Goal: Task Accomplishment & Management: Manage account settings

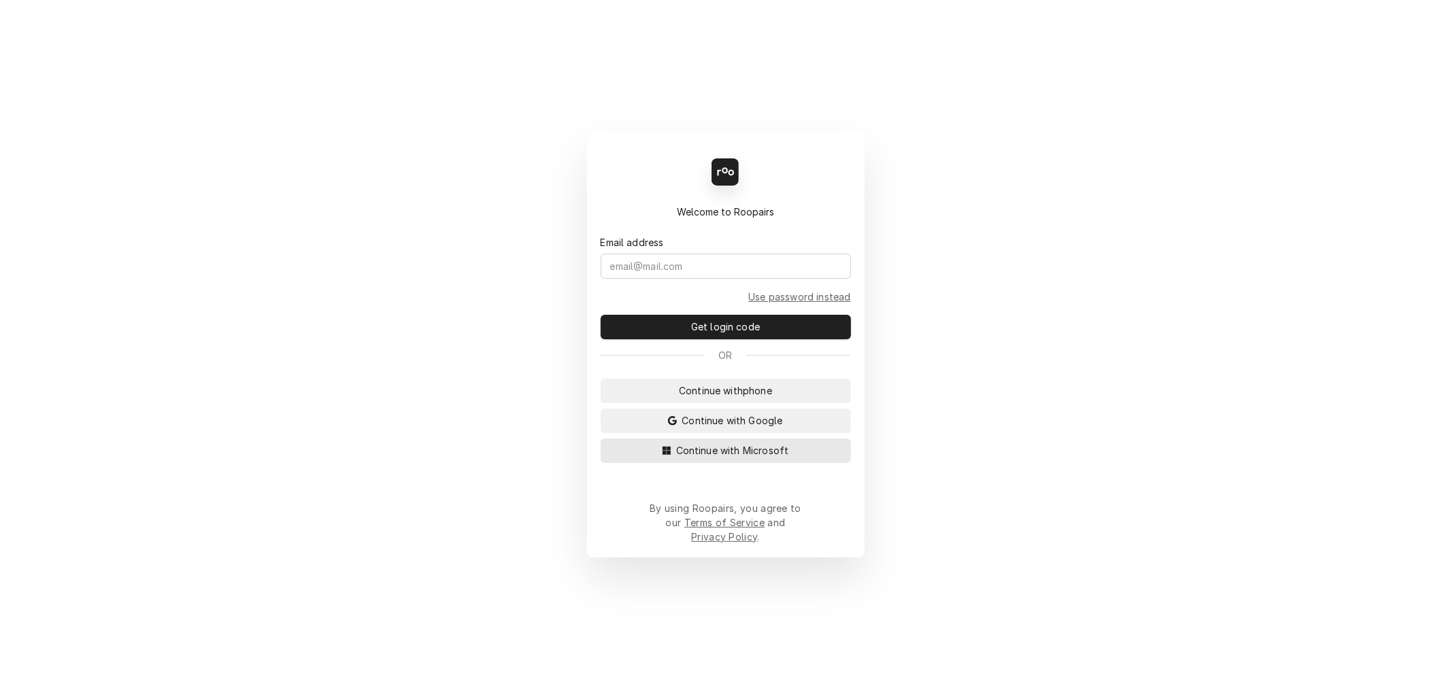
click at [732, 458] on span "Continue with Microsoft" at bounding box center [732, 451] width 118 height 14
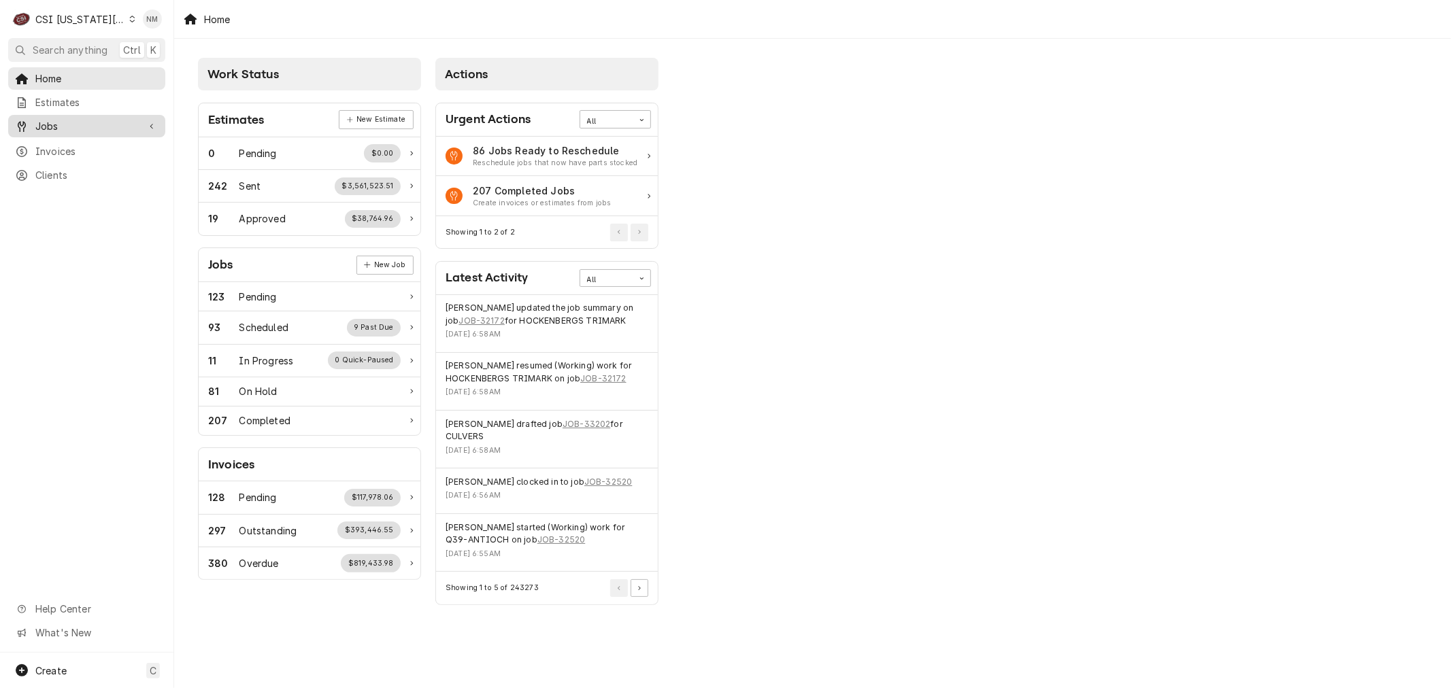
click at [137, 124] on span "Jobs" at bounding box center [86, 126] width 103 height 14
click at [129, 18] on icon "Dynamic Content Wrapper" at bounding box center [132, 19] width 6 height 7
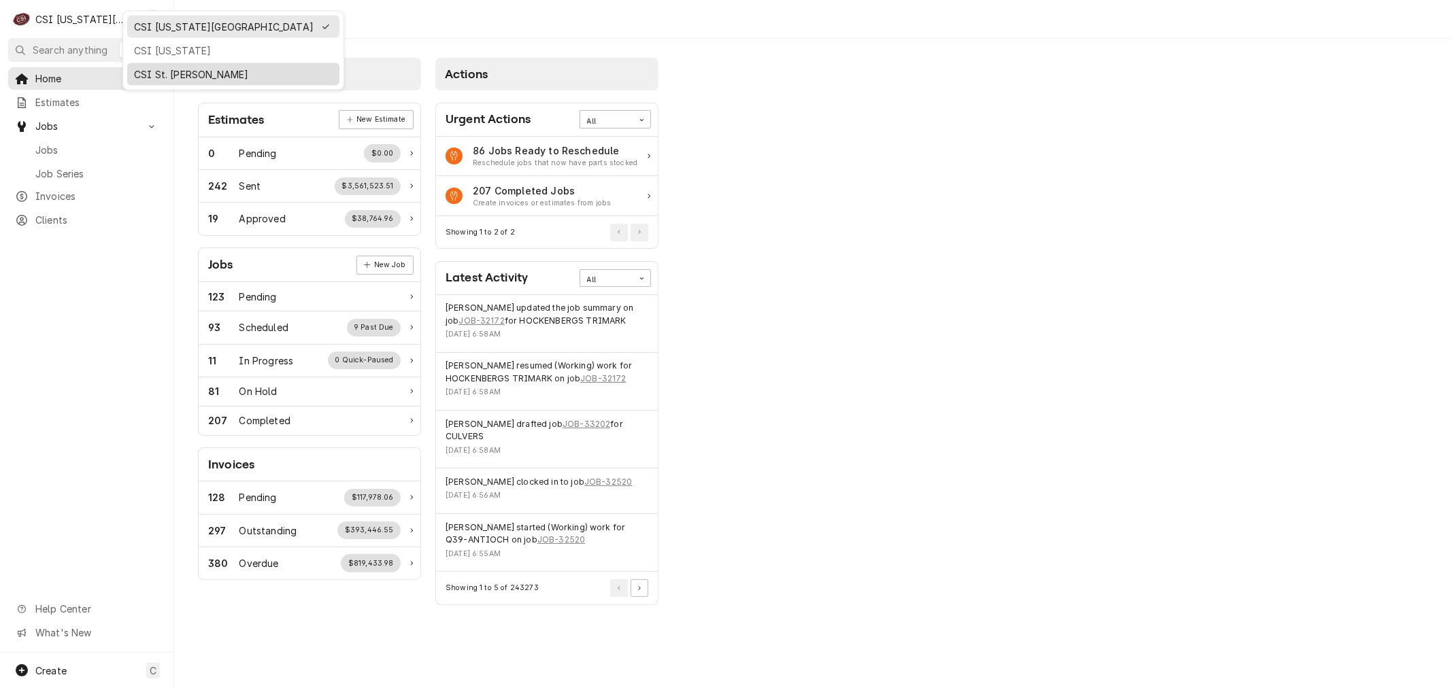
click at [154, 67] on div "CSI St. Louis" at bounding box center [233, 74] width 199 height 14
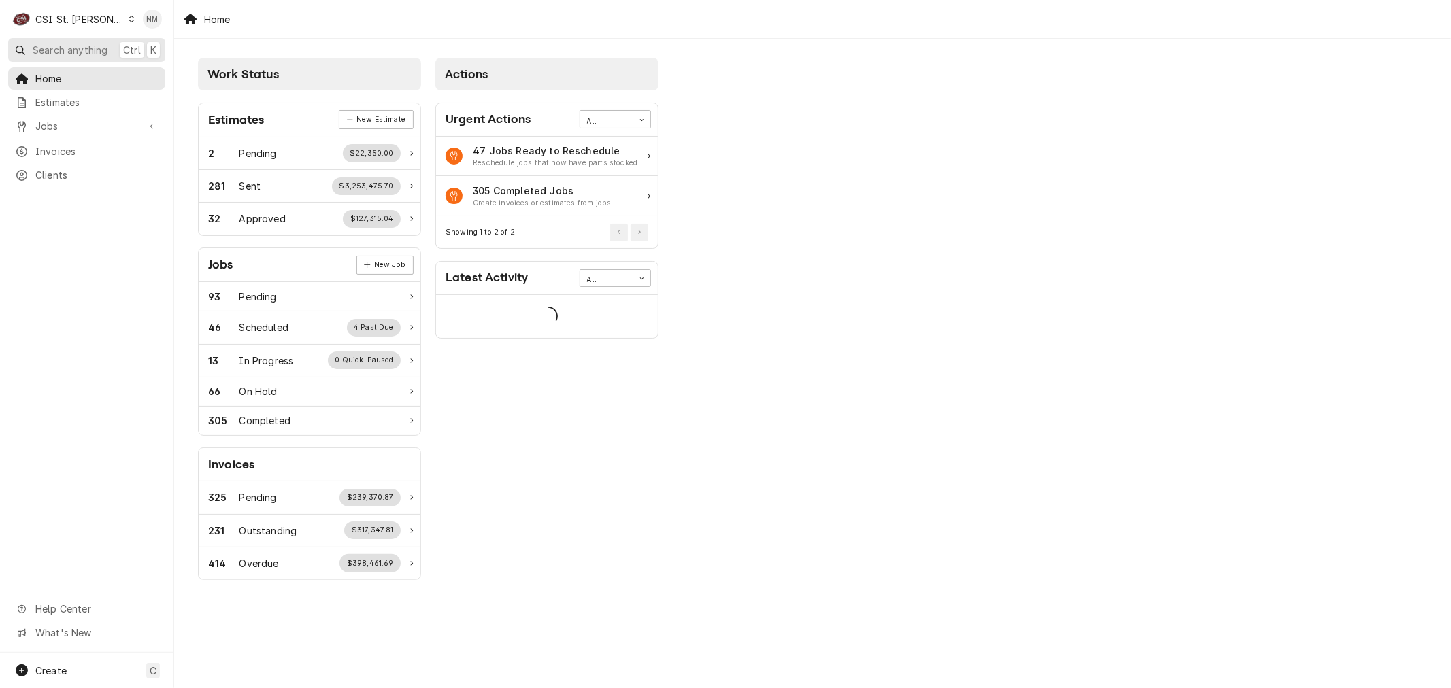
click at [62, 45] on span "Search anything" at bounding box center [70, 50] width 75 height 14
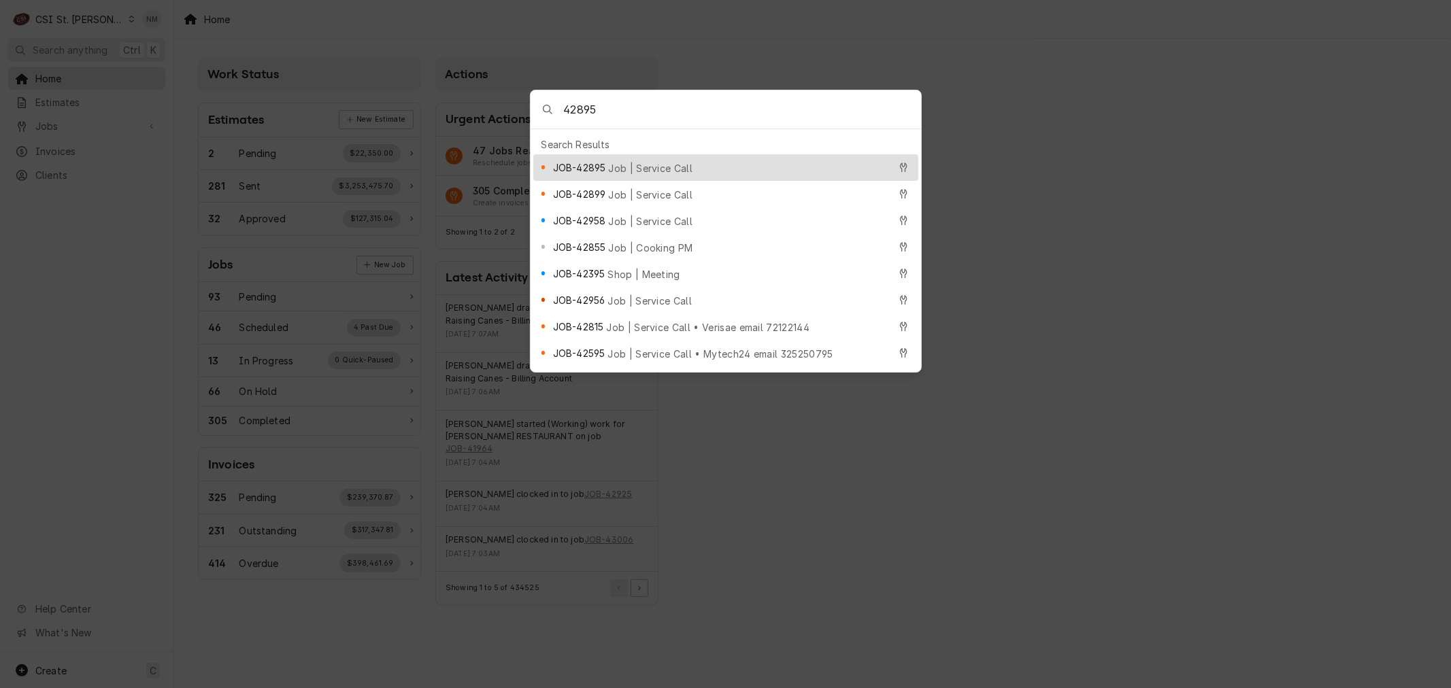
type input "42895"
click at [633, 160] on div "JOB-42895 Job | Service Call" at bounding box center [721, 168] width 336 height 16
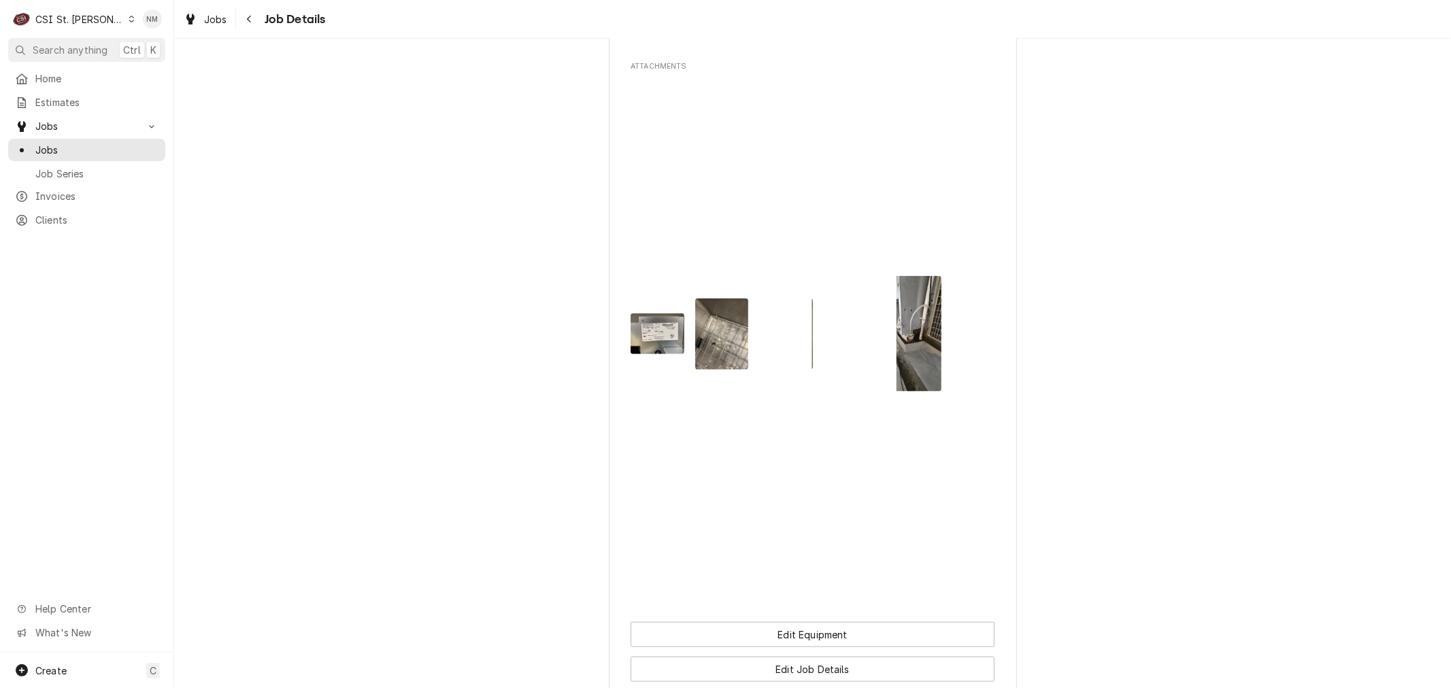
scroll to position [1315, 0]
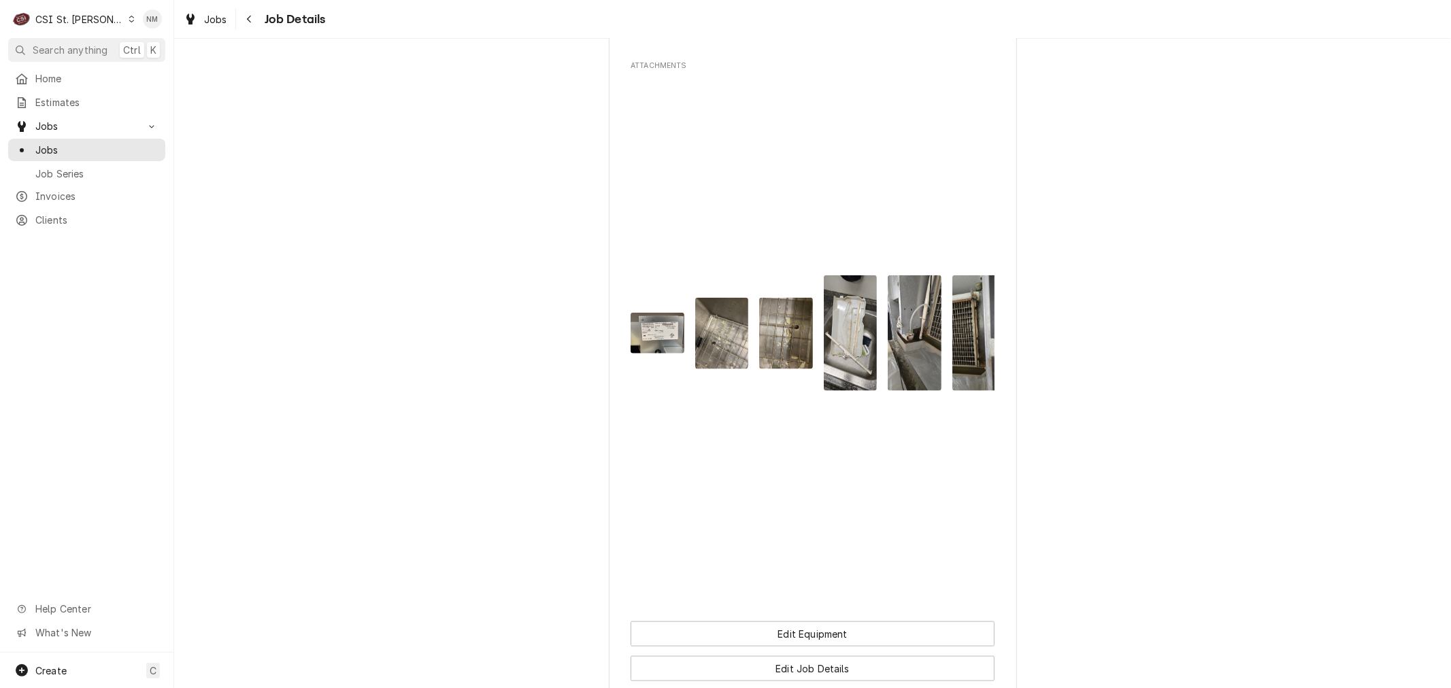
click at [129, 18] on icon "Dynamic Content Wrapper" at bounding box center [132, 19] width 6 height 7
click at [168, 32] on div "CSI [US_STATE][GEOGRAPHIC_DATA]" at bounding box center [209, 27] width 180 height 14
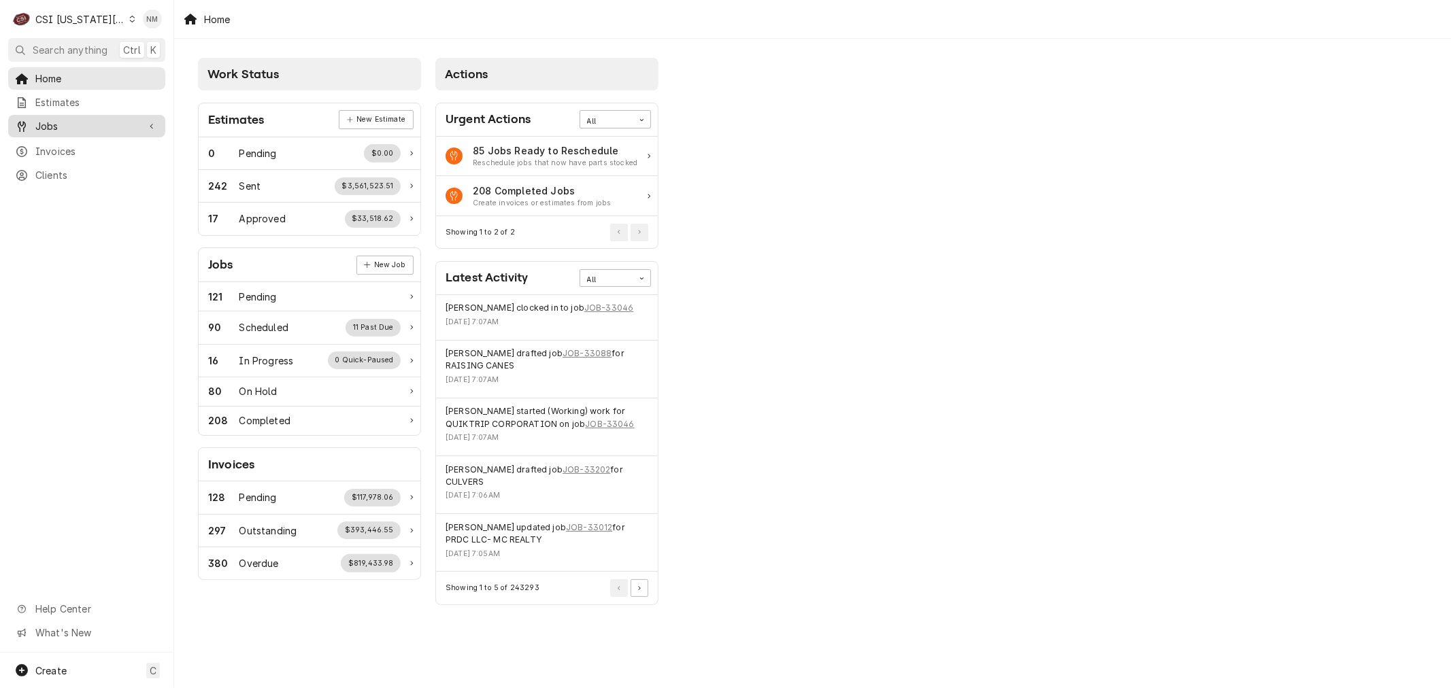
click at [58, 124] on span "Jobs" at bounding box center [86, 126] width 103 height 14
click at [63, 148] on span "Jobs" at bounding box center [96, 150] width 123 height 14
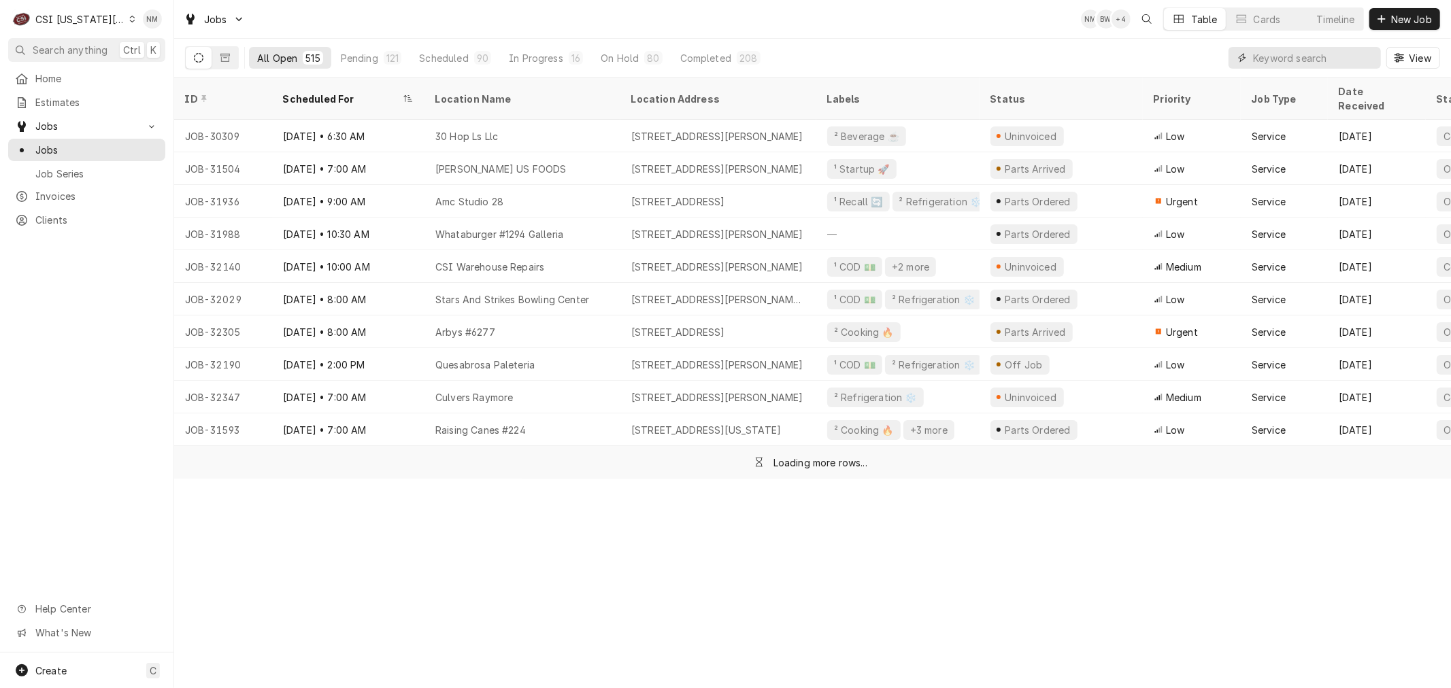
click at [1302, 53] on input "Dynamic Content Wrapper" at bounding box center [1313, 58] width 121 height 22
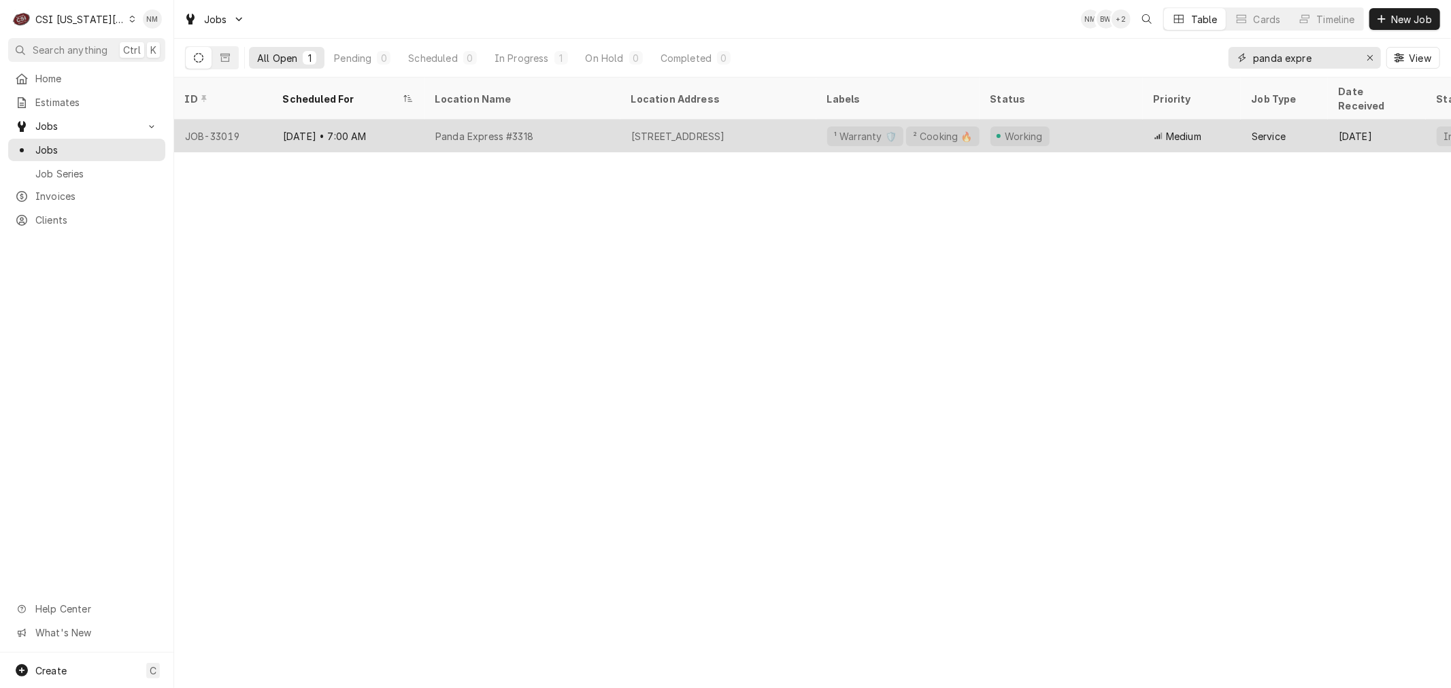
type input "panda expre"
click at [588, 123] on div "Panda Express #3318" at bounding box center [522, 136] width 196 height 33
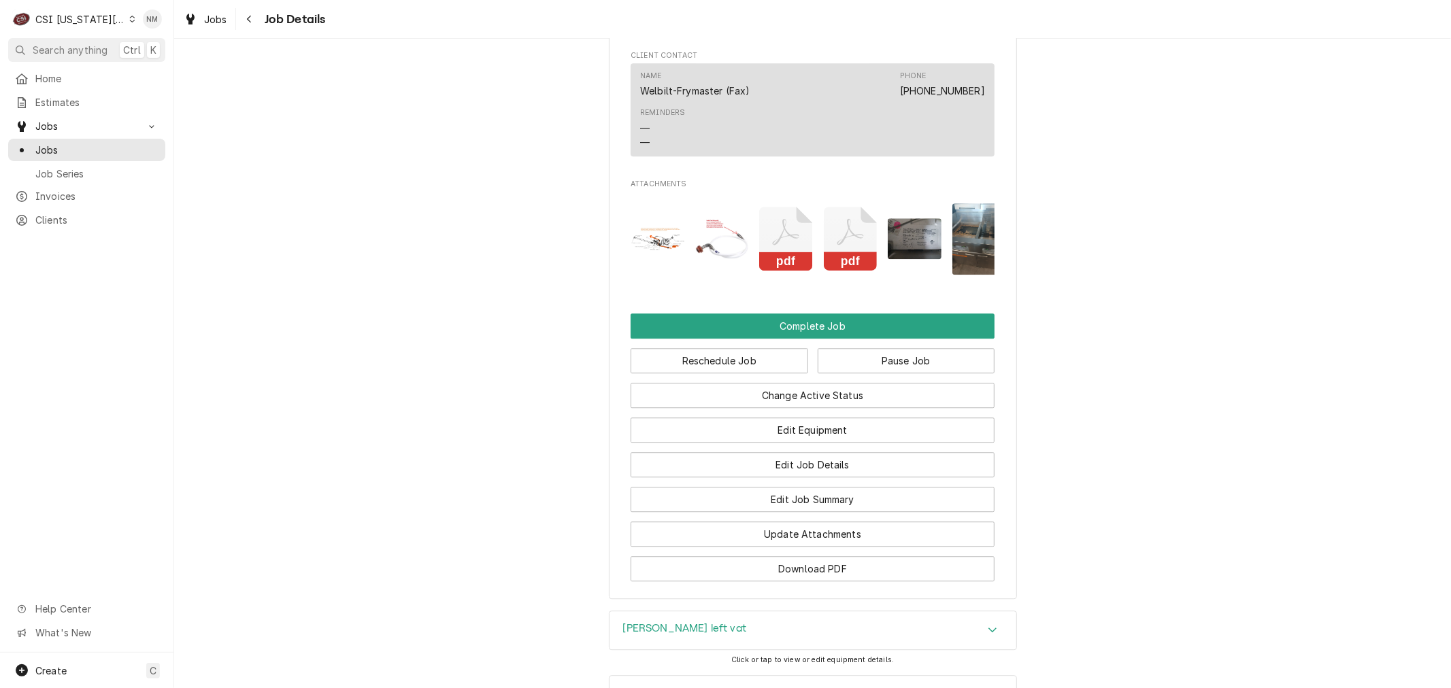
scroll to position [2991, 0]
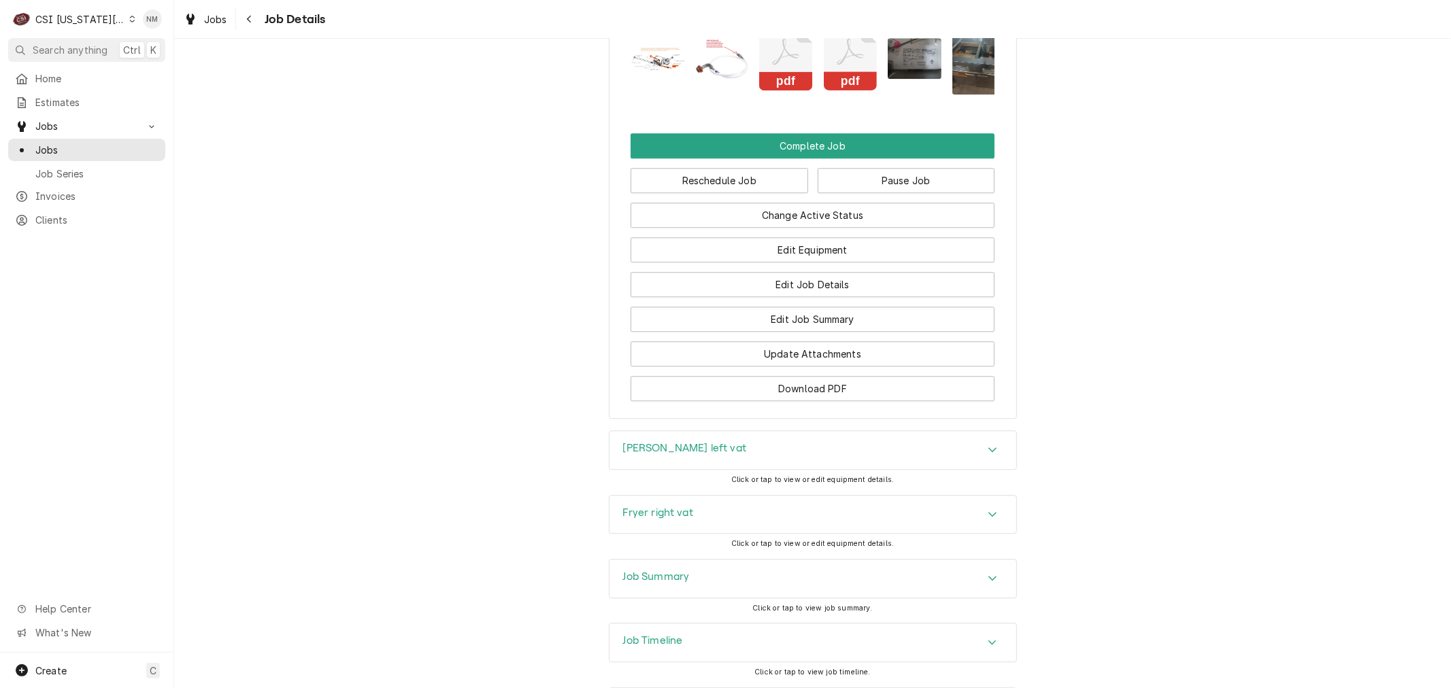
drag, startPoint x: 670, startPoint y: 576, endPoint x: 705, endPoint y: 583, distance: 35.4
click at [670, 635] on h3 "Job Timeline" at bounding box center [653, 641] width 60 height 13
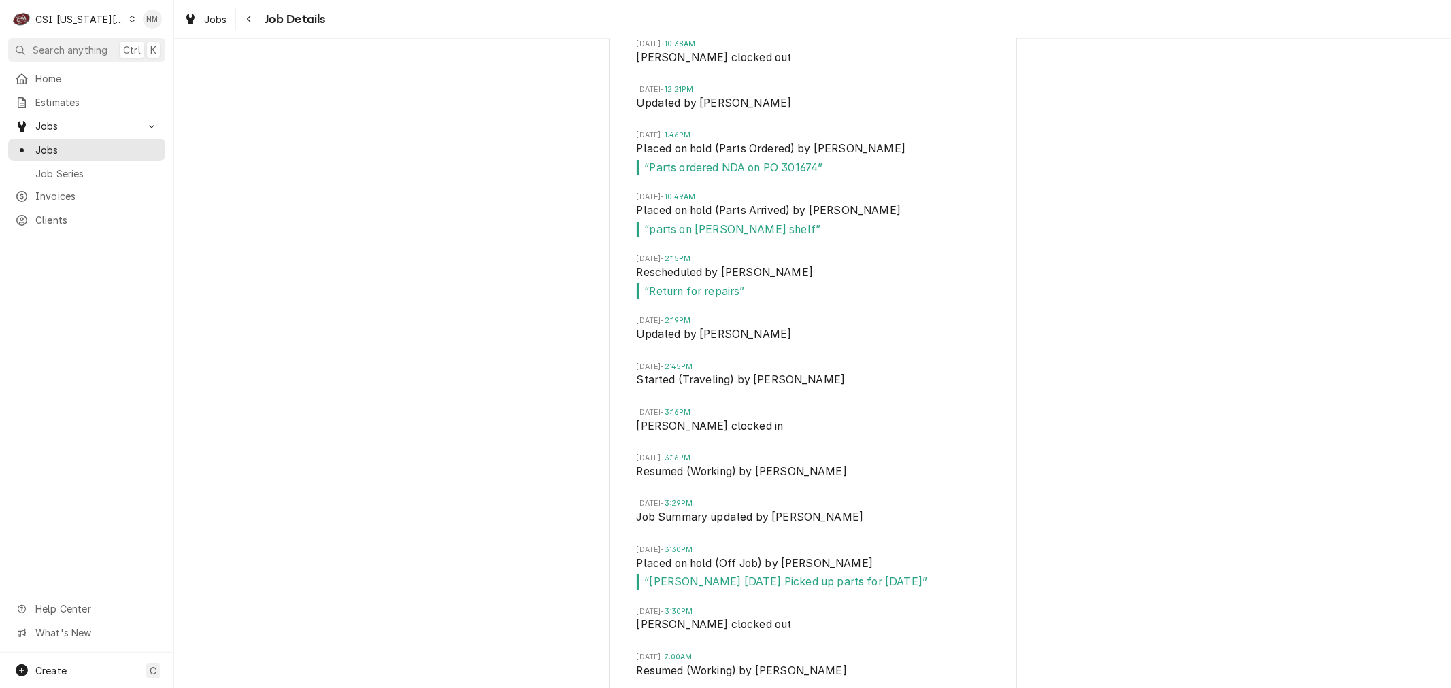
scroll to position [4125, 0]
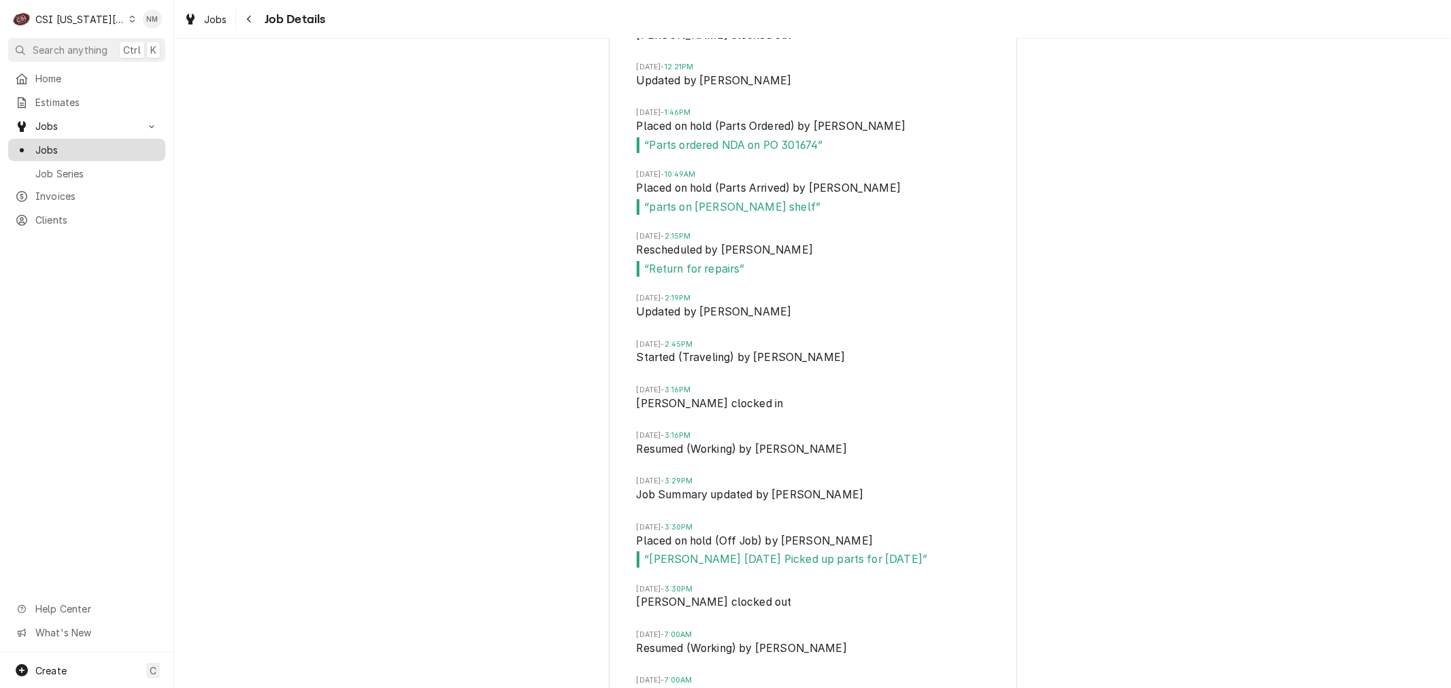
click at [46, 144] on span "Jobs" at bounding box center [96, 150] width 123 height 14
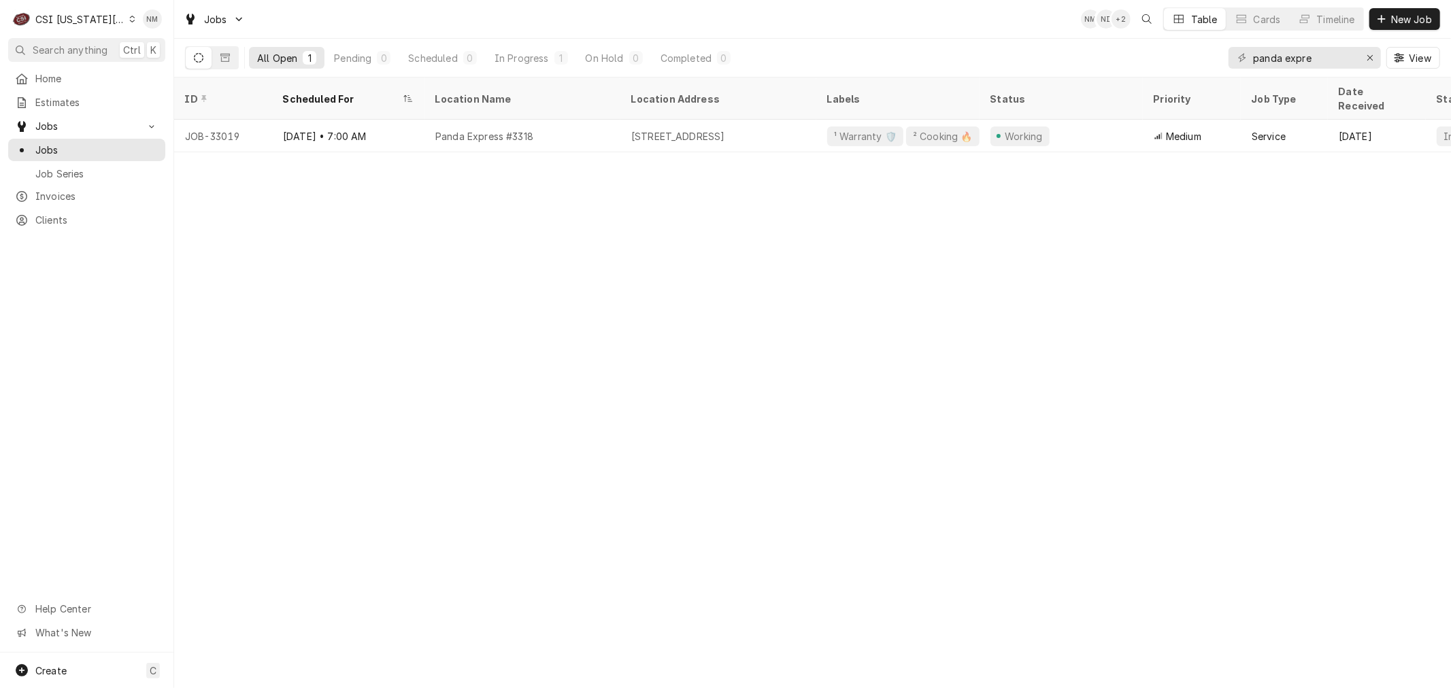
click at [130, 20] on icon "Dynamic Content Wrapper" at bounding box center [132, 19] width 5 height 7
click at [146, 69] on div "CSI St. [PERSON_NAME]" at bounding box center [233, 74] width 199 height 14
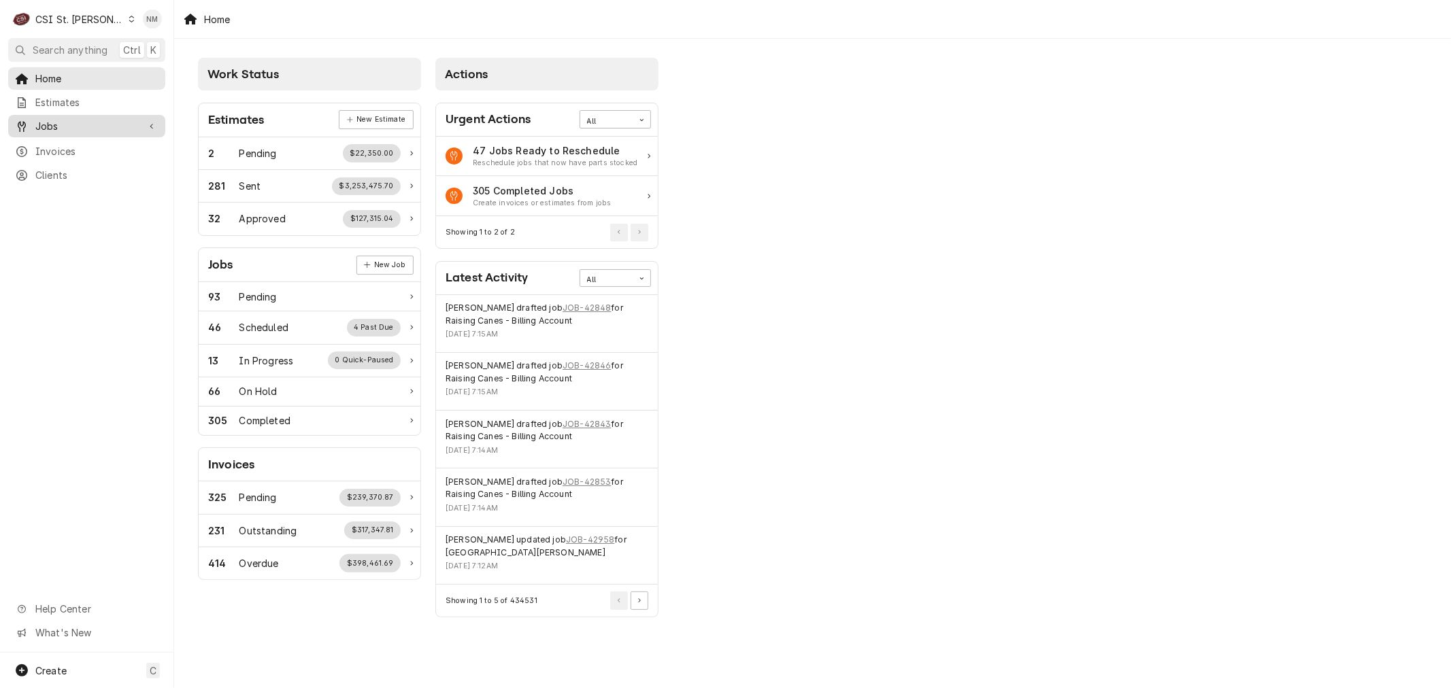
click at [63, 124] on span "Jobs" at bounding box center [86, 126] width 103 height 14
click at [60, 147] on span "Jobs" at bounding box center [96, 150] width 123 height 14
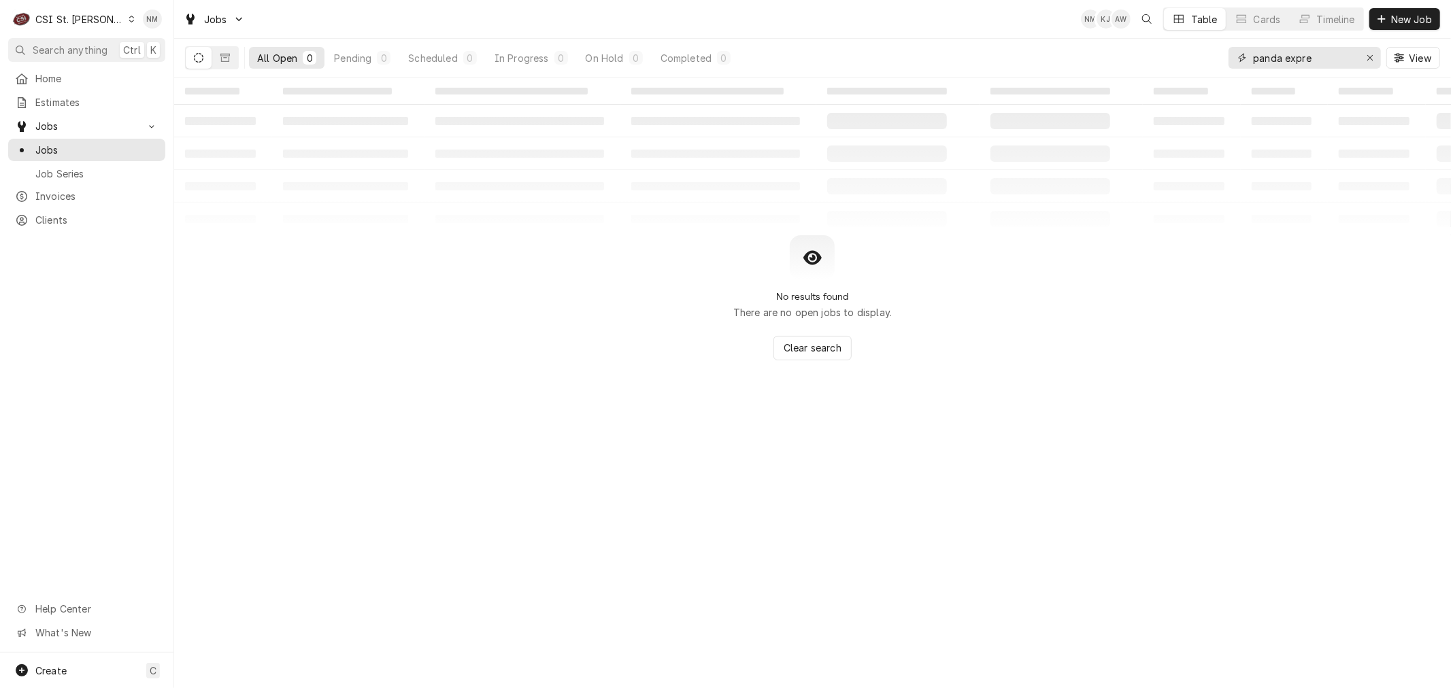
drag, startPoint x: 1324, startPoint y: 58, endPoint x: 1196, endPoint y: 52, distance: 128.0
click at [1196, 52] on div "All Open 0 Pending 0 Scheduled 0 In Progress 0 On Hold 0 Completed 0 panda expr…" at bounding box center [812, 58] width 1255 height 38
type input "fresh ide"
click at [129, 21] on icon "Dynamic Content Wrapper" at bounding box center [132, 19] width 6 height 7
click at [162, 23] on div "CSI Kansas City" at bounding box center [209, 27] width 180 height 14
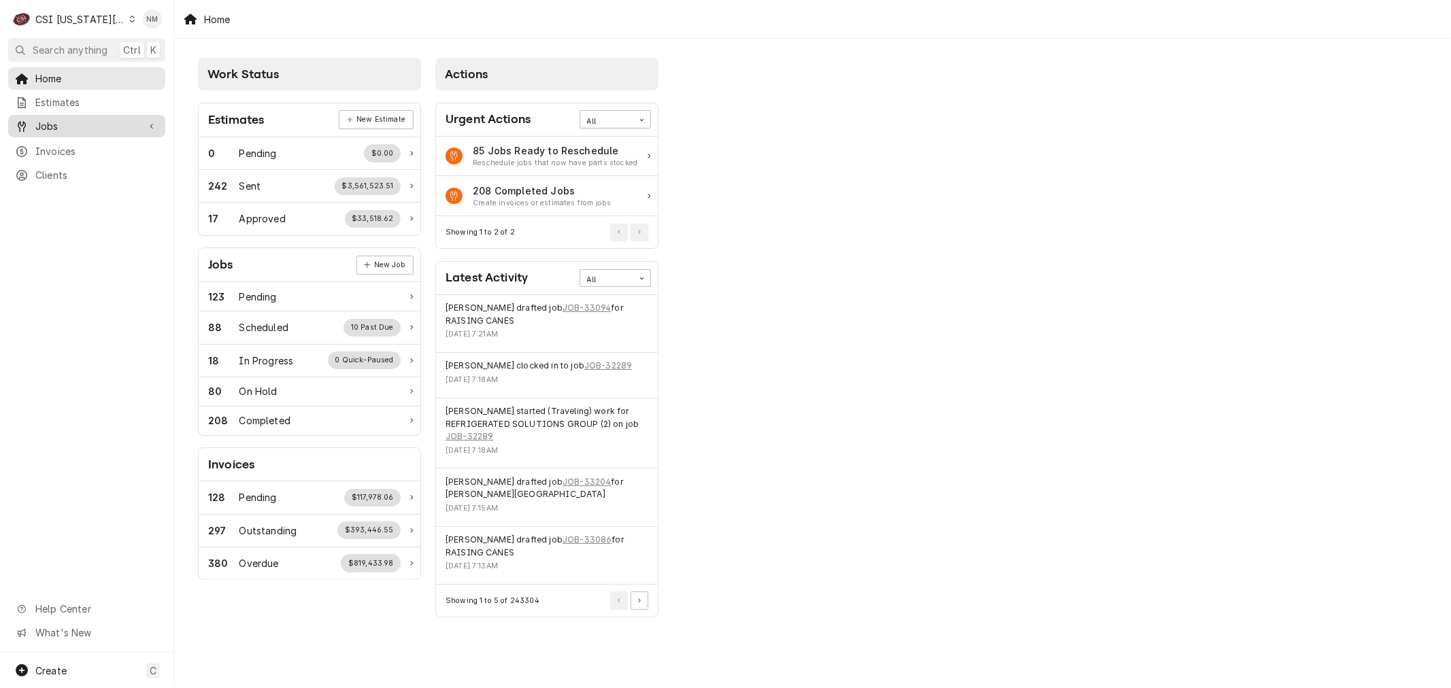
click at [71, 122] on span "Jobs" at bounding box center [86, 126] width 103 height 14
click at [61, 146] on span "Jobs" at bounding box center [96, 150] width 123 height 14
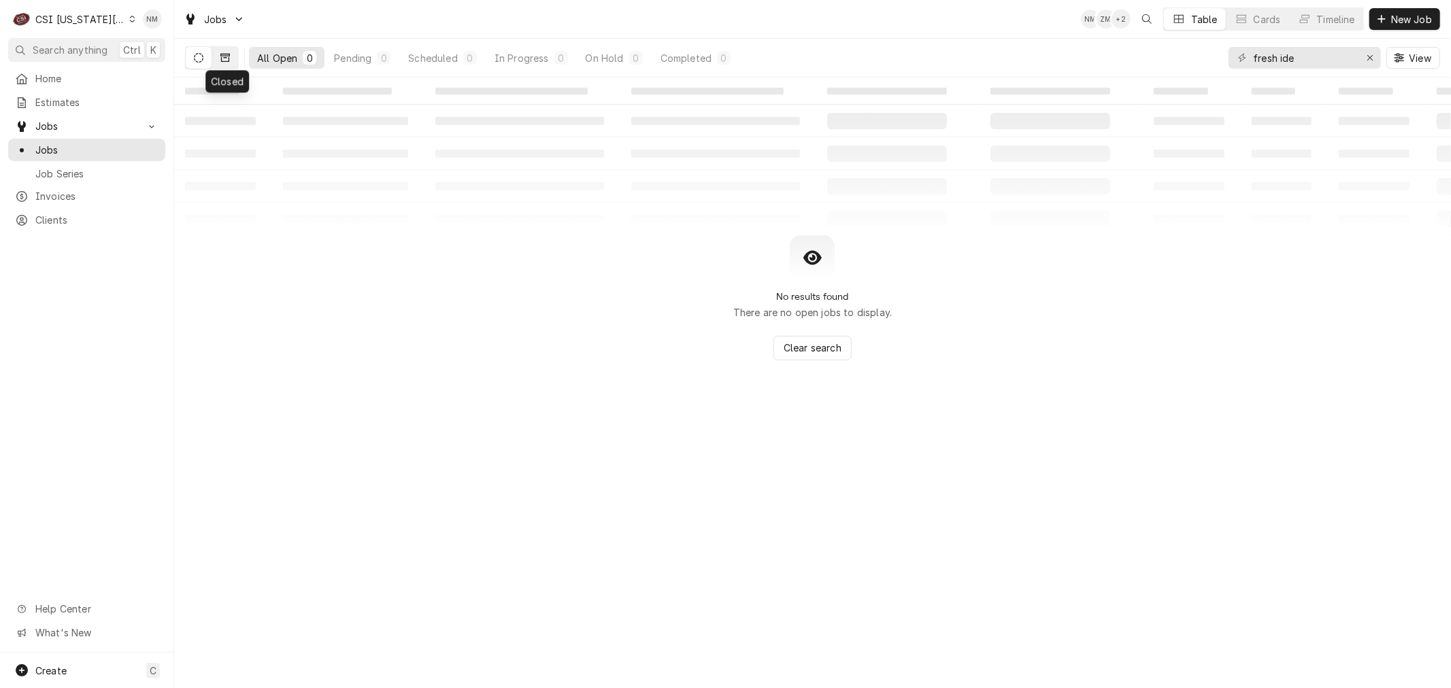
click at [226, 52] on button "Dynamic Content Wrapper" at bounding box center [225, 58] width 26 height 22
click at [129, 17] on icon "Dynamic Content Wrapper" at bounding box center [132, 19] width 6 height 7
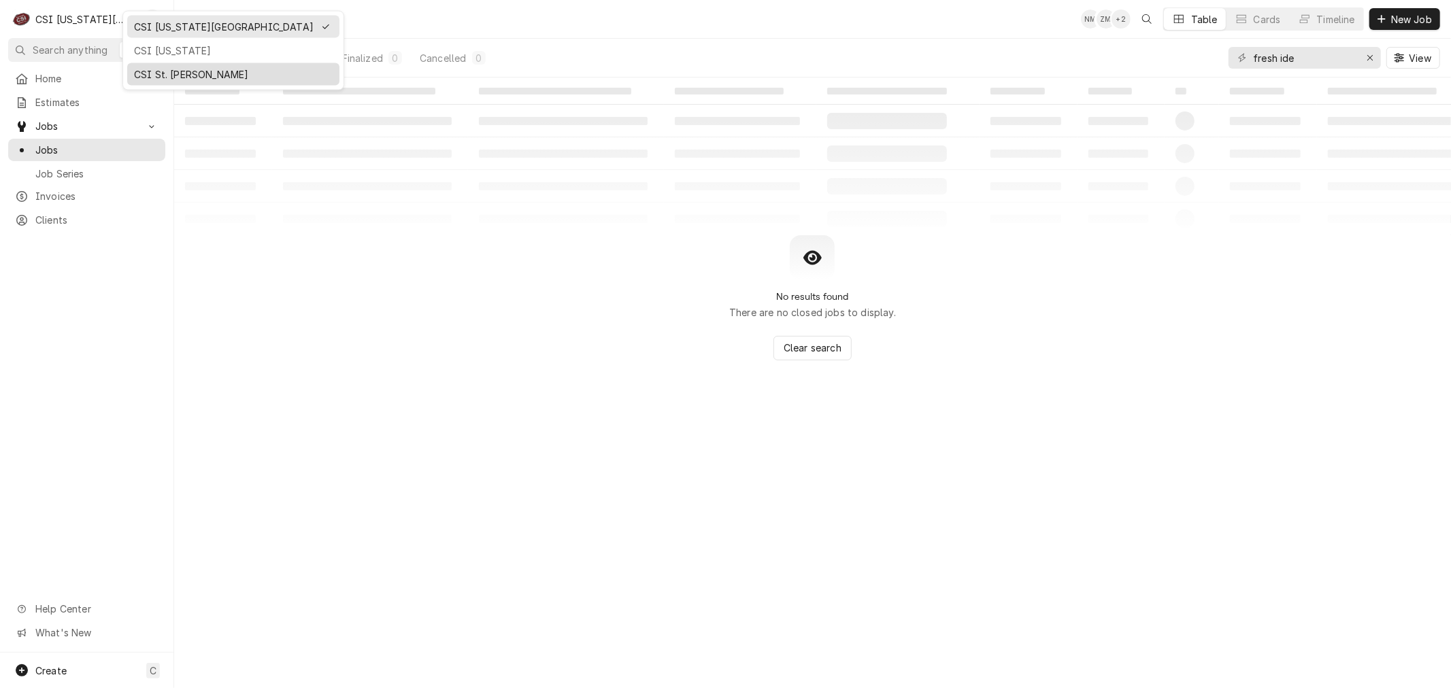
click at [167, 76] on div "CSI St. [PERSON_NAME]" at bounding box center [233, 74] width 199 height 14
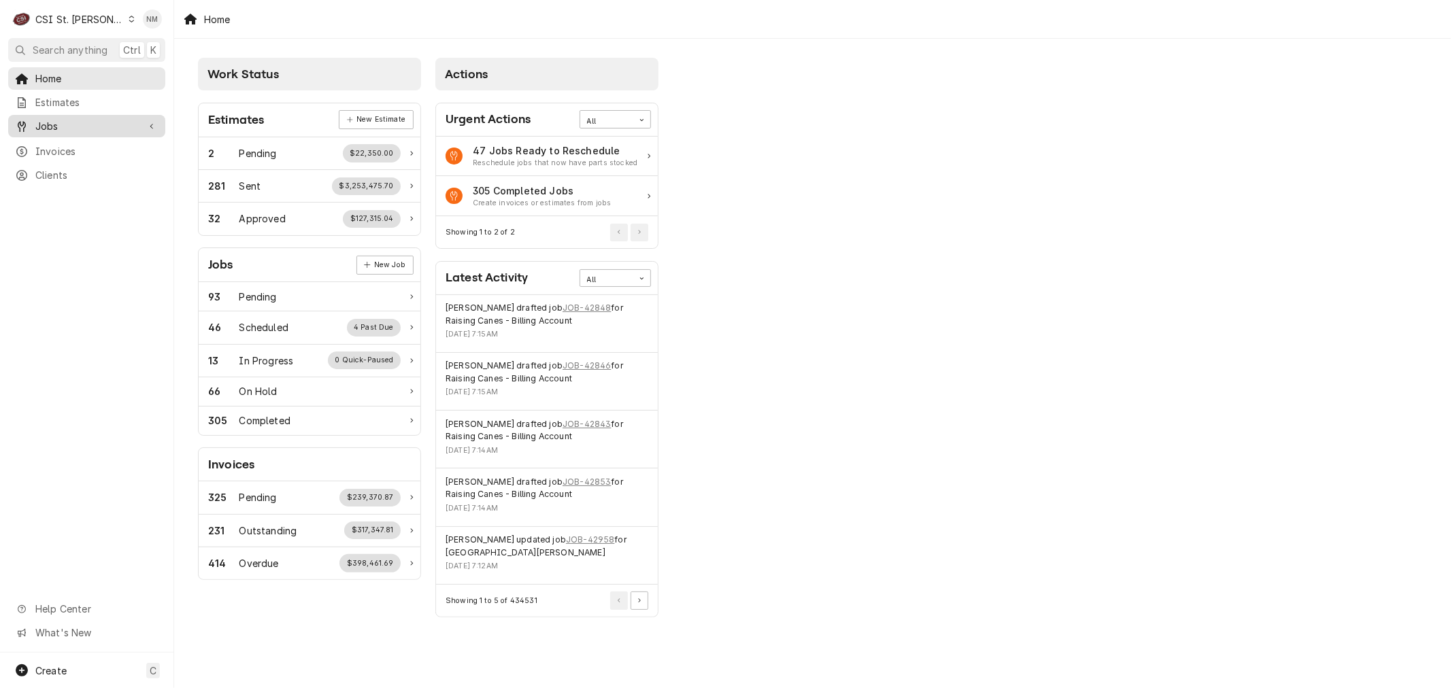
click at [112, 123] on span "Jobs" at bounding box center [86, 126] width 103 height 14
click at [106, 148] on span "Jobs" at bounding box center [96, 150] width 123 height 14
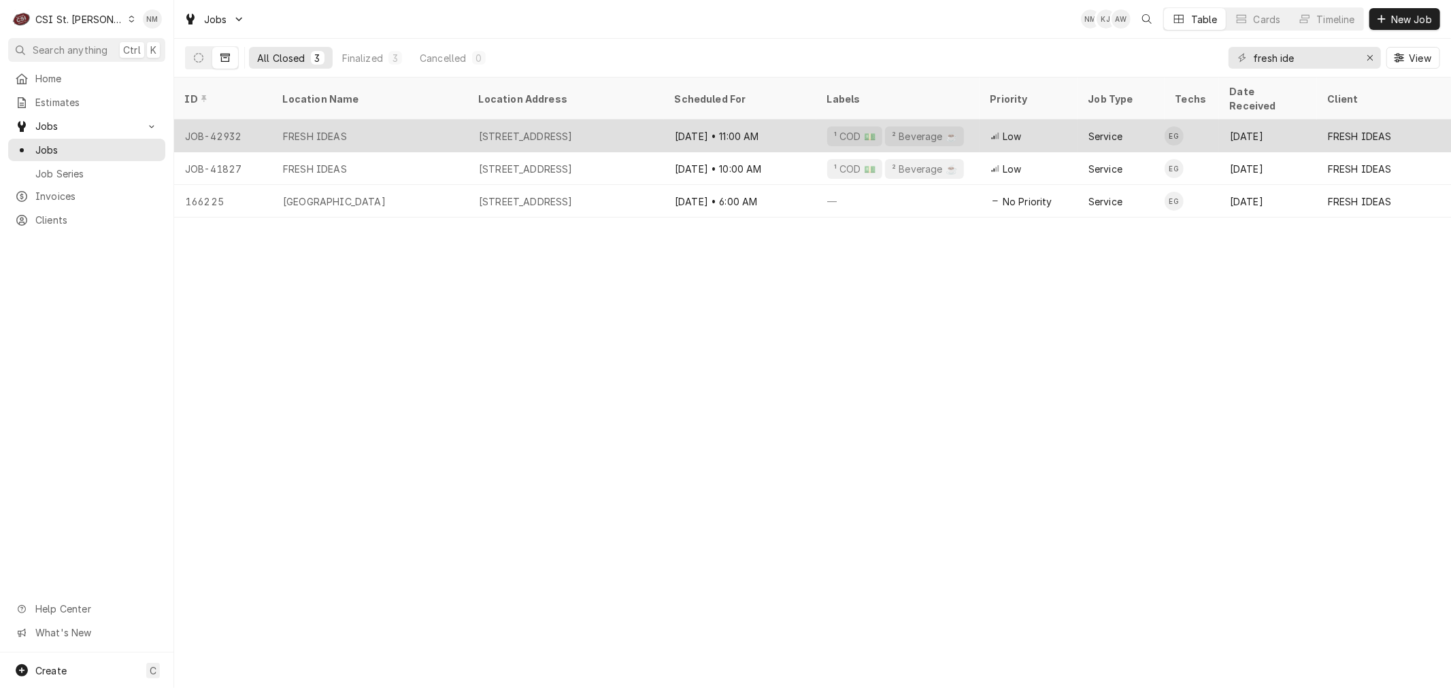
click at [437, 120] on div "FRESH IDEAS" at bounding box center [370, 136] width 196 height 33
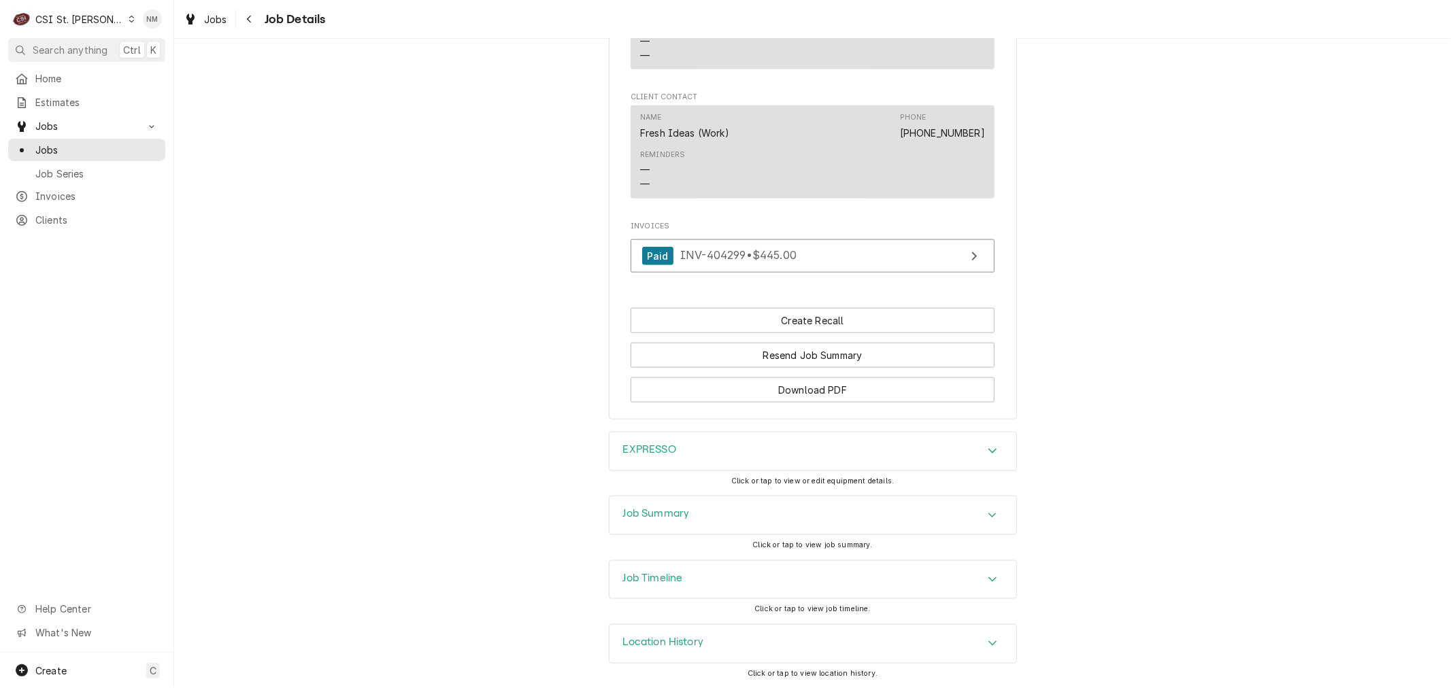
scroll to position [1273, 0]
click at [651, 512] on h3 "Job Summary" at bounding box center [656, 513] width 67 height 13
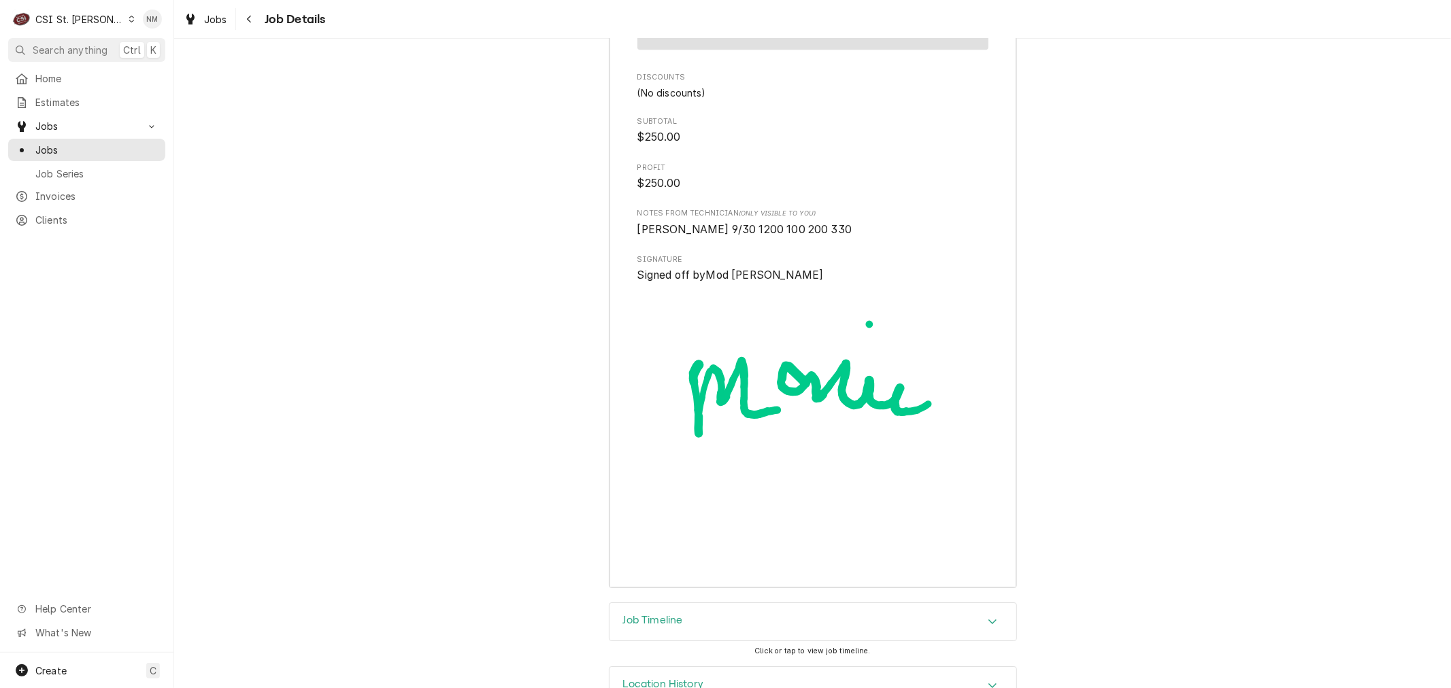
scroll to position [3809, 0]
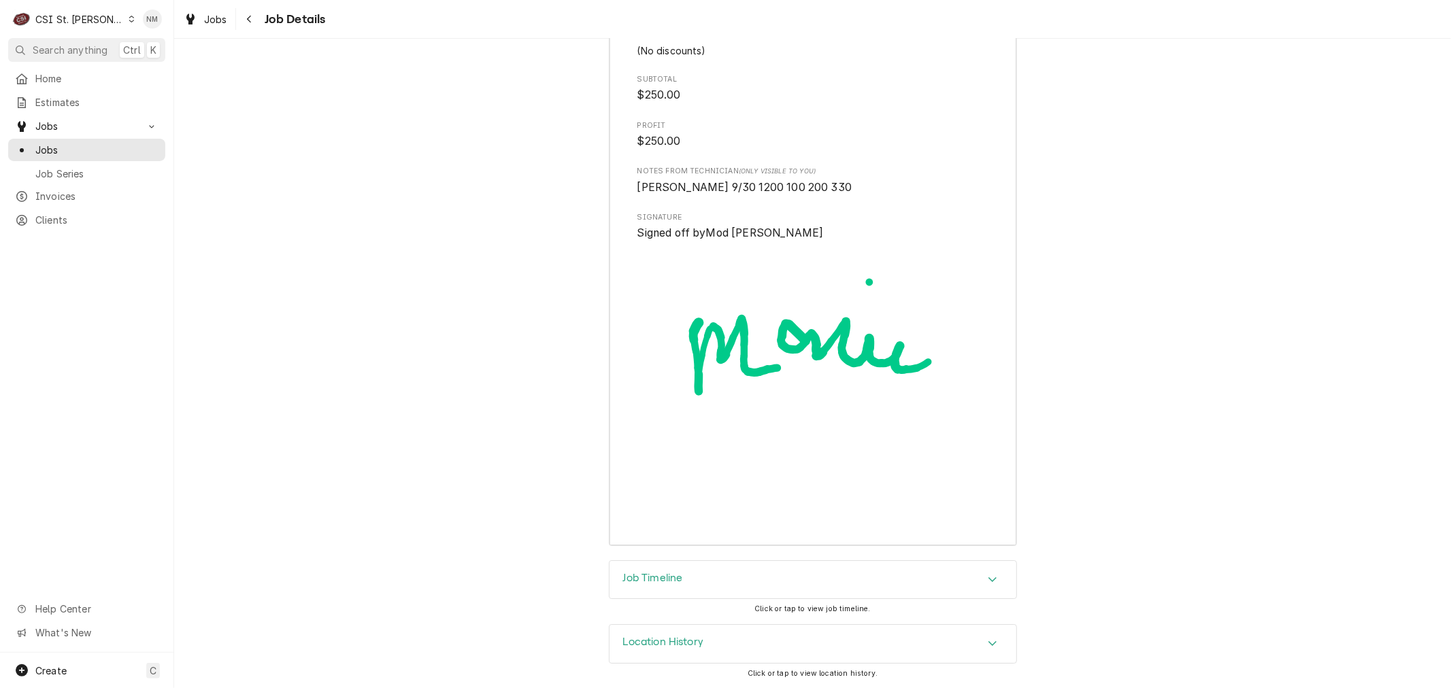
click at [660, 573] on h3 "Job Timeline" at bounding box center [653, 578] width 60 height 13
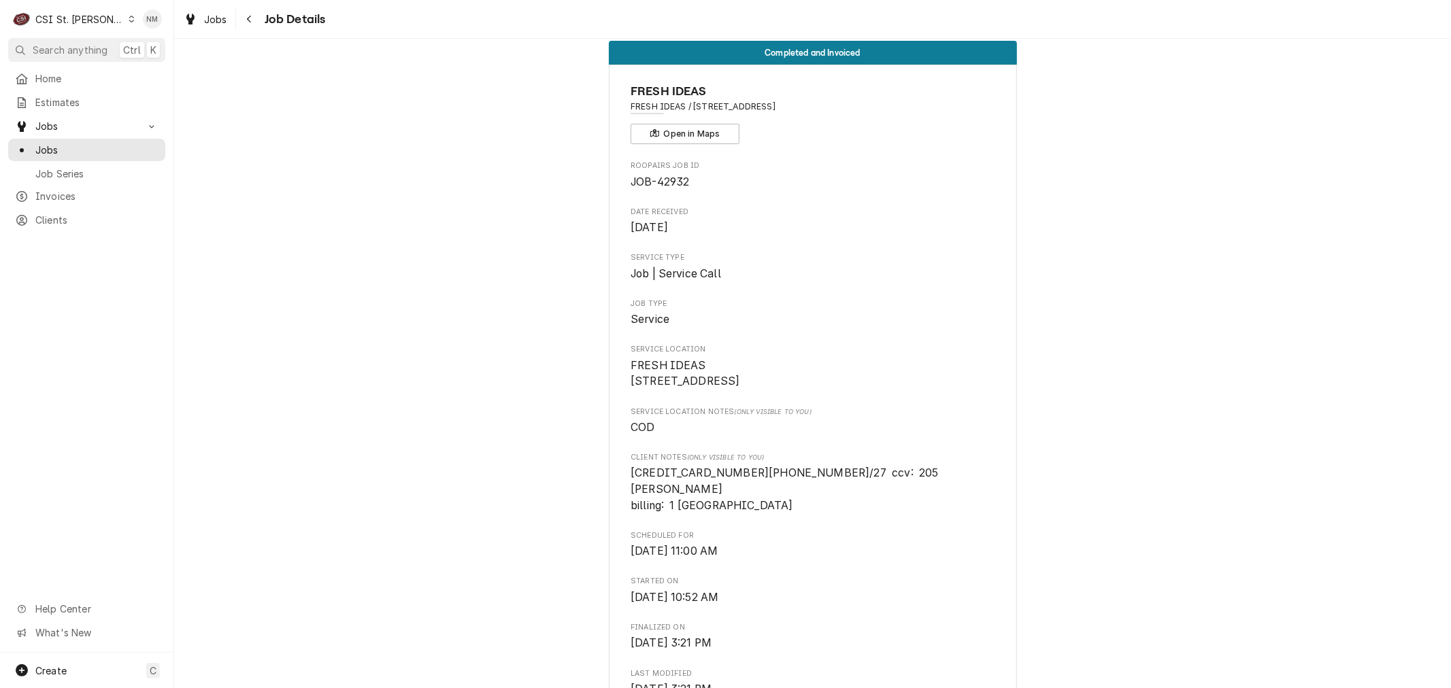
scroll to position [0, 0]
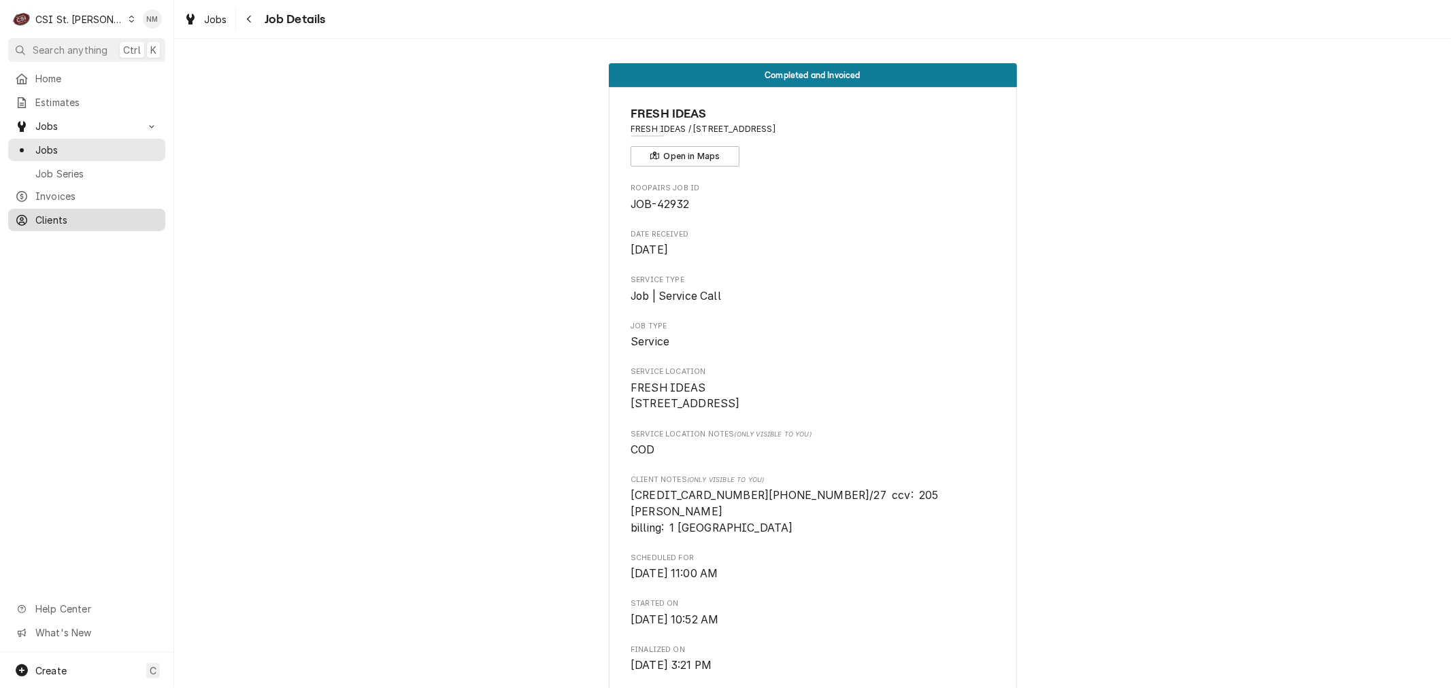
click at [56, 215] on span "Clients" at bounding box center [96, 220] width 123 height 14
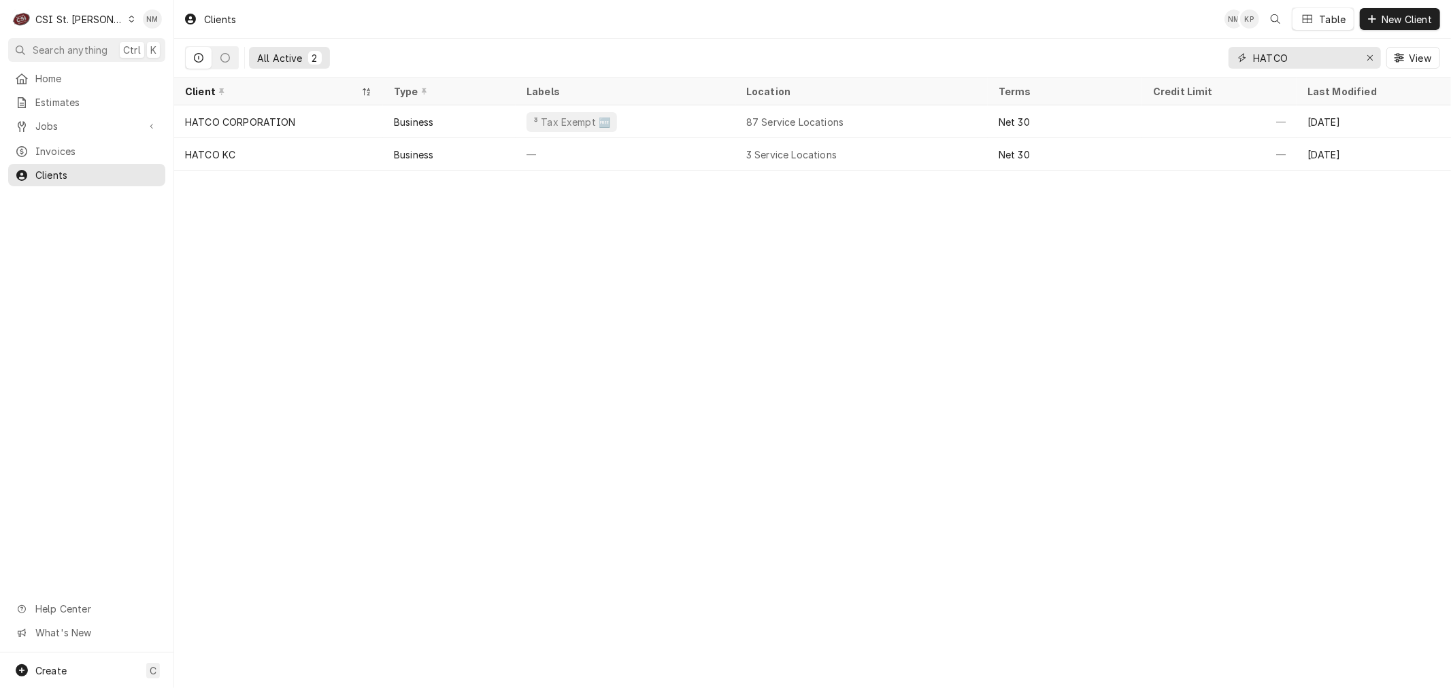
drag, startPoint x: 1301, startPoint y: 51, endPoint x: 1199, endPoint y: 65, distance: 103.0
click at [1199, 65] on div "All Active 2 HATCO View" at bounding box center [812, 58] width 1255 height 38
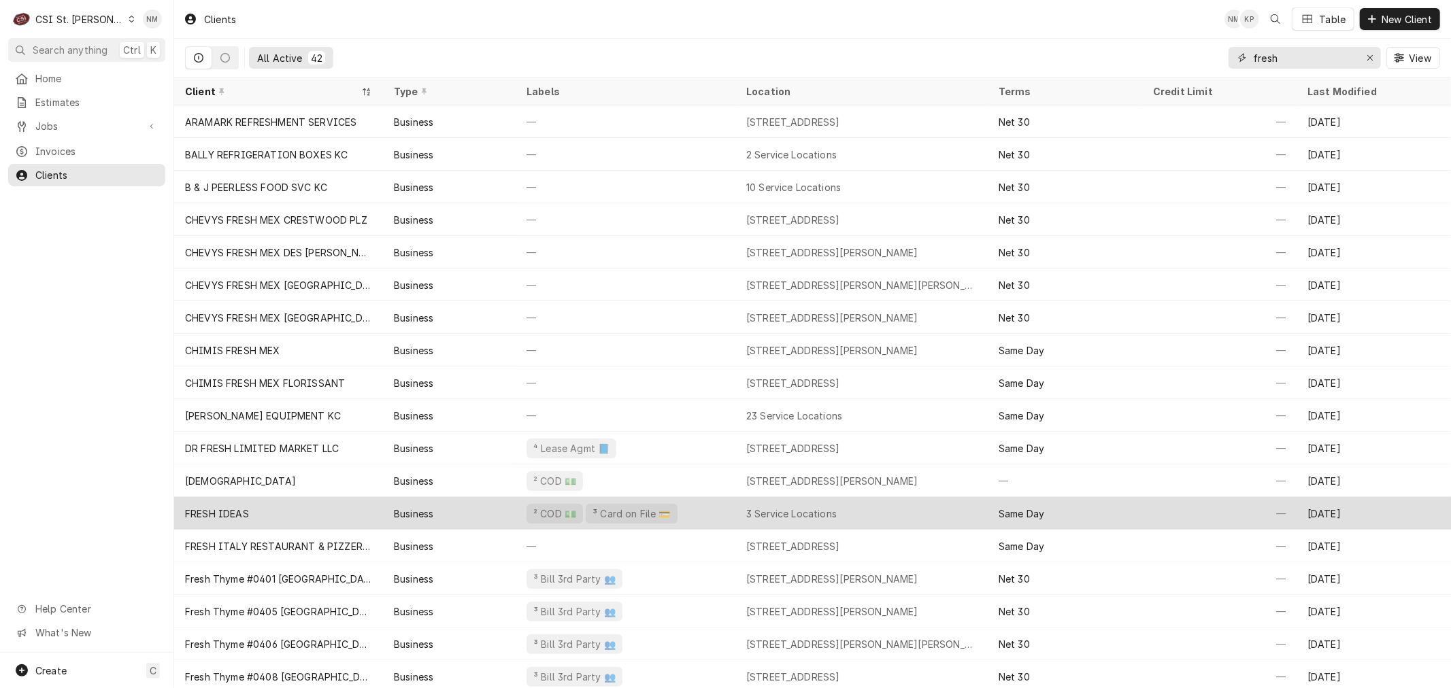
type input "fresh"
click at [363, 514] on div "FRESH IDEAS" at bounding box center [278, 513] width 209 height 33
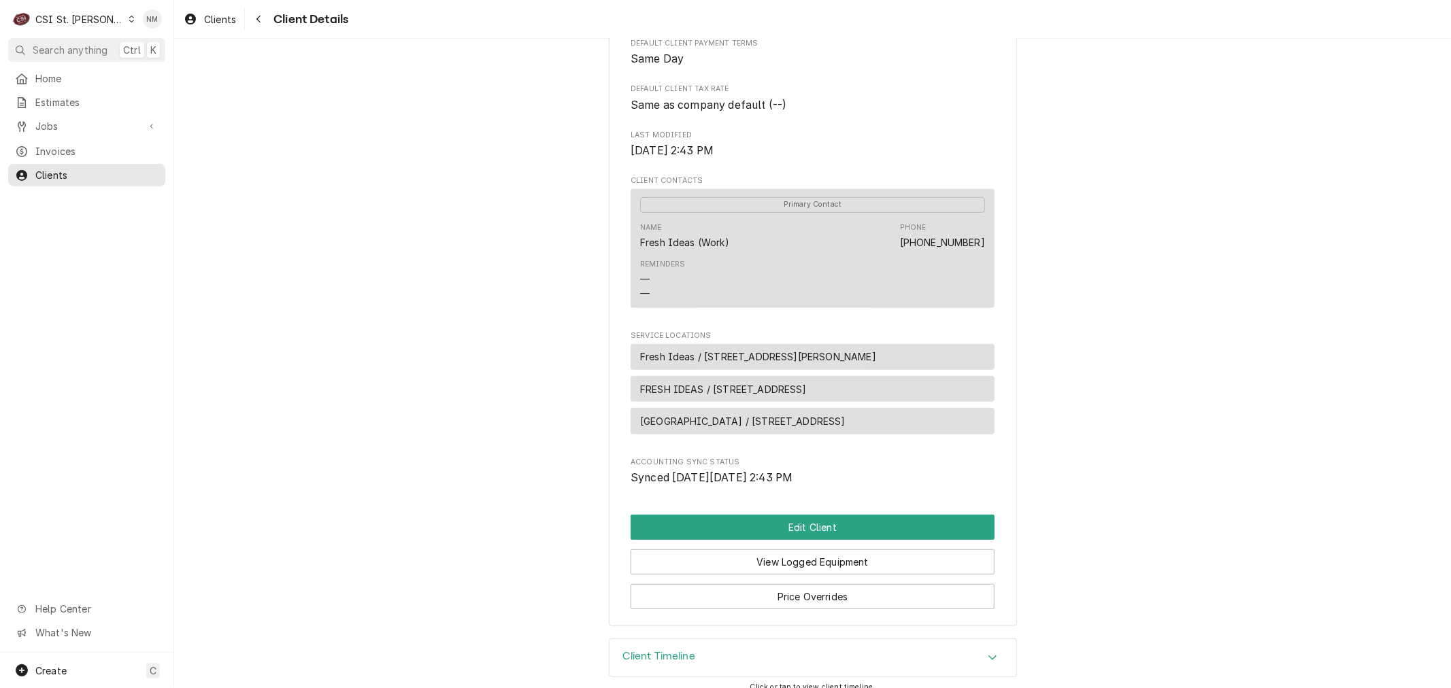
scroll to position [417, 0]
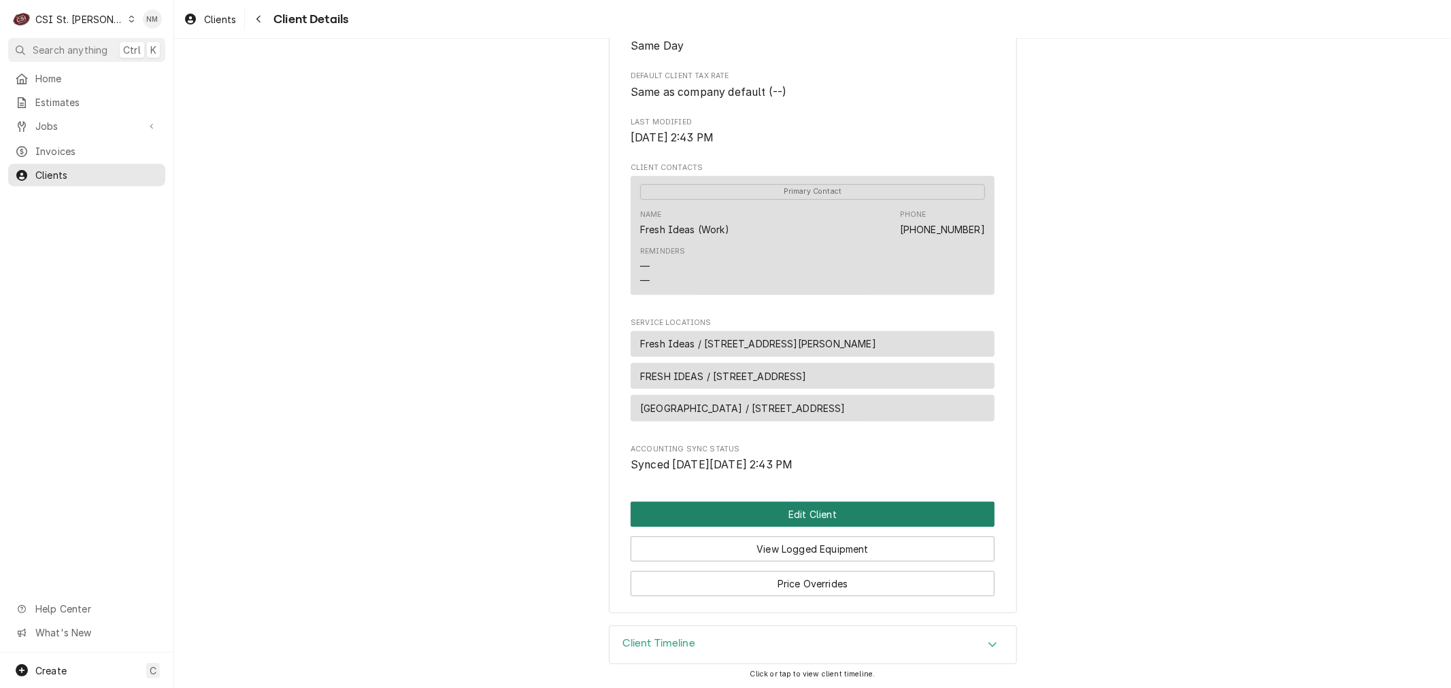
click at [819, 510] on button "Edit Client" at bounding box center [813, 514] width 364 height 25
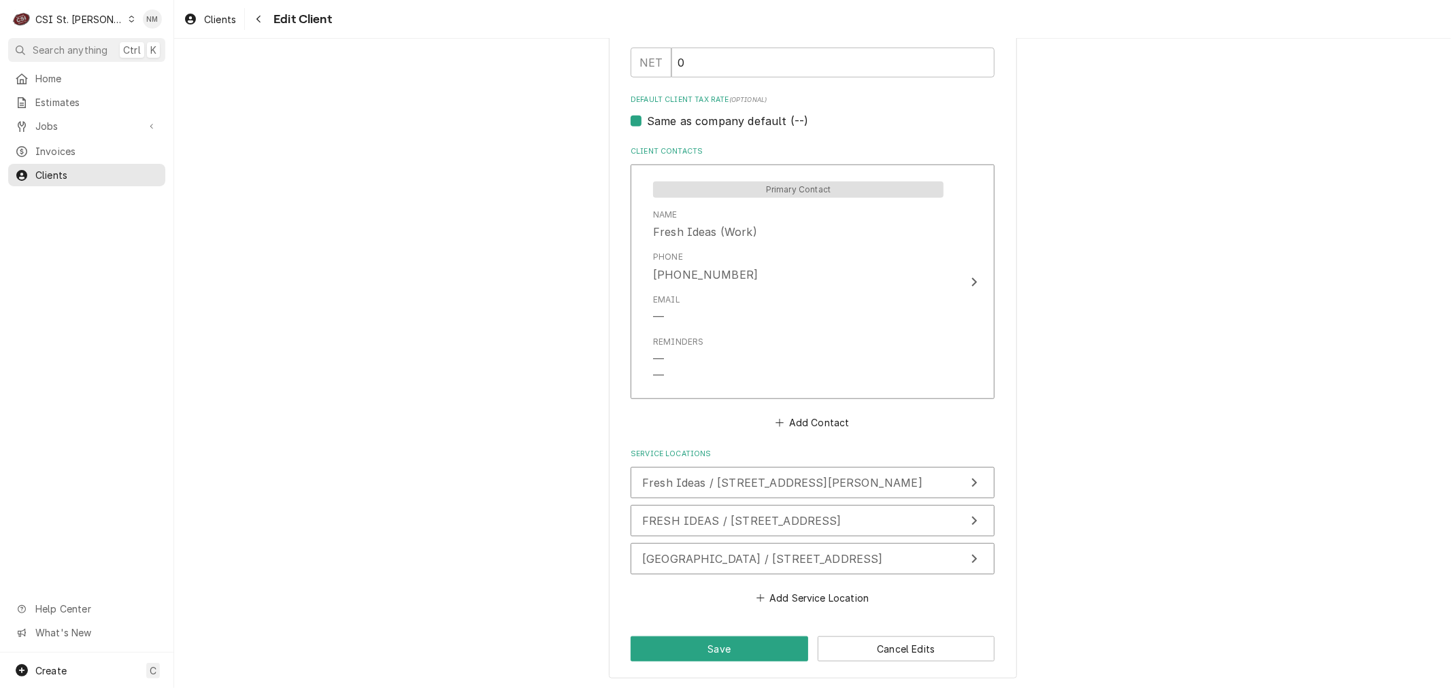
scroll to position [907, 0]
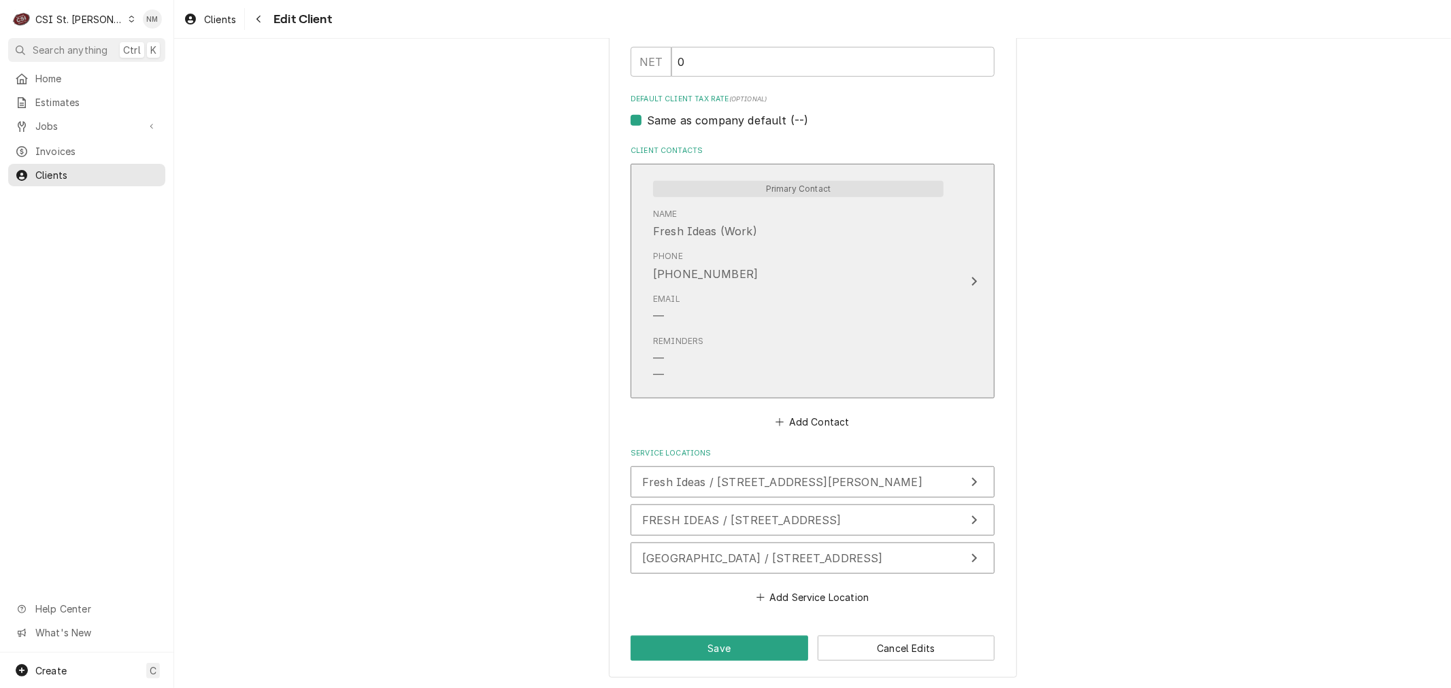
click at [787, 320] on div "Email —" at bounding box center [798, 309] width 290 height 42
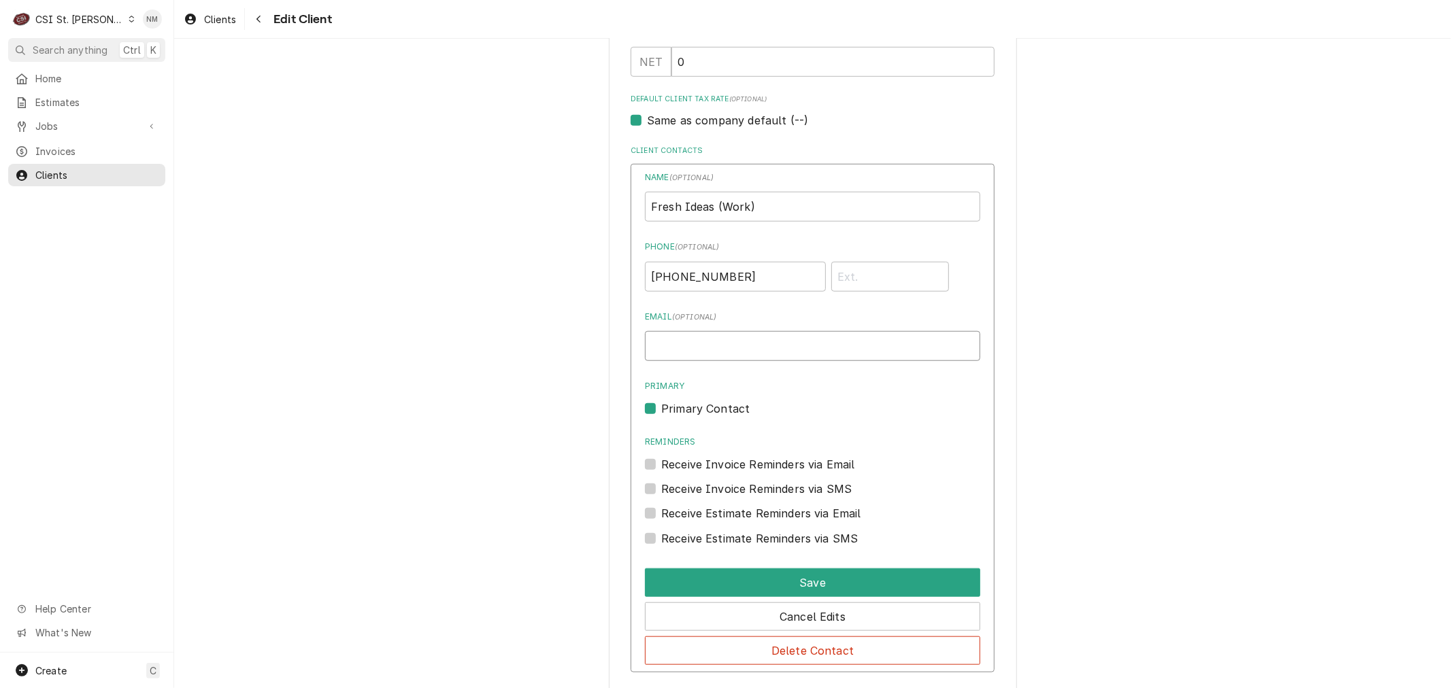
click at [784, 343] on input "Email ( optional )" at bounding box center [812, 346] width 335 height 30
type input "m"
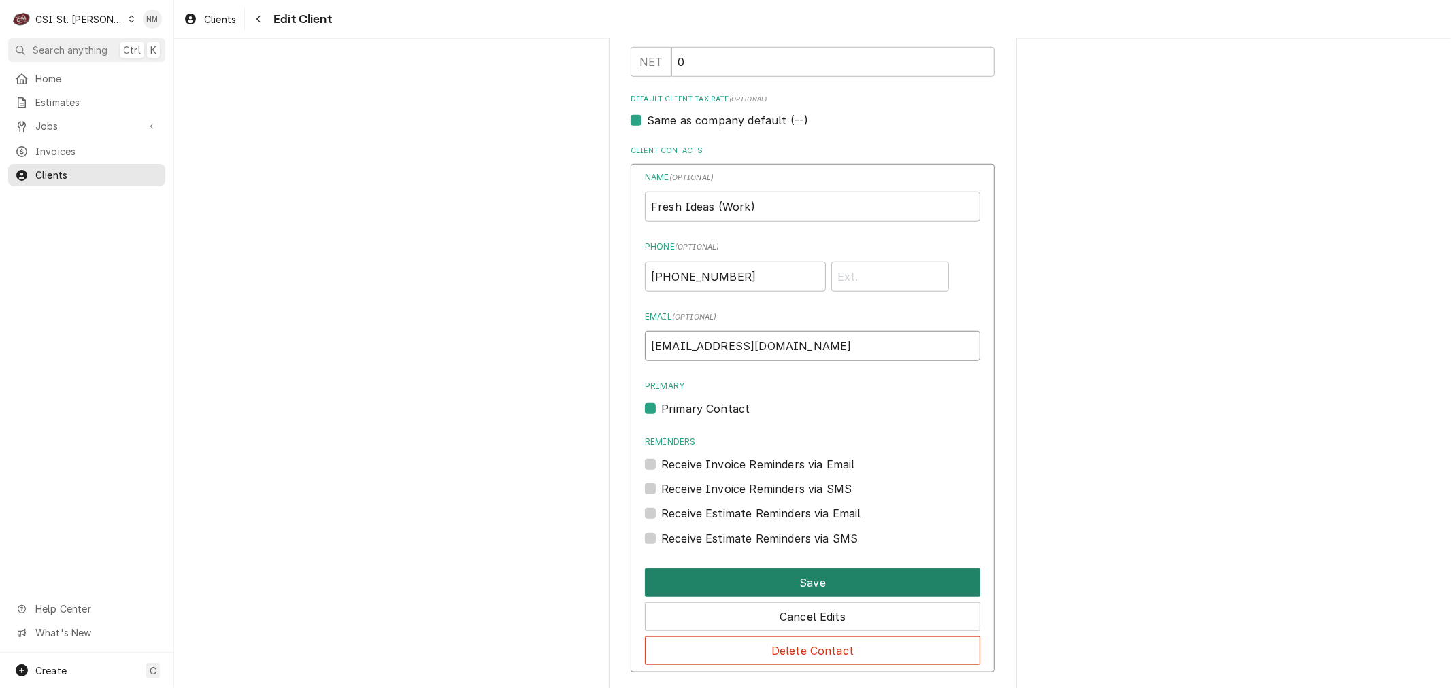
type input "MSTONE@FRESHIDEASFOOD.COM"
click at [807, 577] on button "Save" at bounding box center [812, 583] width 335 height 29
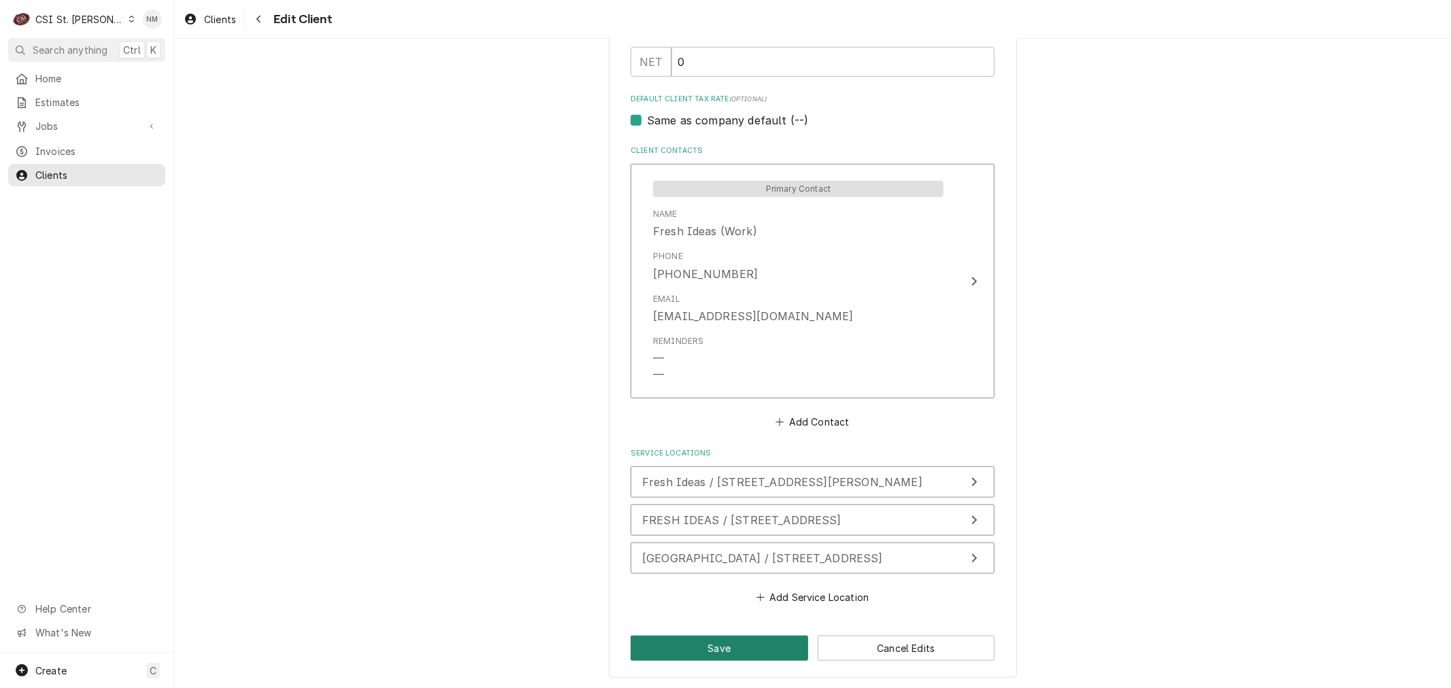
click at [737, 641] on button "Save" at bounding box center [720, 648] width 178 height 25
type textarea "x"
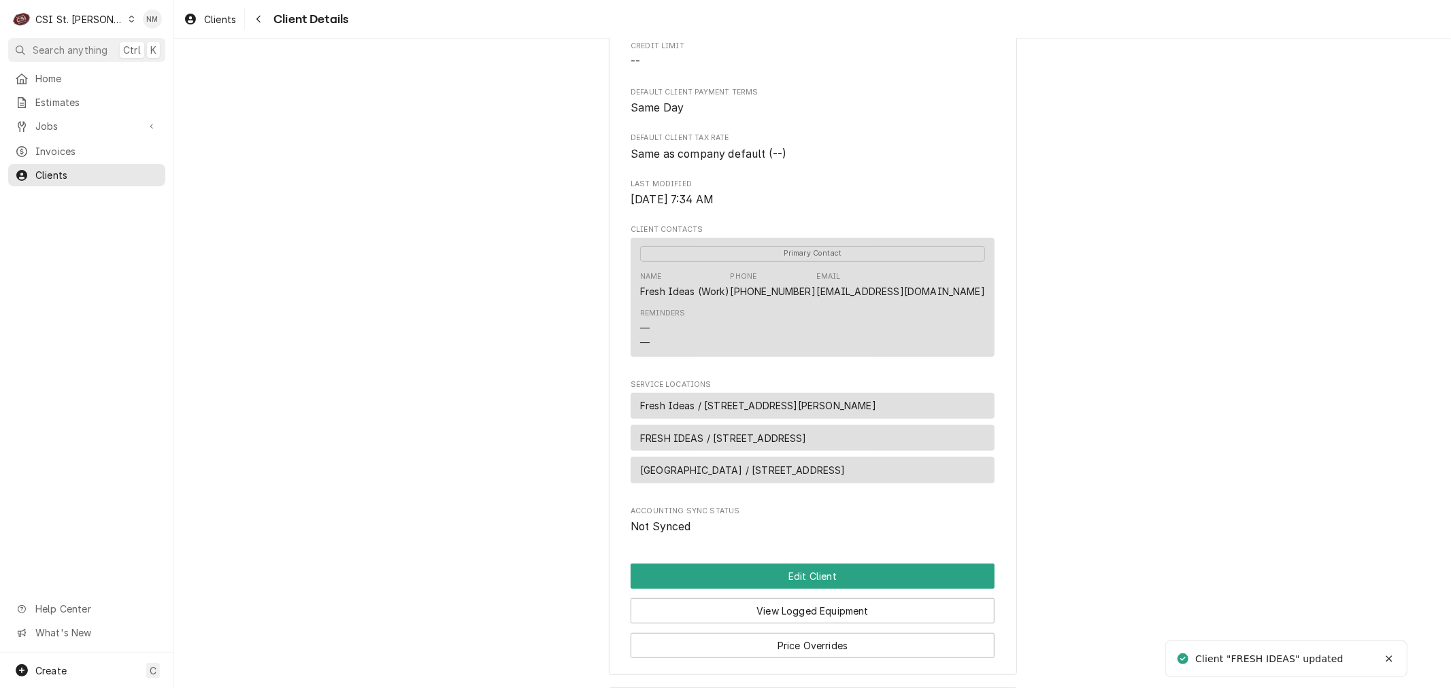
scroll to position [417, 0]
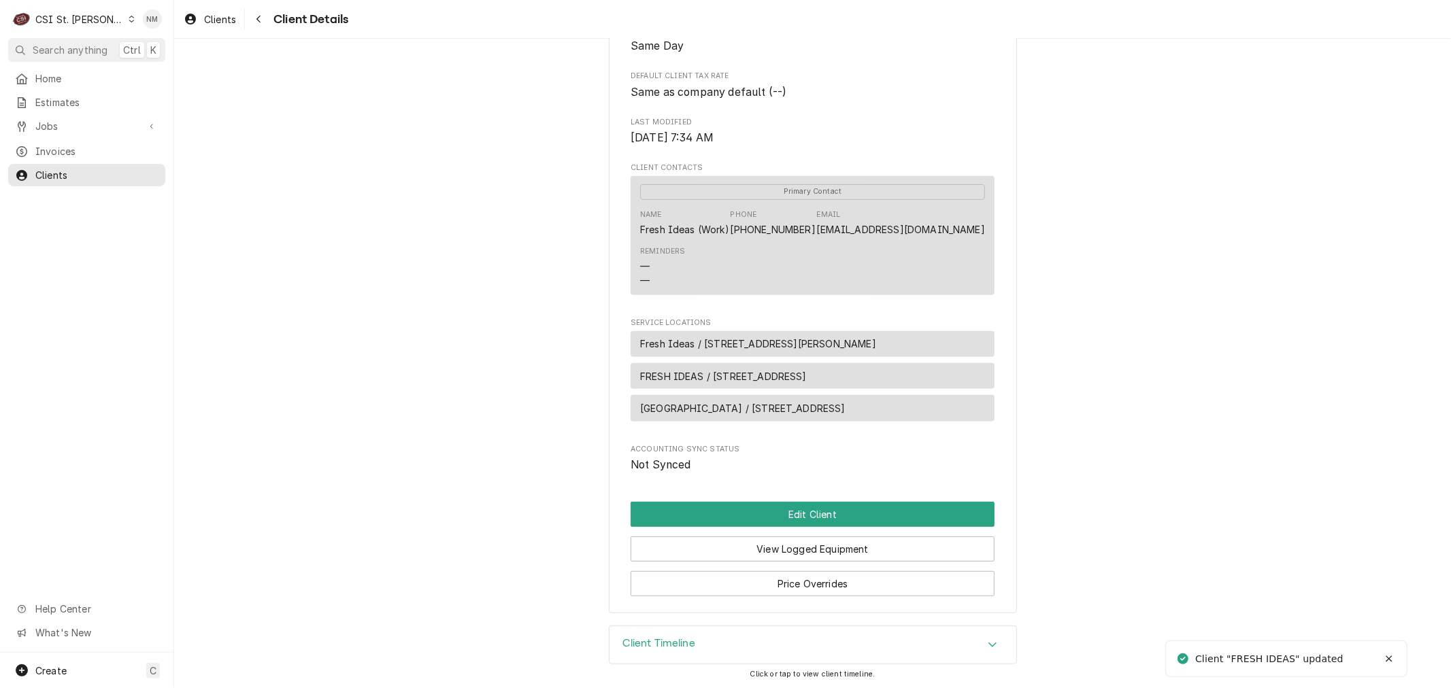
click at [672, 639] on h3 "Client Timeline" at bounding box center [659, 643] width 72 height 13
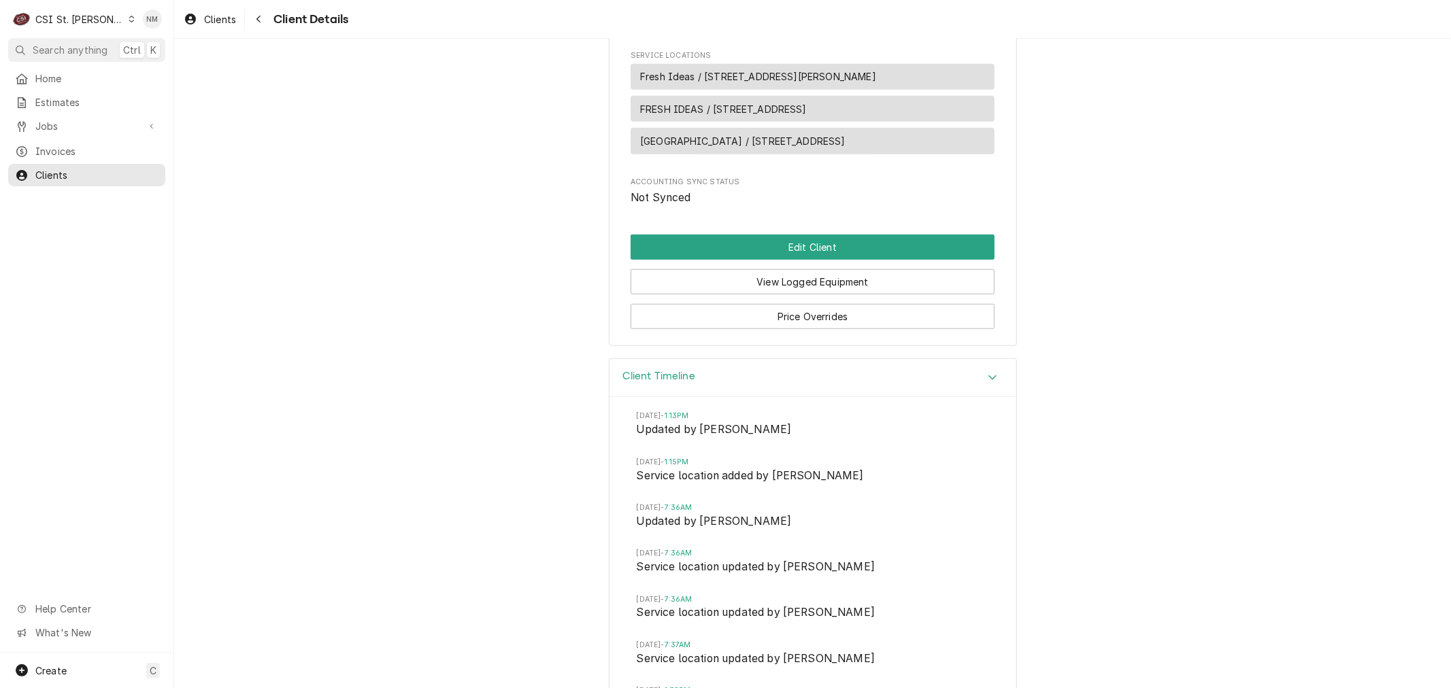
scroll to position [719, 0]
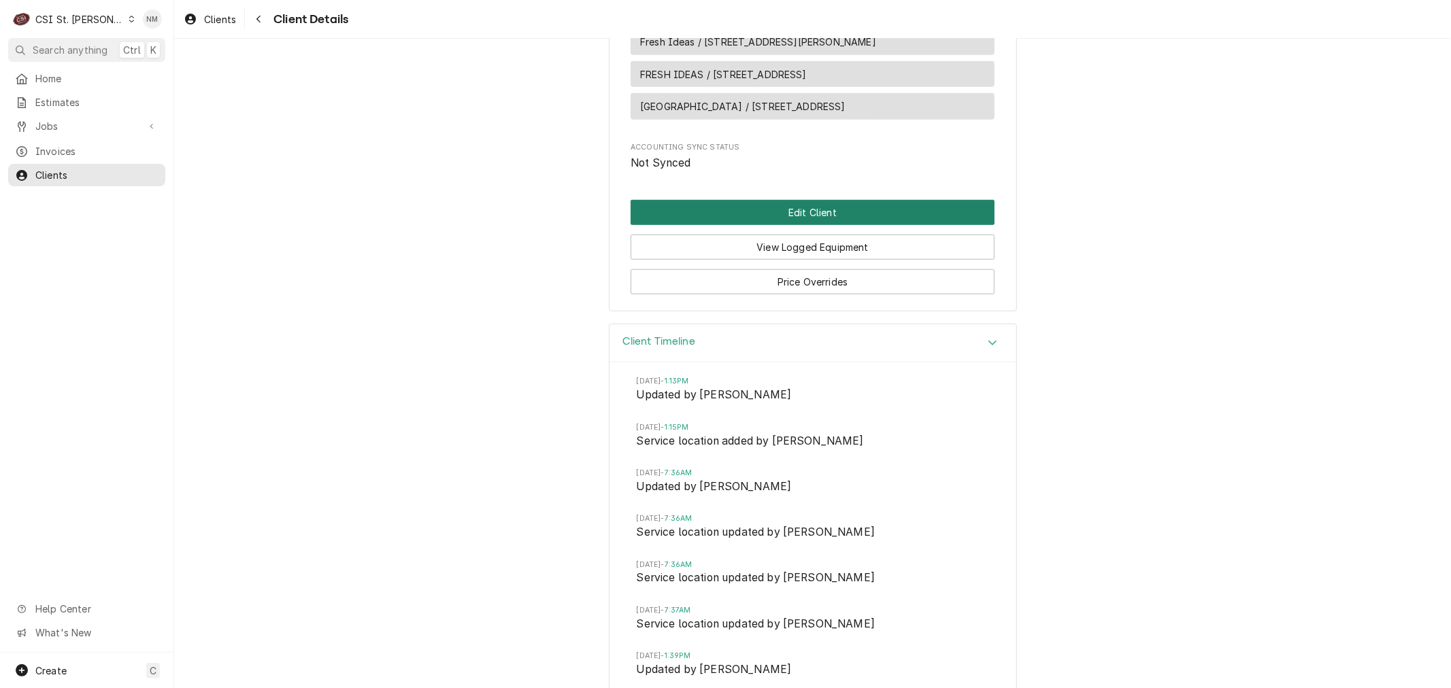
click at [846, 210] on button "Edit Client" at bounding box center [813, 212] width 364 height 25
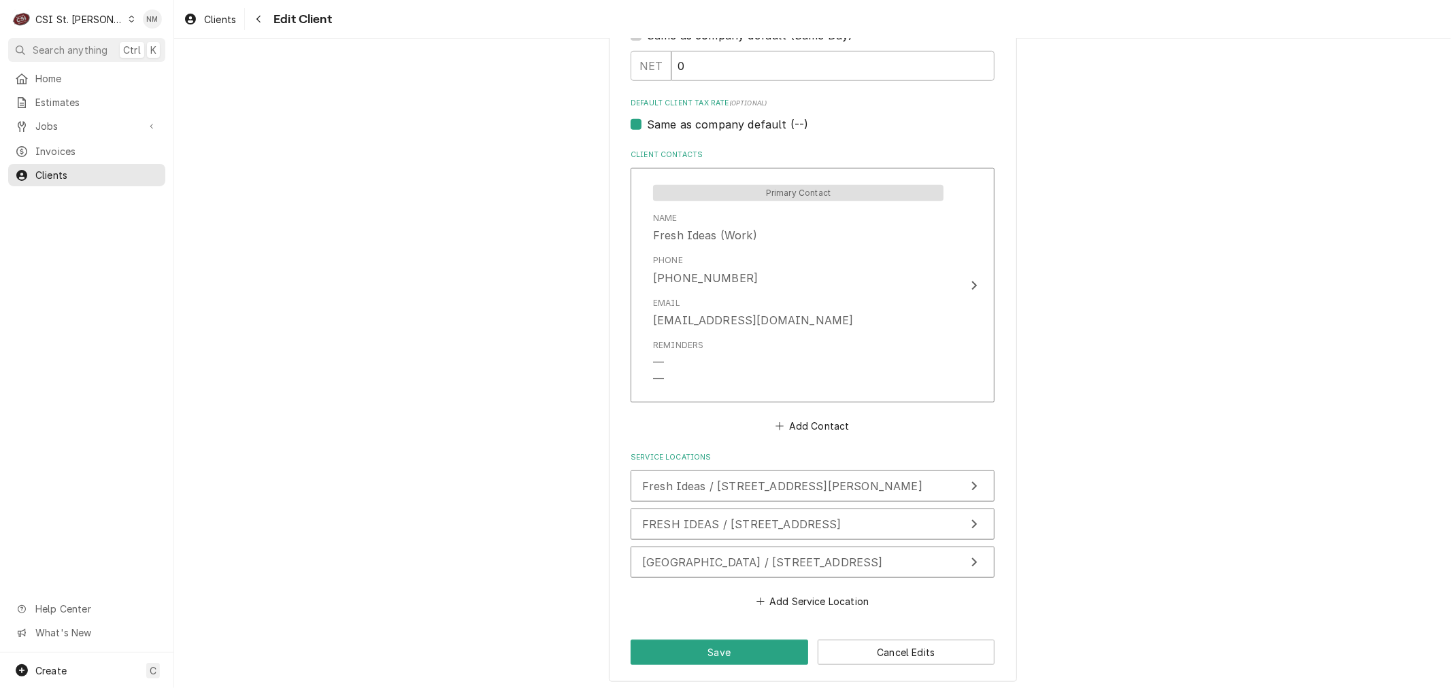
scroll to position [907, 0]
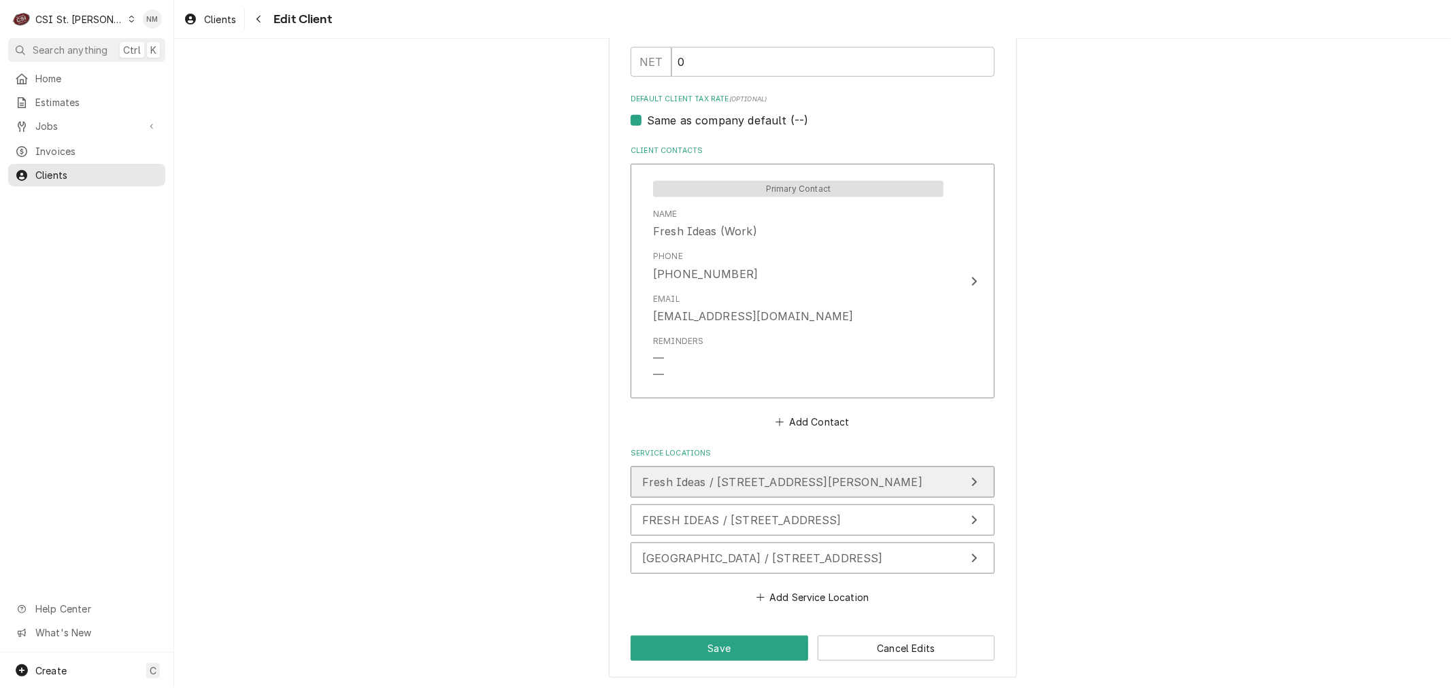
click at [867, 490] on button "Fresh Ideas / [STREET_ADDRESS][PERSON_NAME]" at bounding box center [813, 482] width 364 height 31
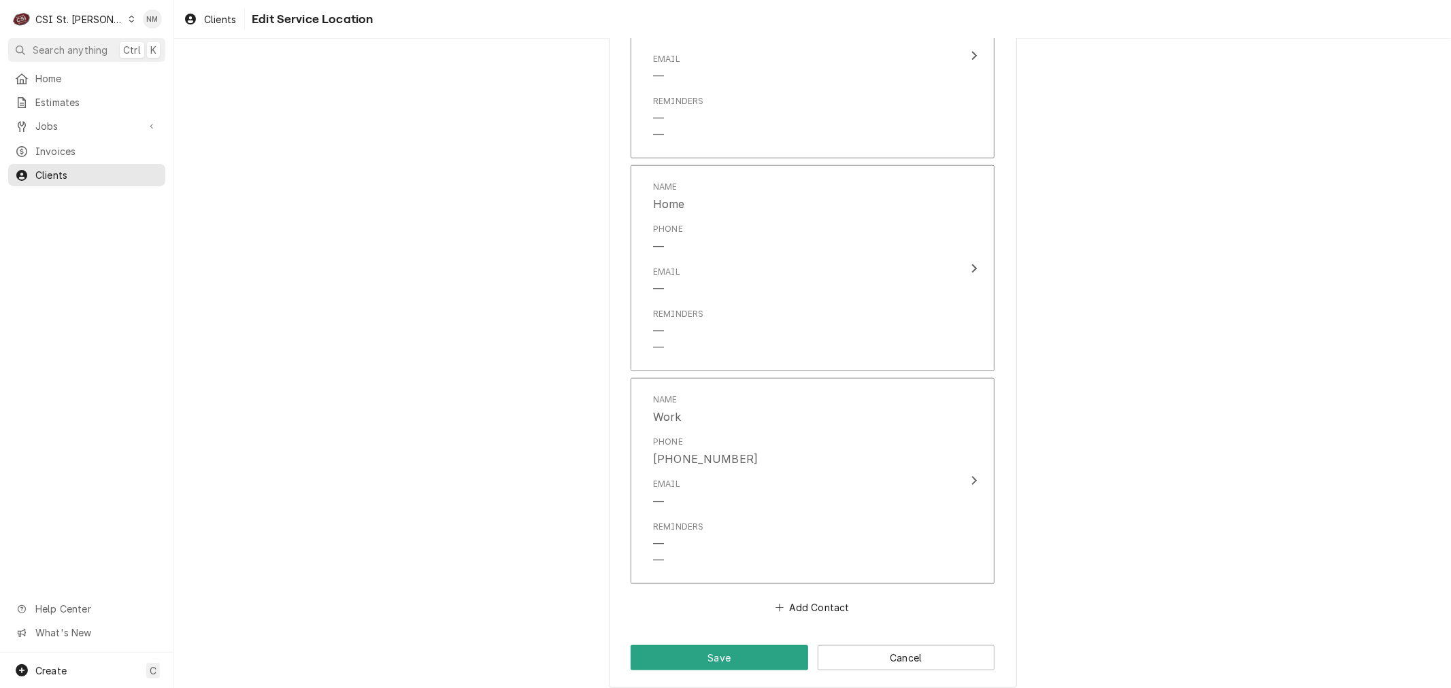
scroll to position [1080, 0]
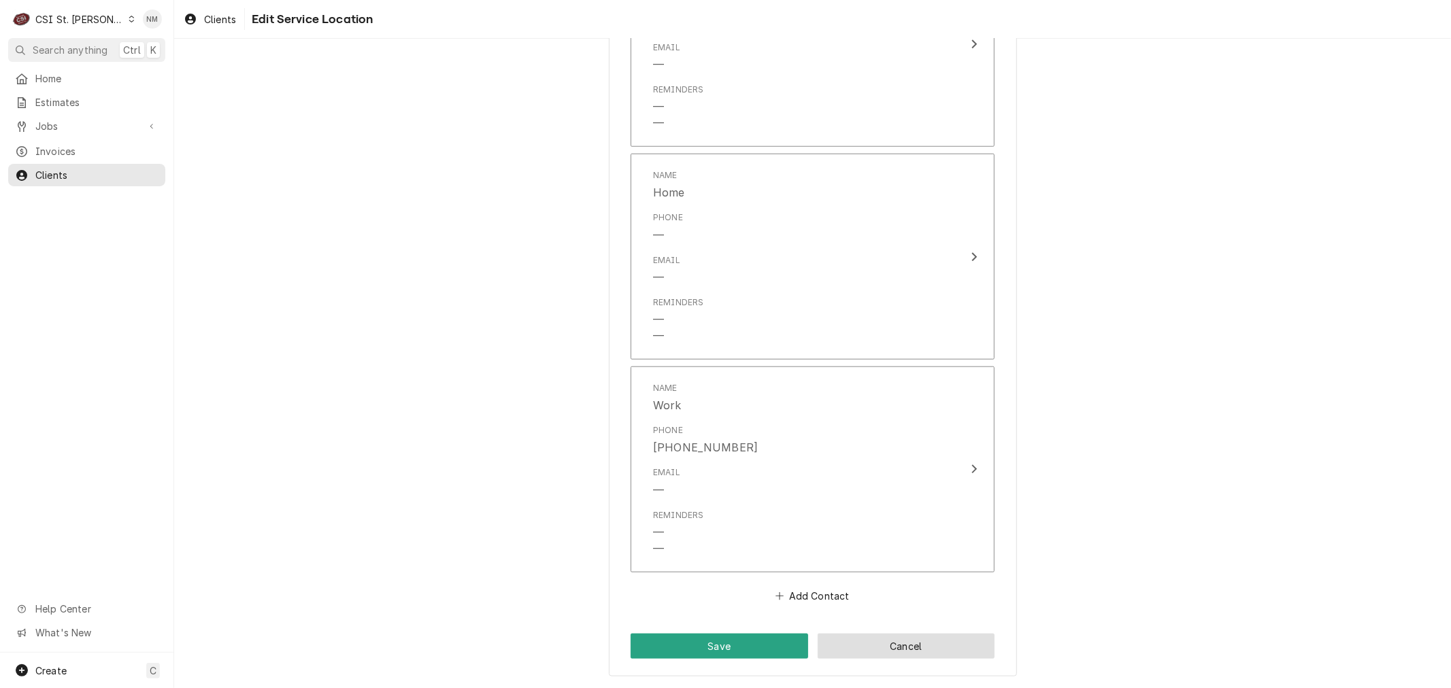
click at [928, 643] on button "Cancel" at bounding box center [907, 646] width 178 height 25
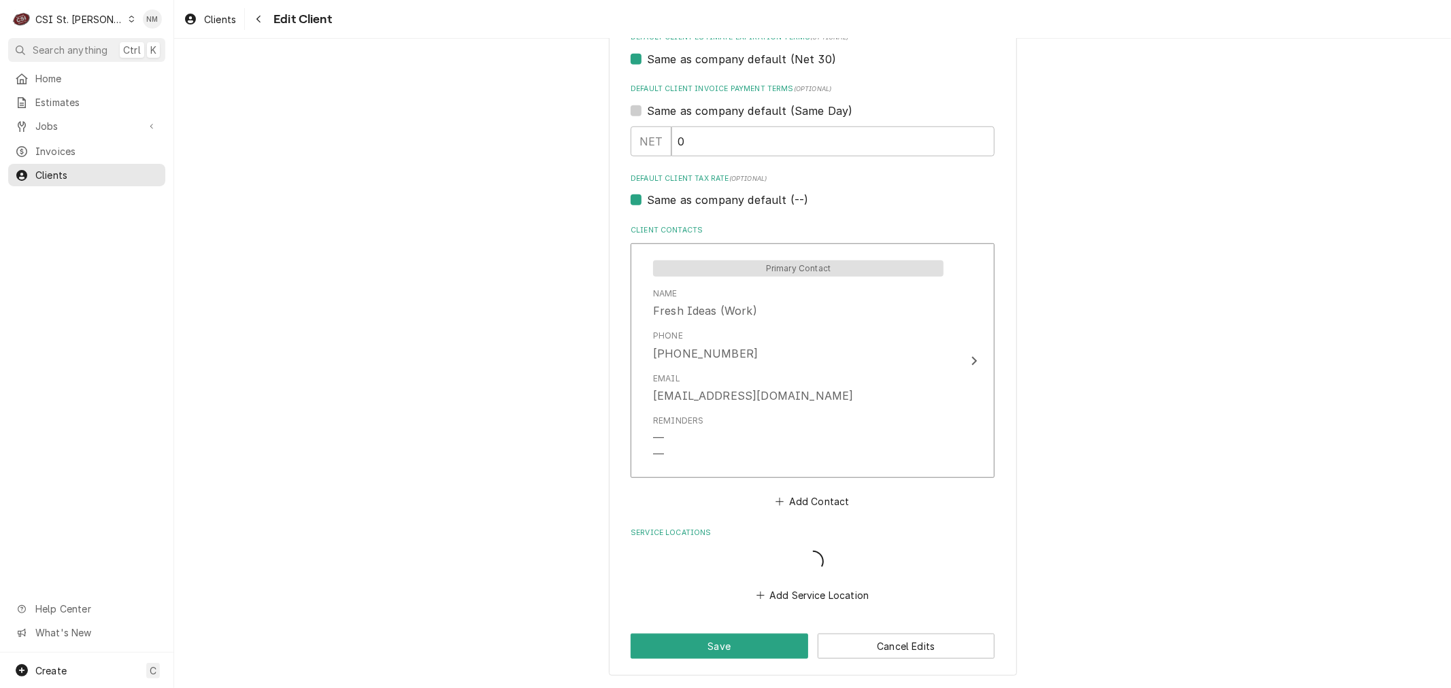
scroll to position [907, 0]
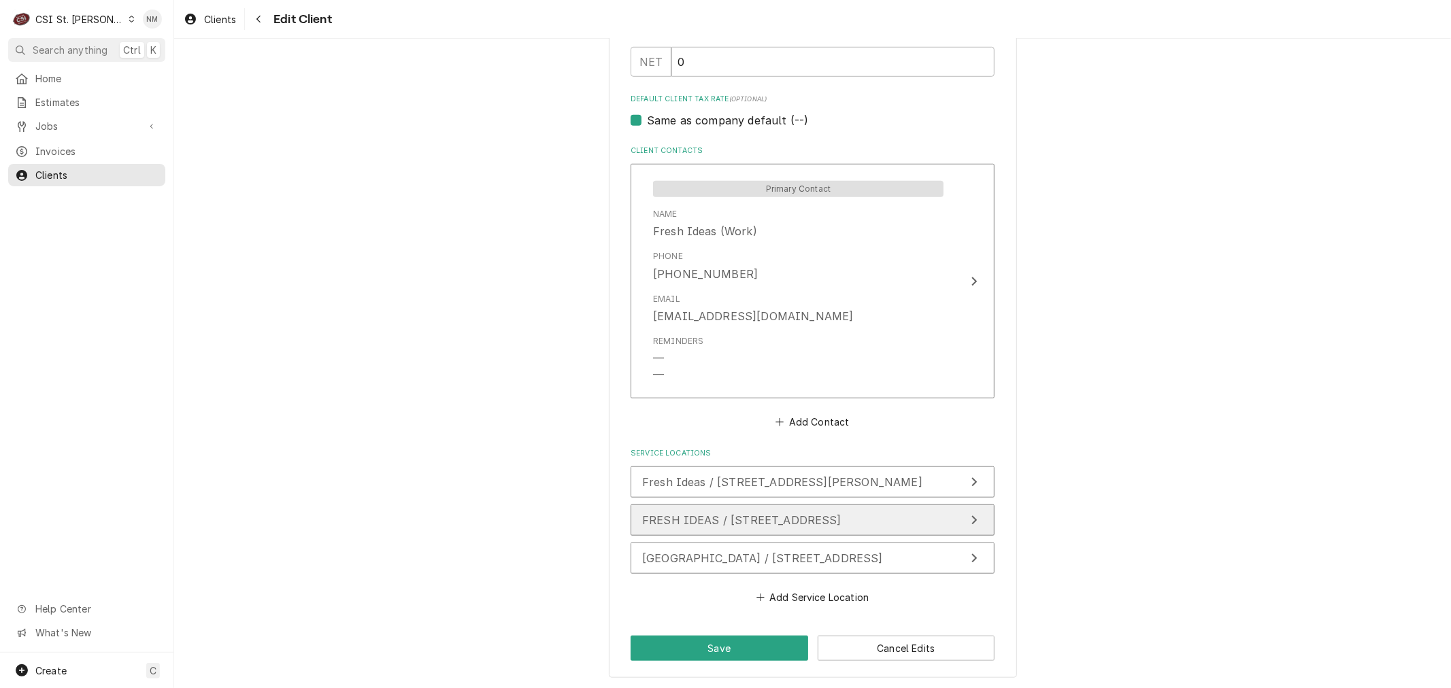
click at [841, 516] on span "FRESH IDEAS / 1 University Ave, Fulton, MO 65251" at bounding box center [741, 521] width 199 height 14
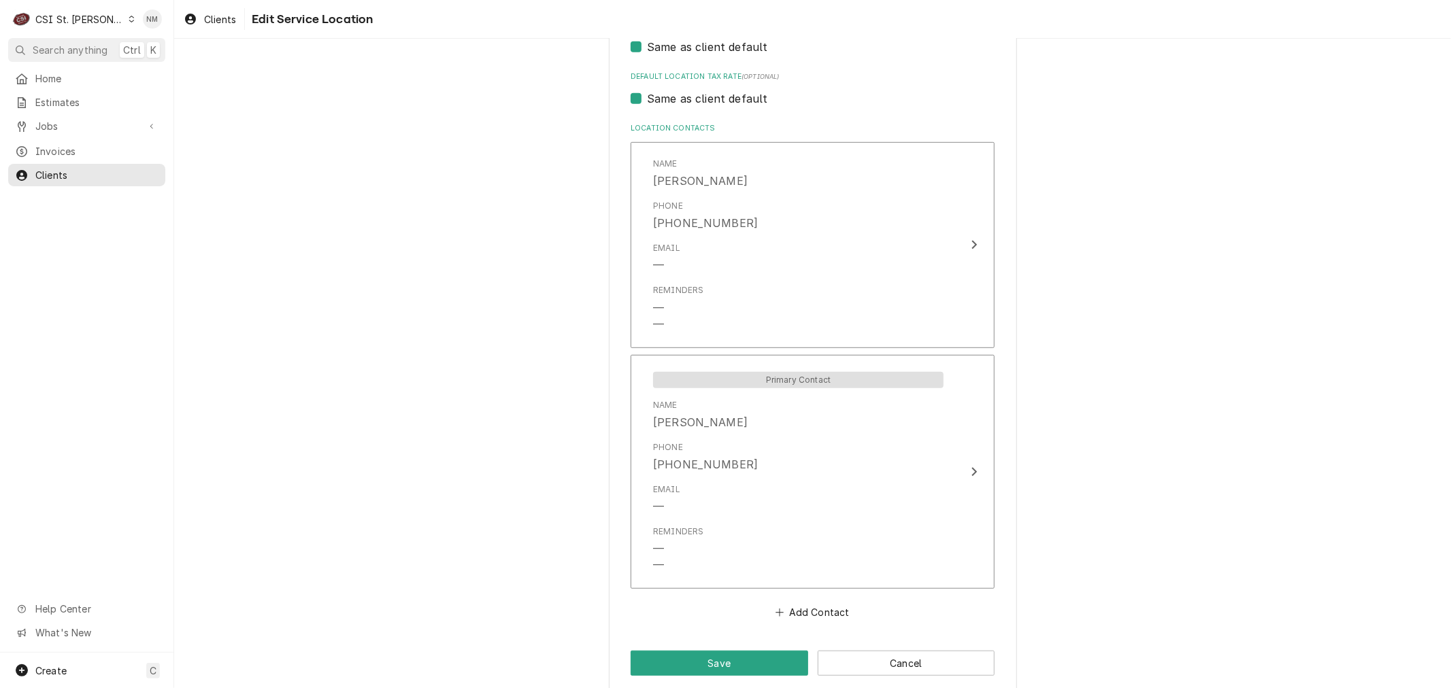
scroll to position [654, 0]
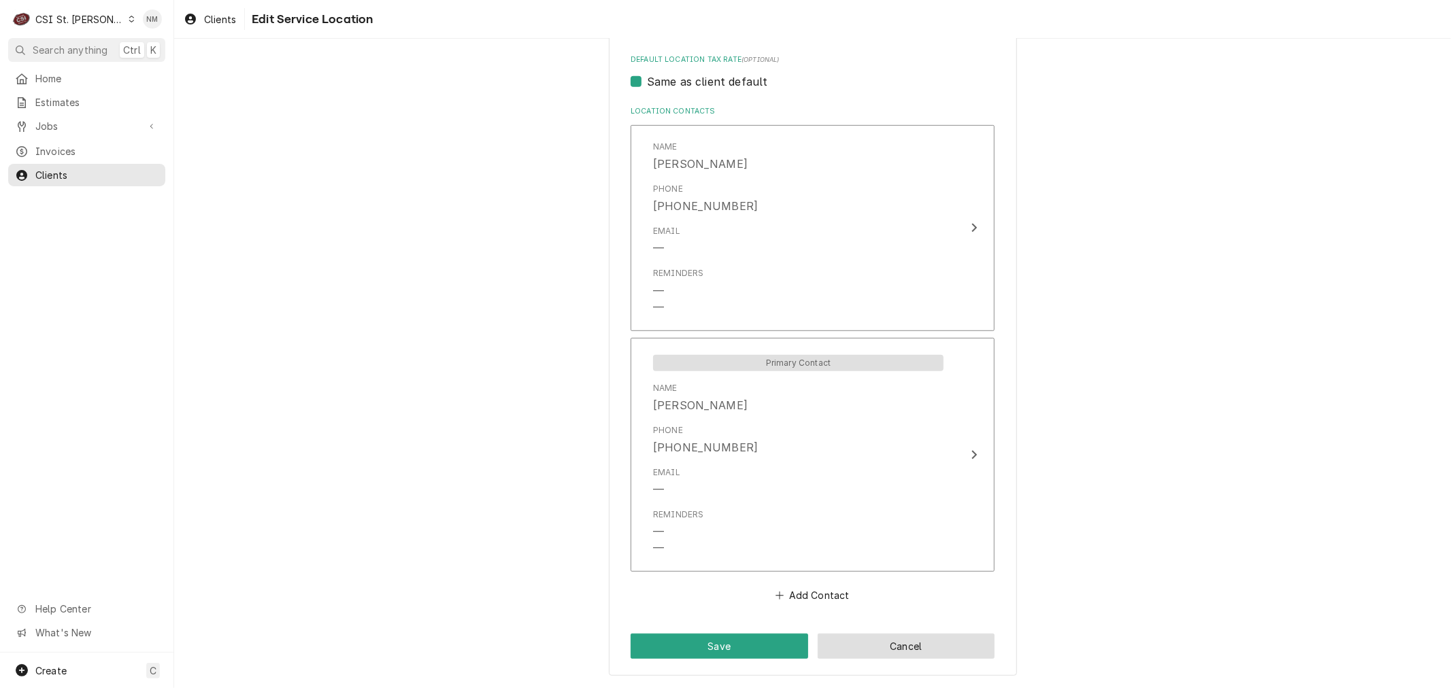
click at [960, 650] on button "Cancel" at bounding box center [907, 646] width 178 height 25
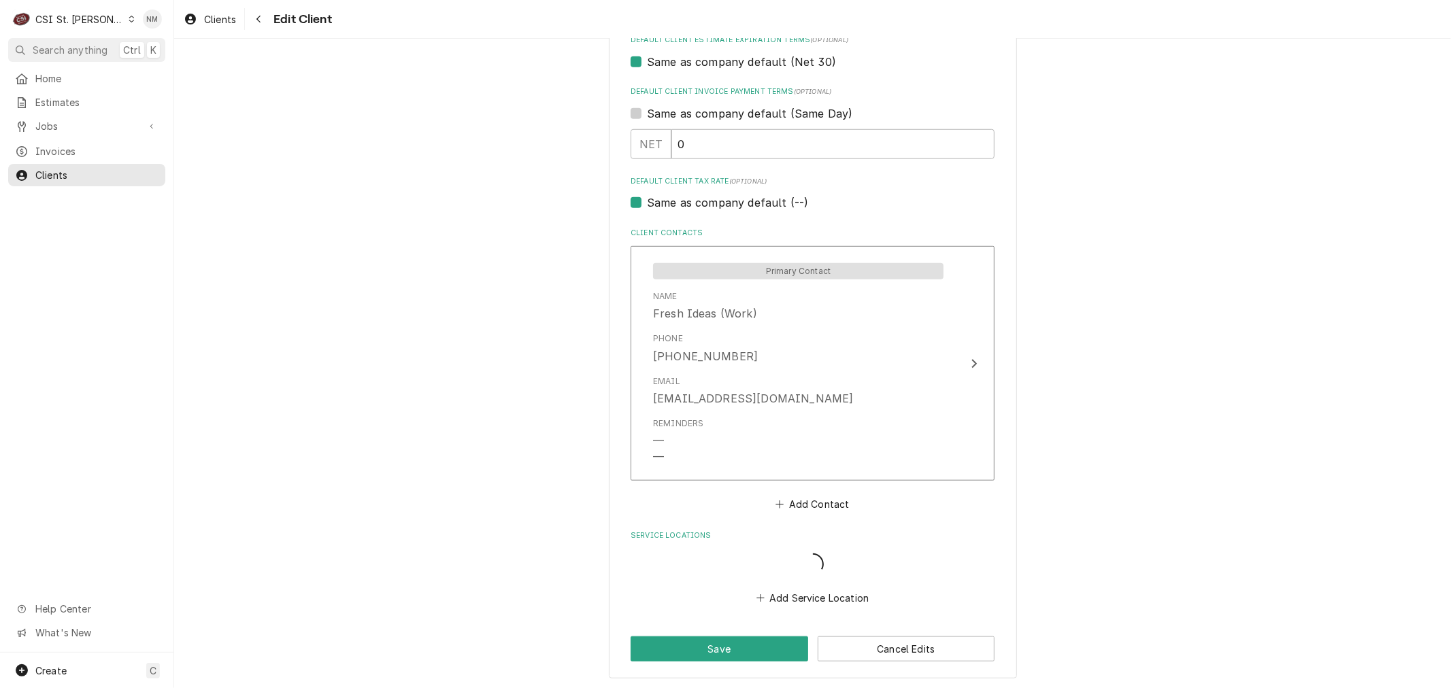
scroll to position [826, 0]
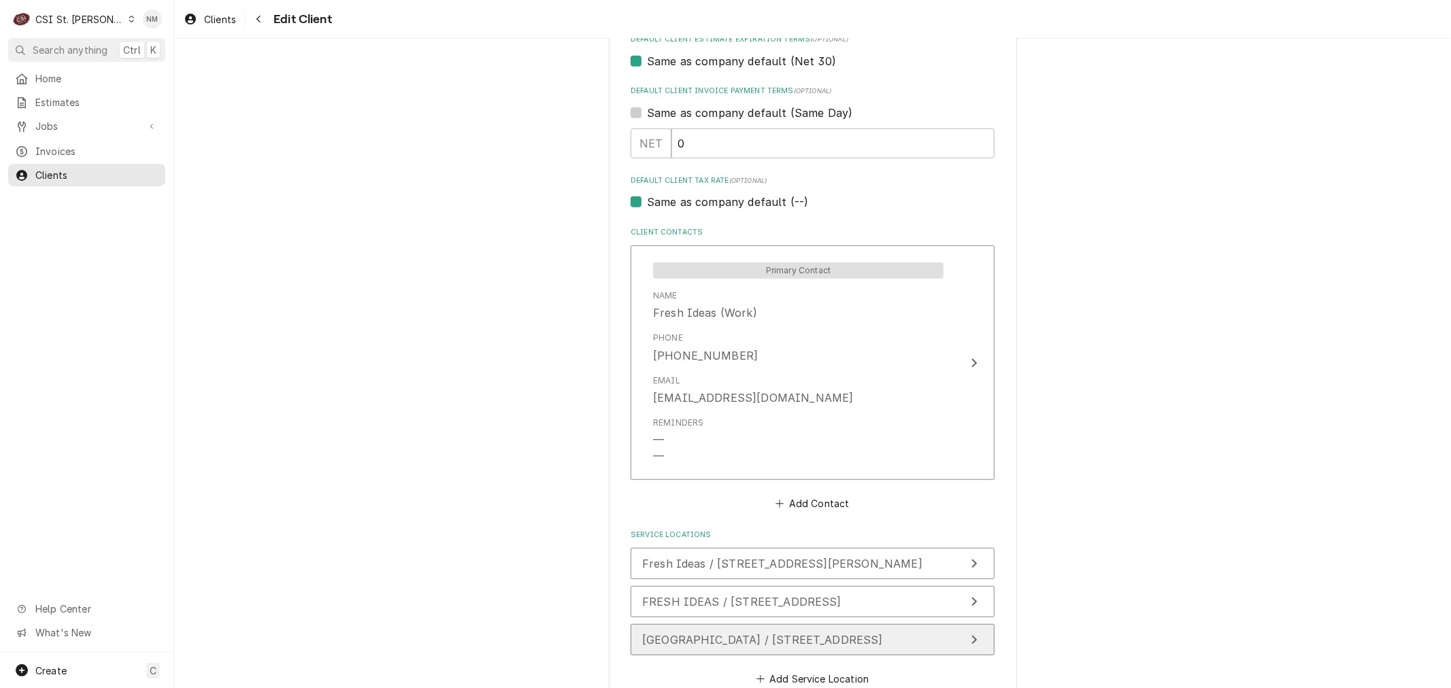
click at [854, 633] on span "Westminster College / 501 Westminster Avenue, Fulton, MO 65251" at bounding box center [762, 640] width 241 height 14
type textarea "x"
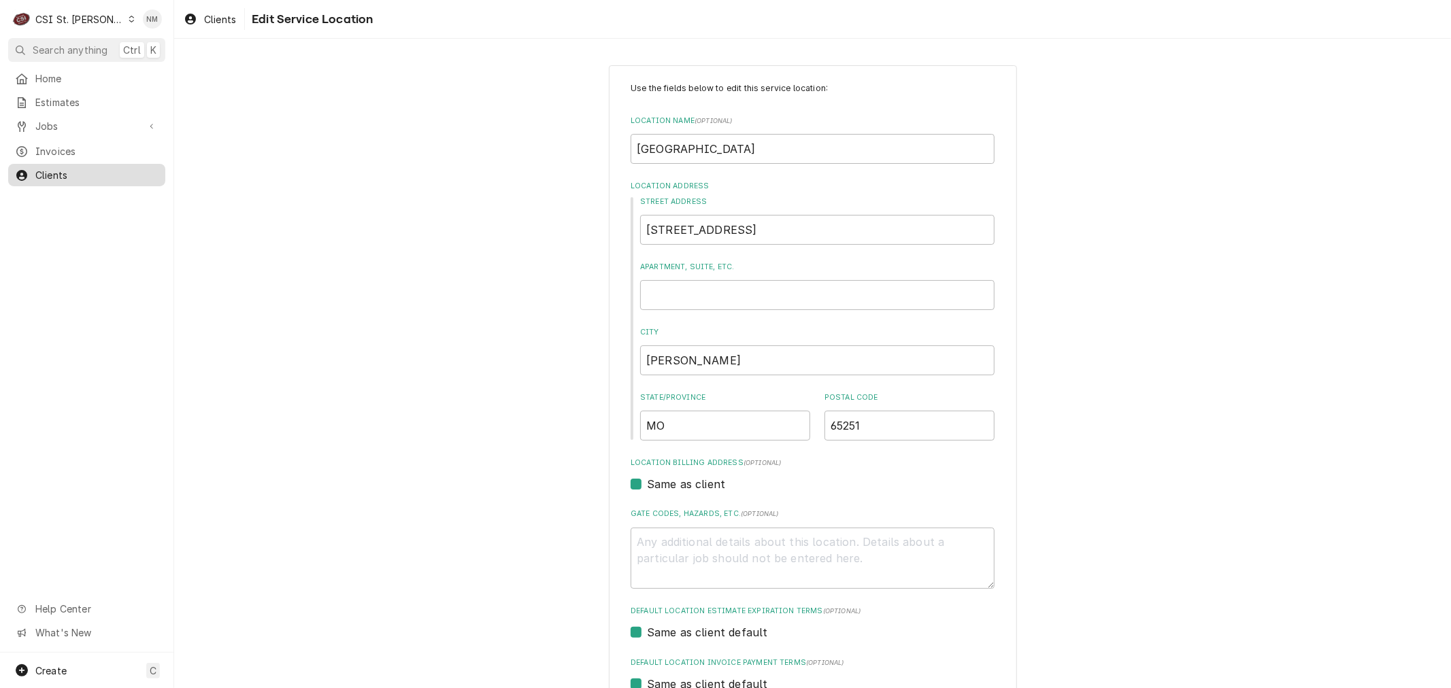
click at [63, 170] on span "Clients" at bounding box center [96, 175] width 123 height 14
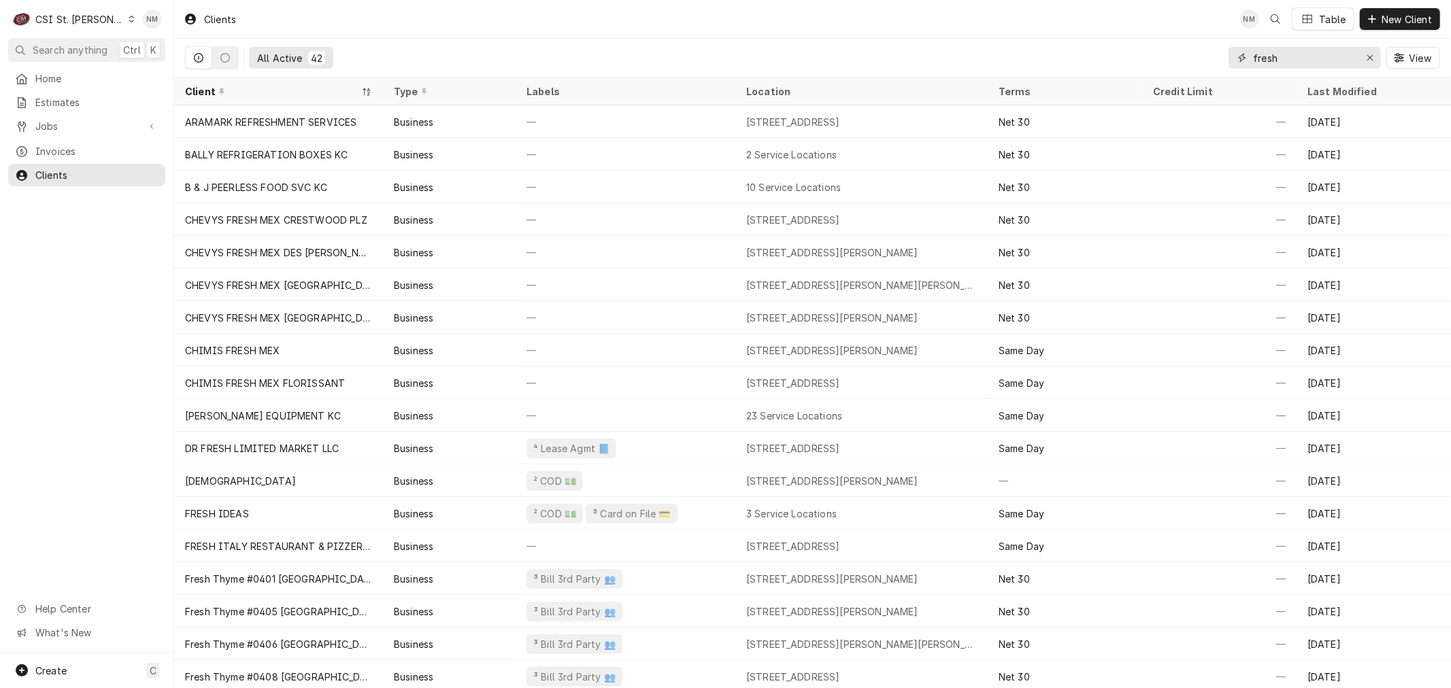
drag, startPoint x: 1297, startPoint y: 56, endPoint x: 1248, endPoint y: 56, distance: 49.7
click at [1248, 56] on div "fresh" at bounding box center [1304, 58] width 152 height 22
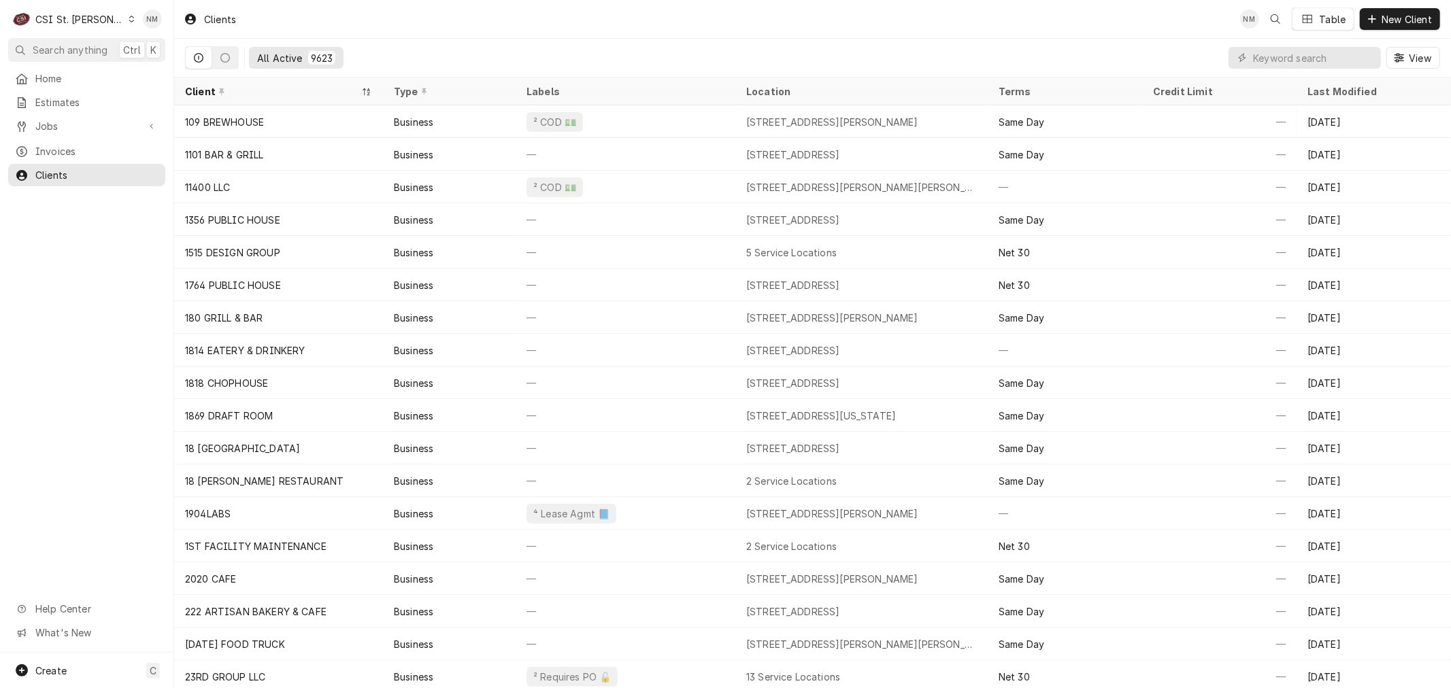
click at [129, 21] on icon "Dynamic Content Wrapper" at bounding box center [131, 19] width 5 height 7
click at [159, 46] on div "CSI [US_STATE]" at bounding box center [209, 51] width 180 height 14
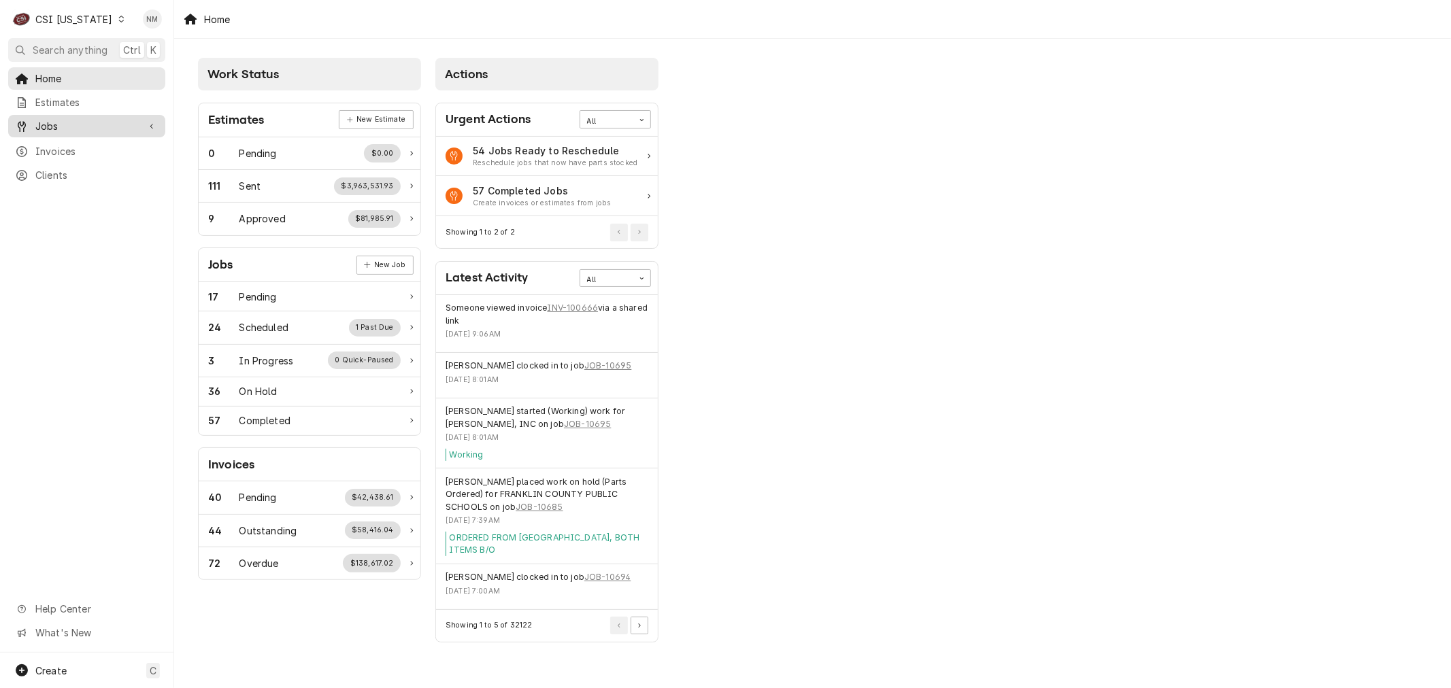
click at [71, 124] on span "Jobs" at bounding box center [86, 126] width 103 height 14
click at [51, 145] on span "Jobs" at bounding box center [96, 150] width 123 height 14
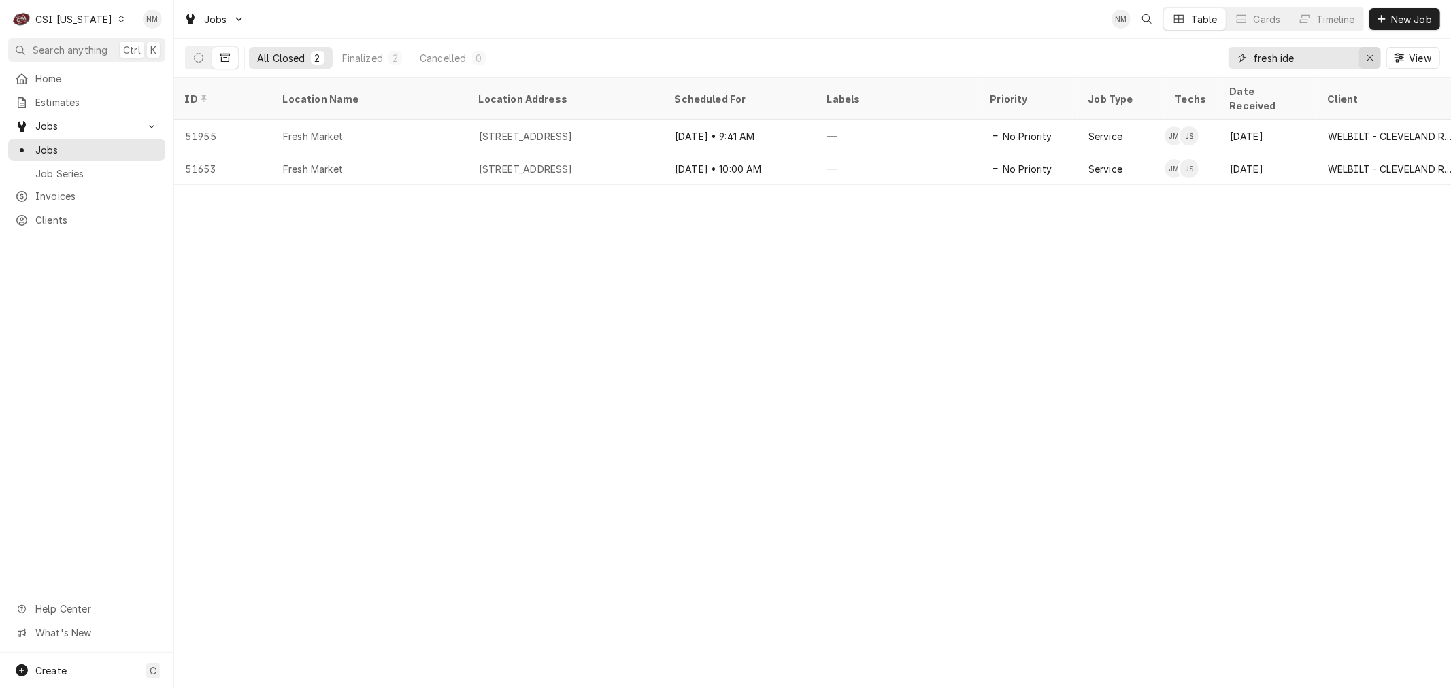
click at [1365, 56] on div "Erase input" at bounding box center [1370, 58] width 14 height 14
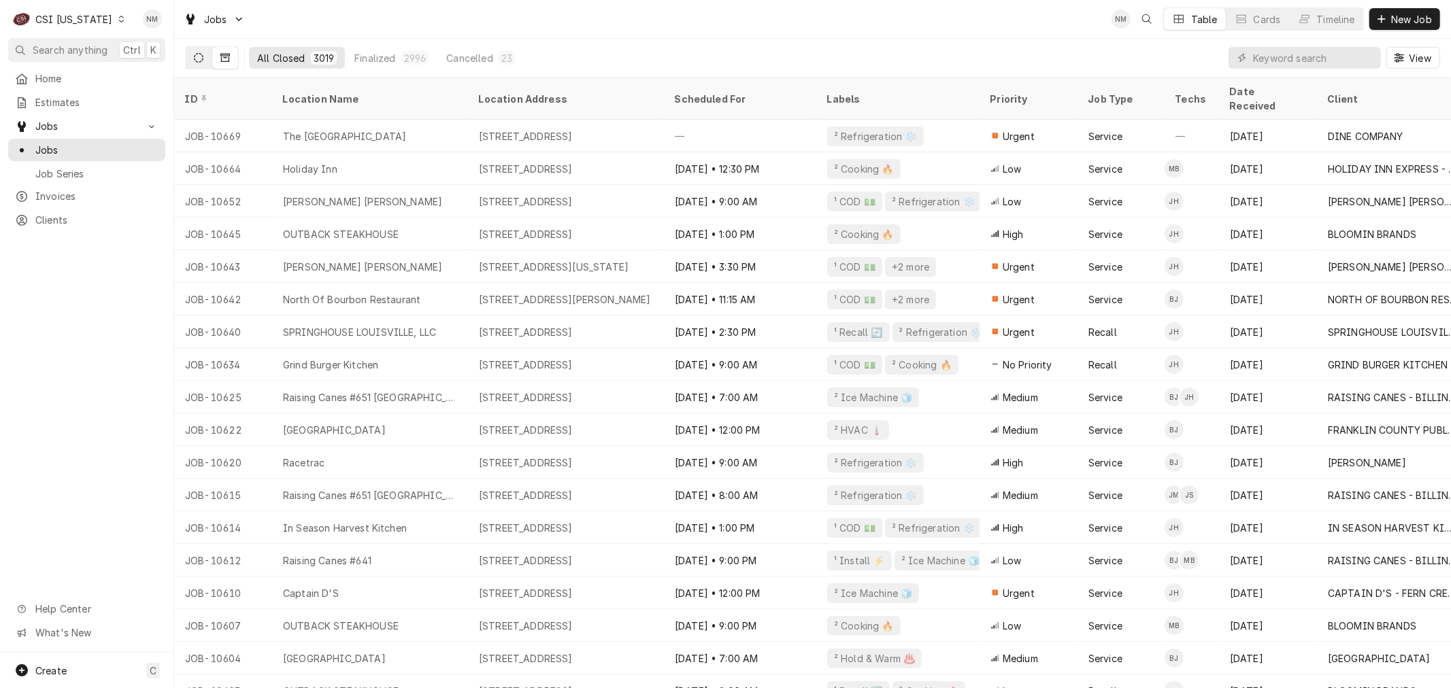
click at [202, 53] on icon "Dynamic Content Wrapper" at bounding box center [199, 58] width 10 height 10
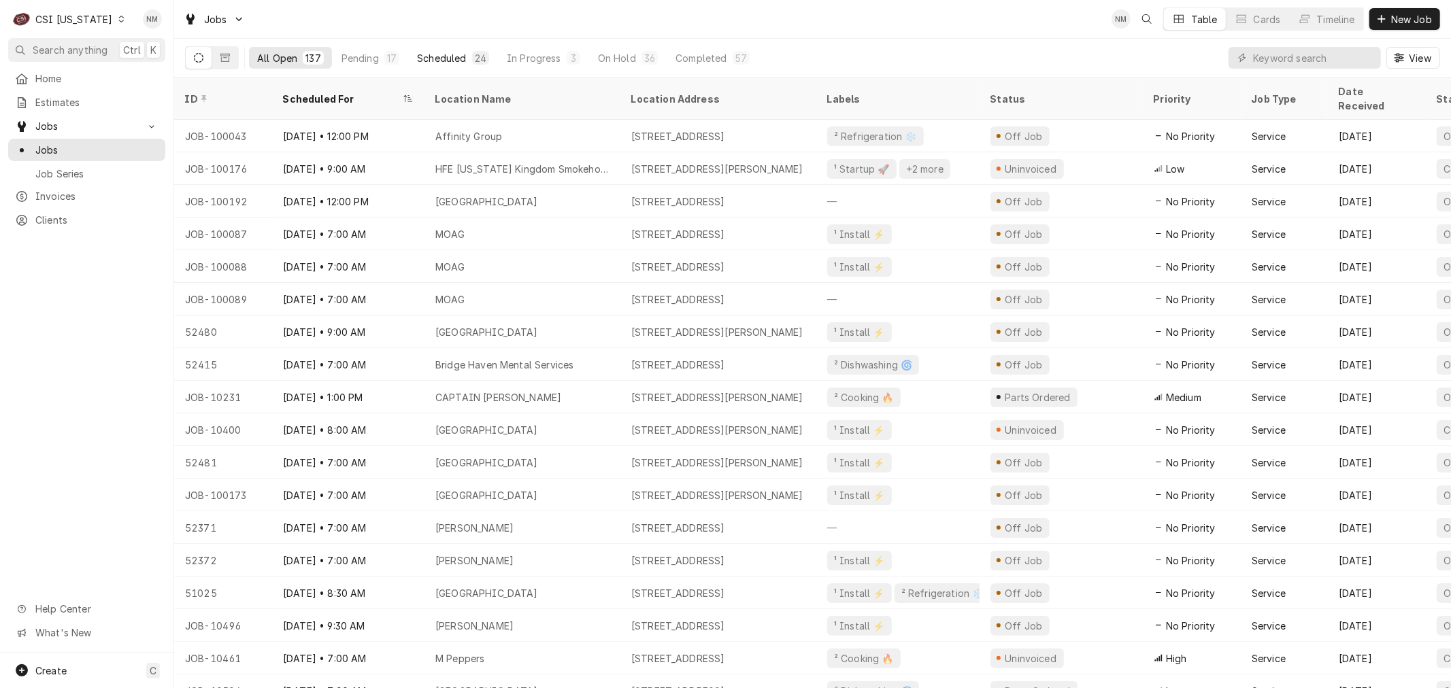
click at [459, 57] on div "Scheduled" at bounding box center [441, 58] width 49 height 14
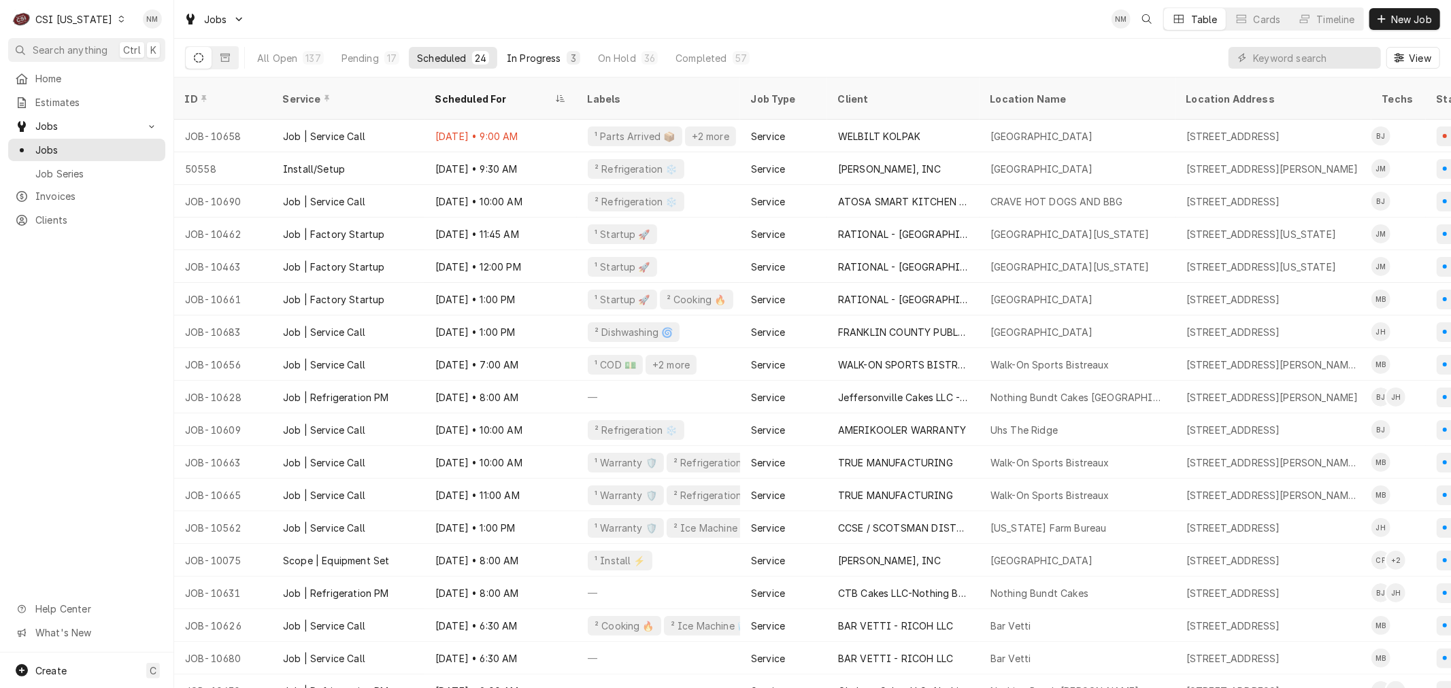
click at [537, 54] on div "In Progress" at bounding box center [534, 58] width 54 height 14
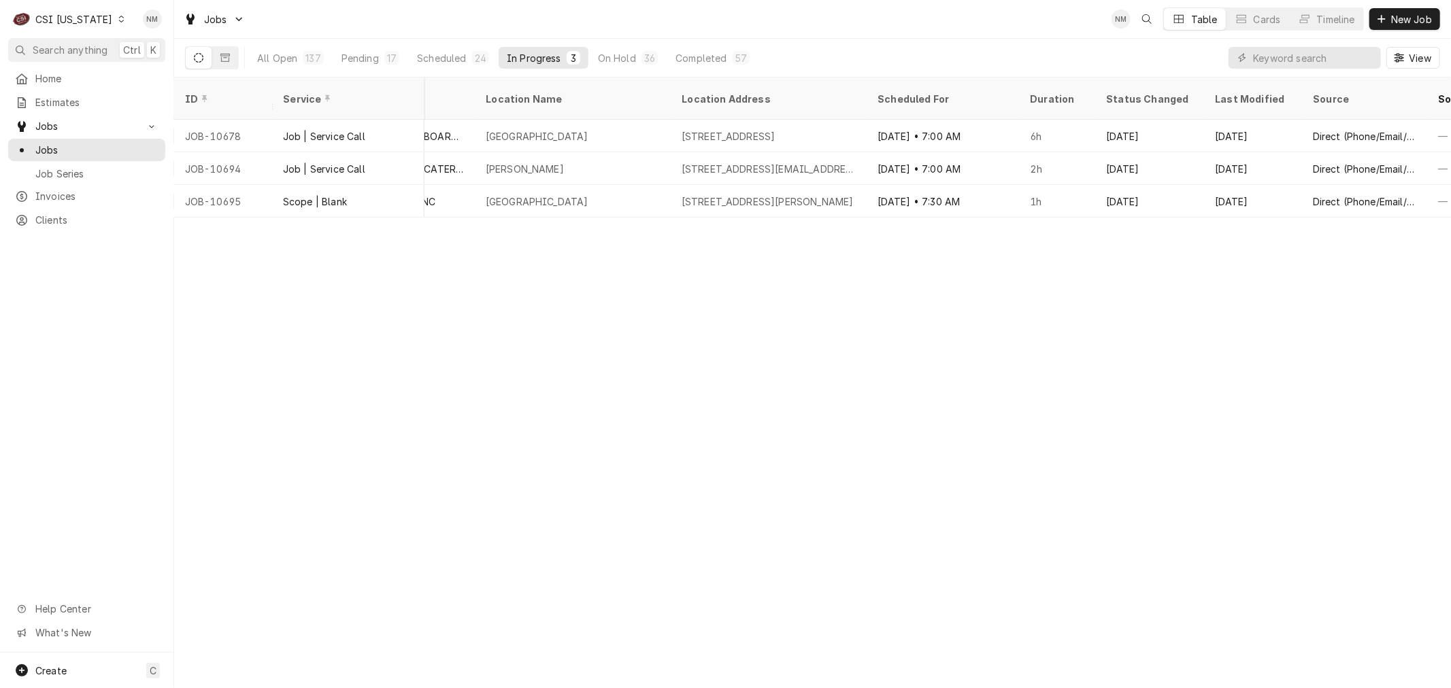
scroll to position [0, 839]
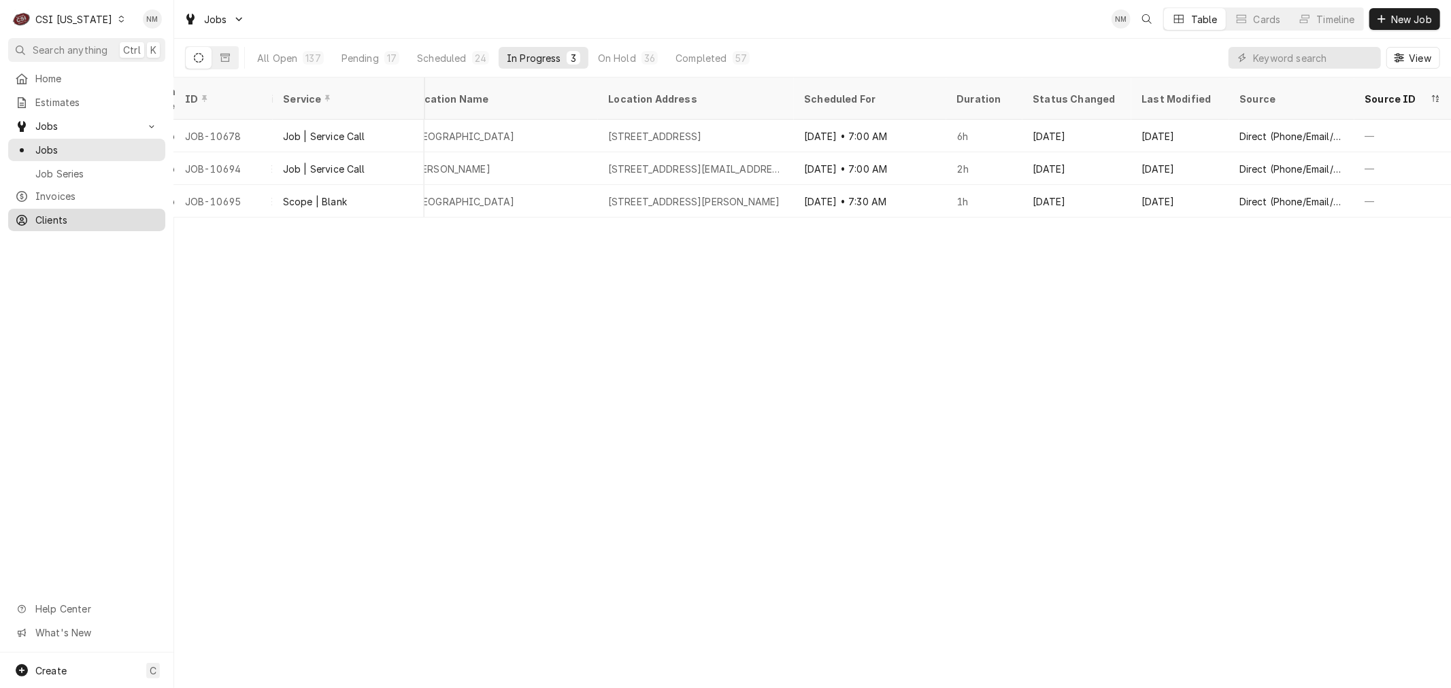
click at [80, 214] on span "Clients" at bounding box center [96, 220] width 123 height 14
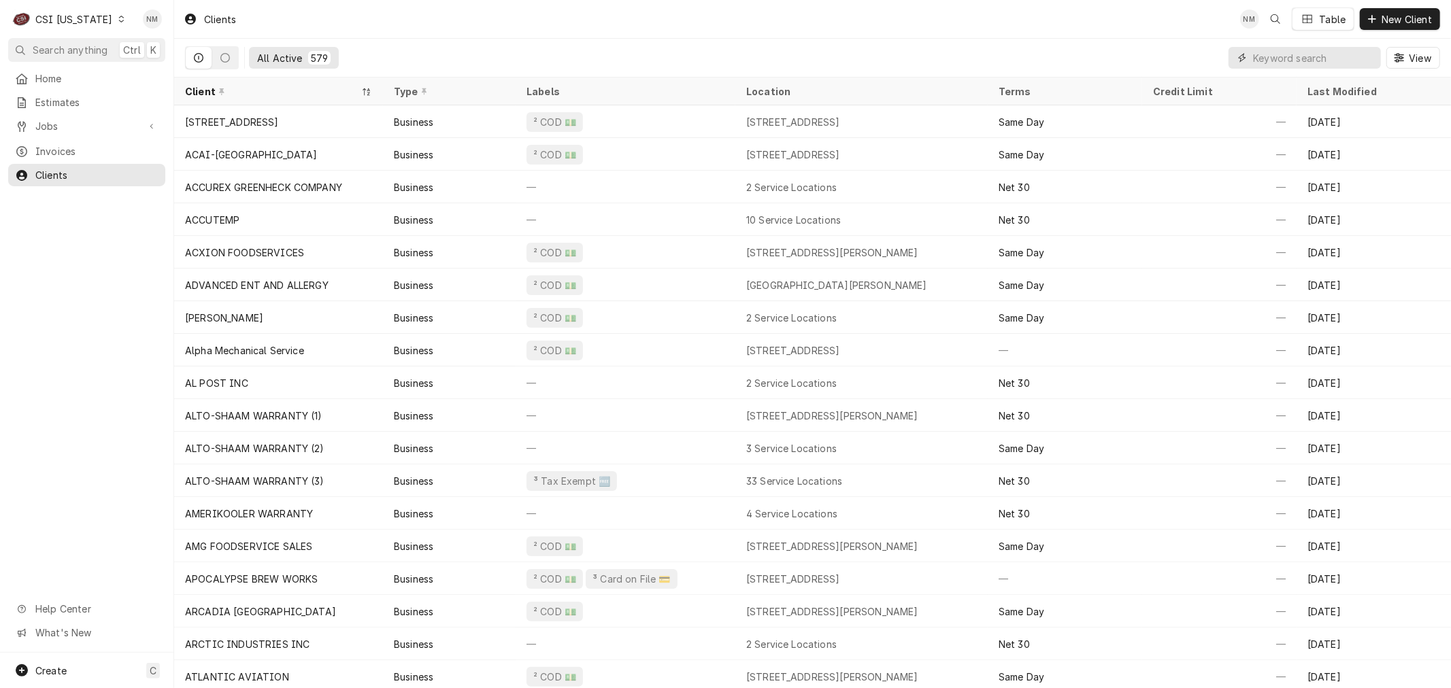
click at [1289, 58] on input "Dynamic Content Wrapper" at bounding box center [1313, 58] width 121 height 22
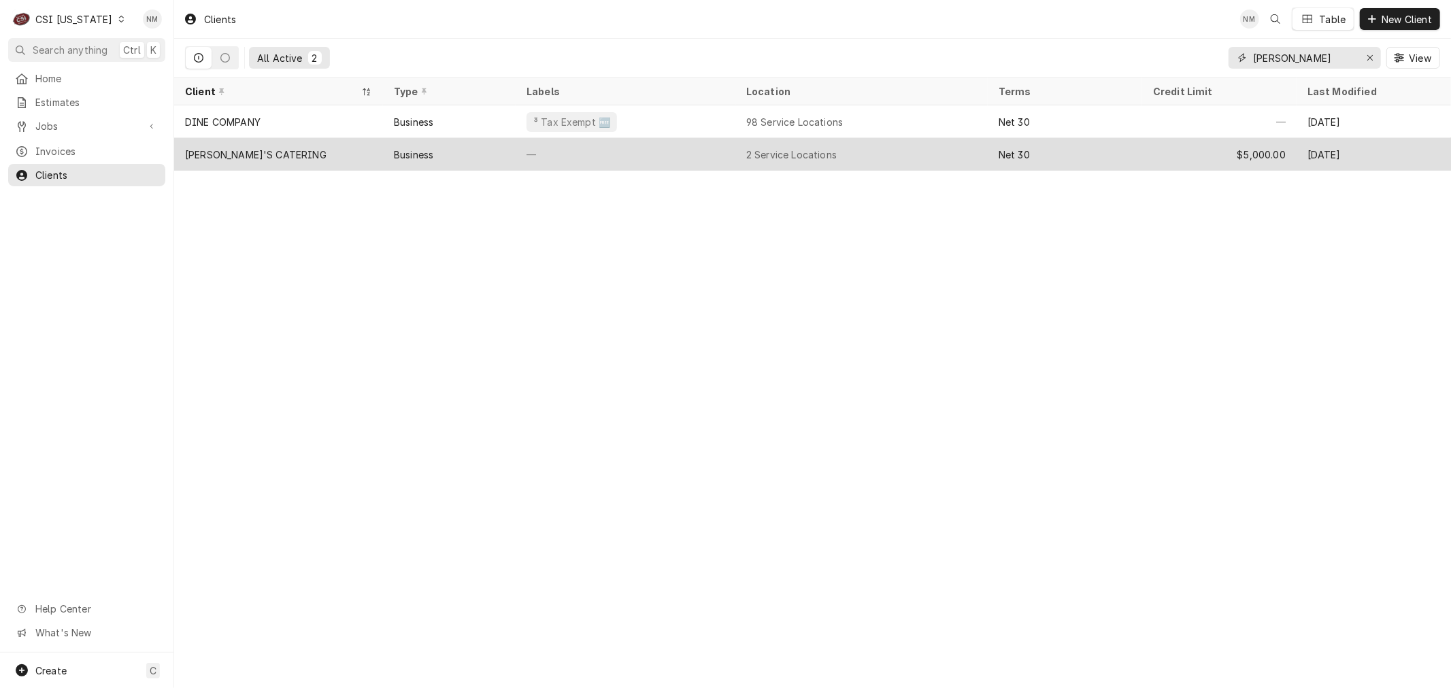
type input "rosemary"
click at [705, 151] on div "—" at bounding box center [626, 154] width 220 height 33
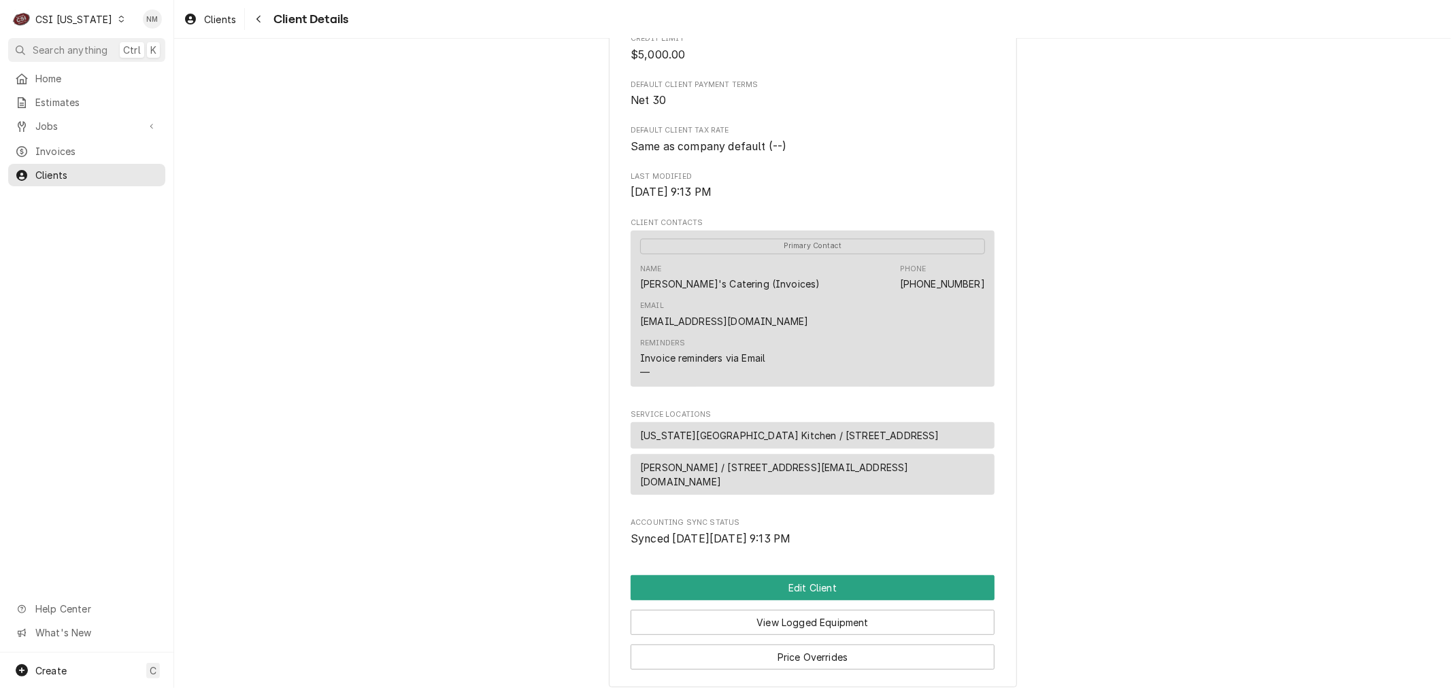
scroll to position [348, 0]
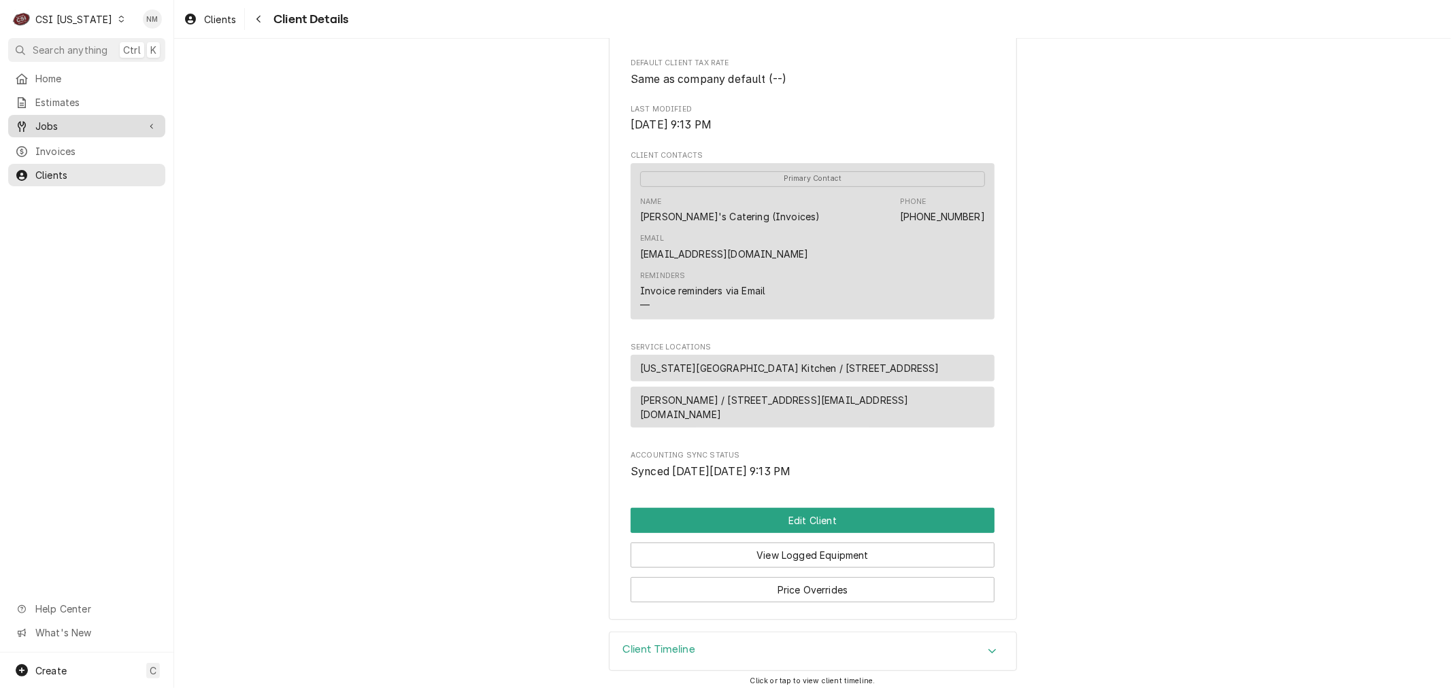
click at [33, 124] on div "Jobs" at bounding box center [76, 126] width 123 height 14
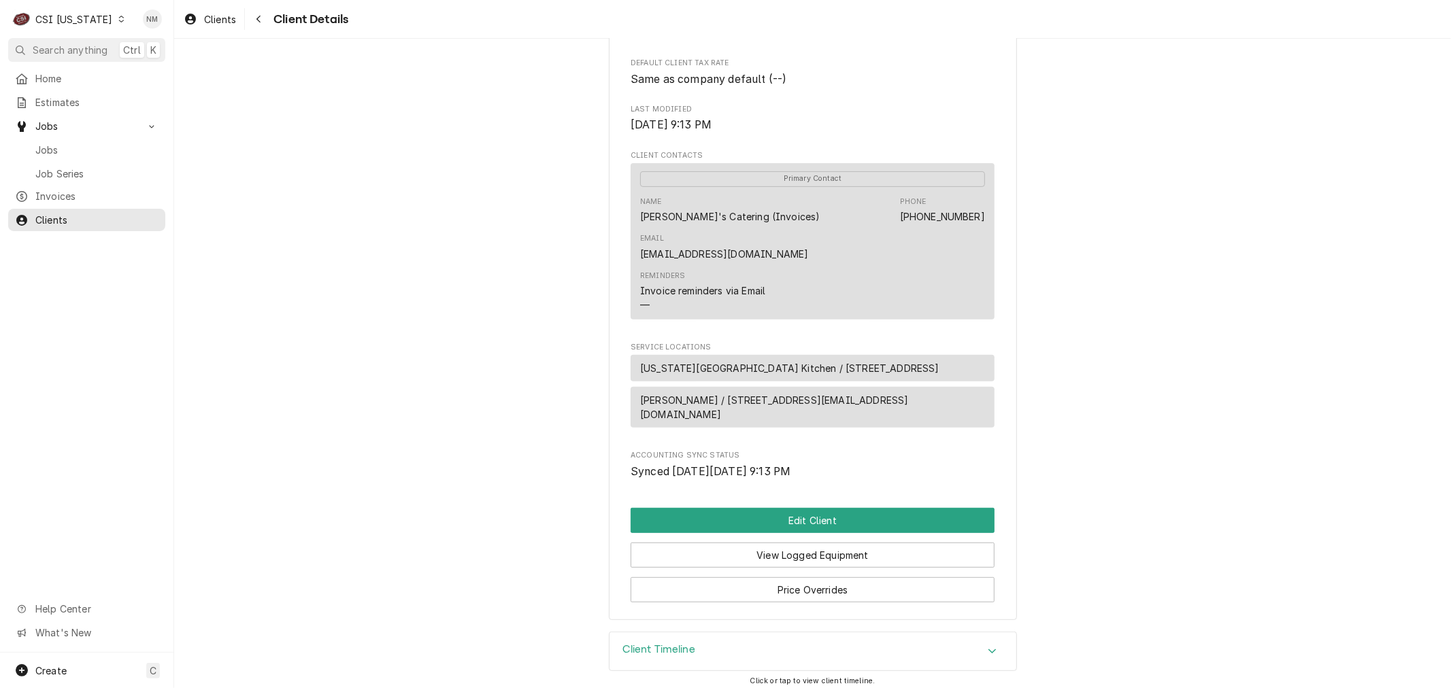
click at [116, 16] on div "Dynamic Content Wrapper" at bounding box center [121, 19] width 10 height 10
click at [165, 71] on div "CSI St. Louis" at bounding box center [212, 74] width 180 height 14
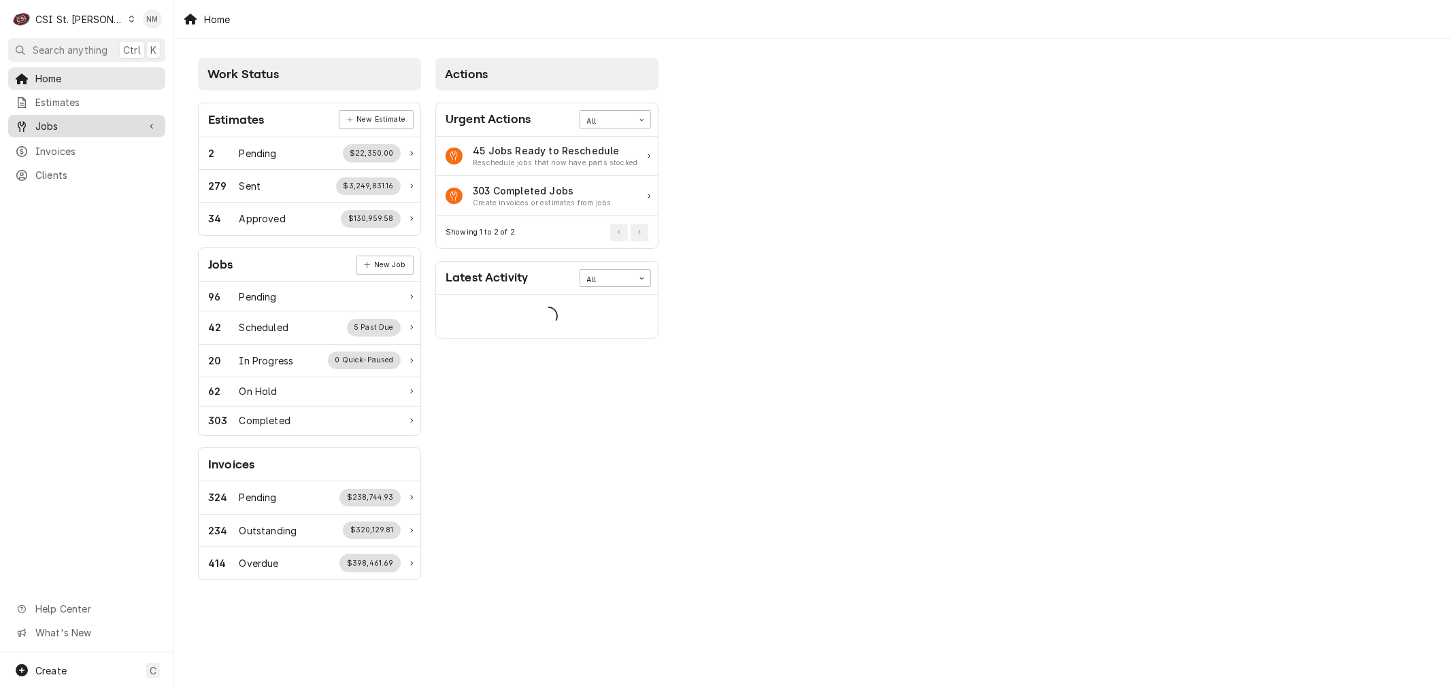
click at [58, 122] on span "Jobs" at bounding box center [86, 126] width 103 height 14
click at [56, 145] on span "Jobs" at bounding box center [96, 150] width 123 height 14
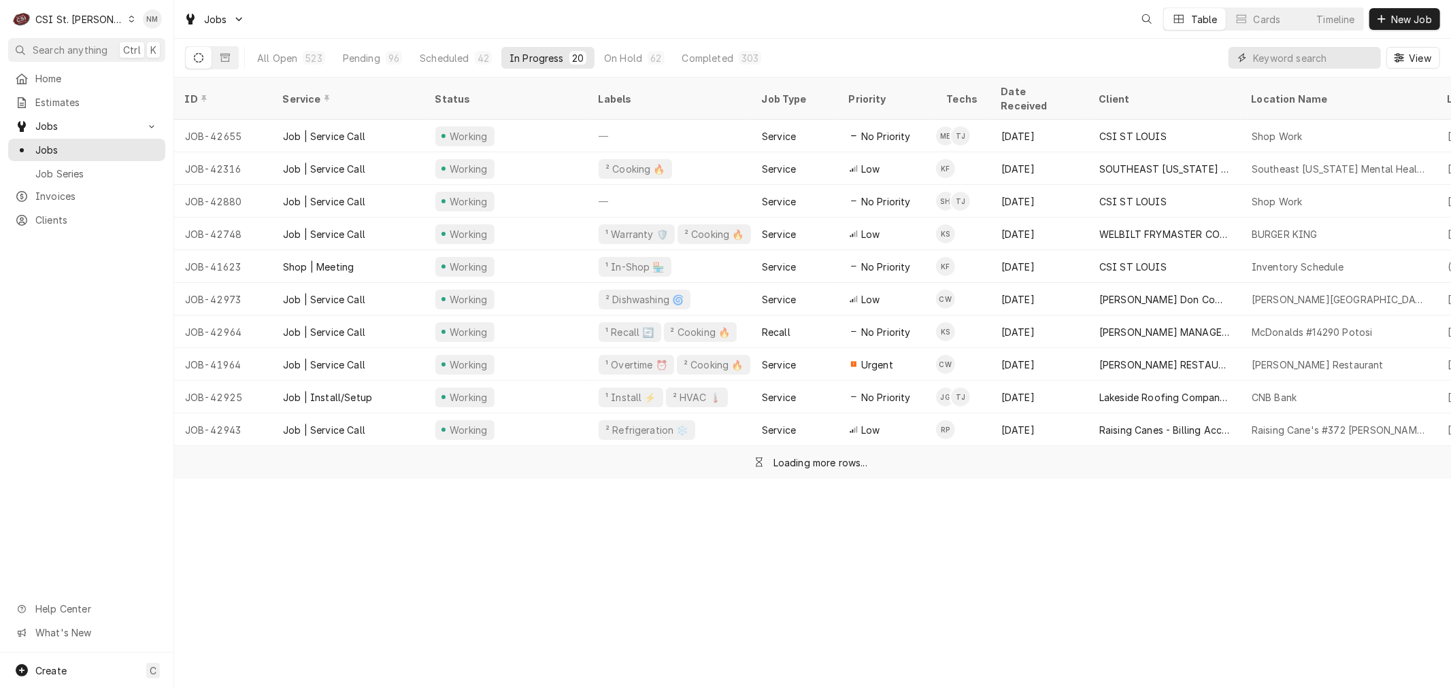
click at [1298, 55] on input "Dynamic Content Wrapper" at bounding box center [1313, 58] width 121 height 22
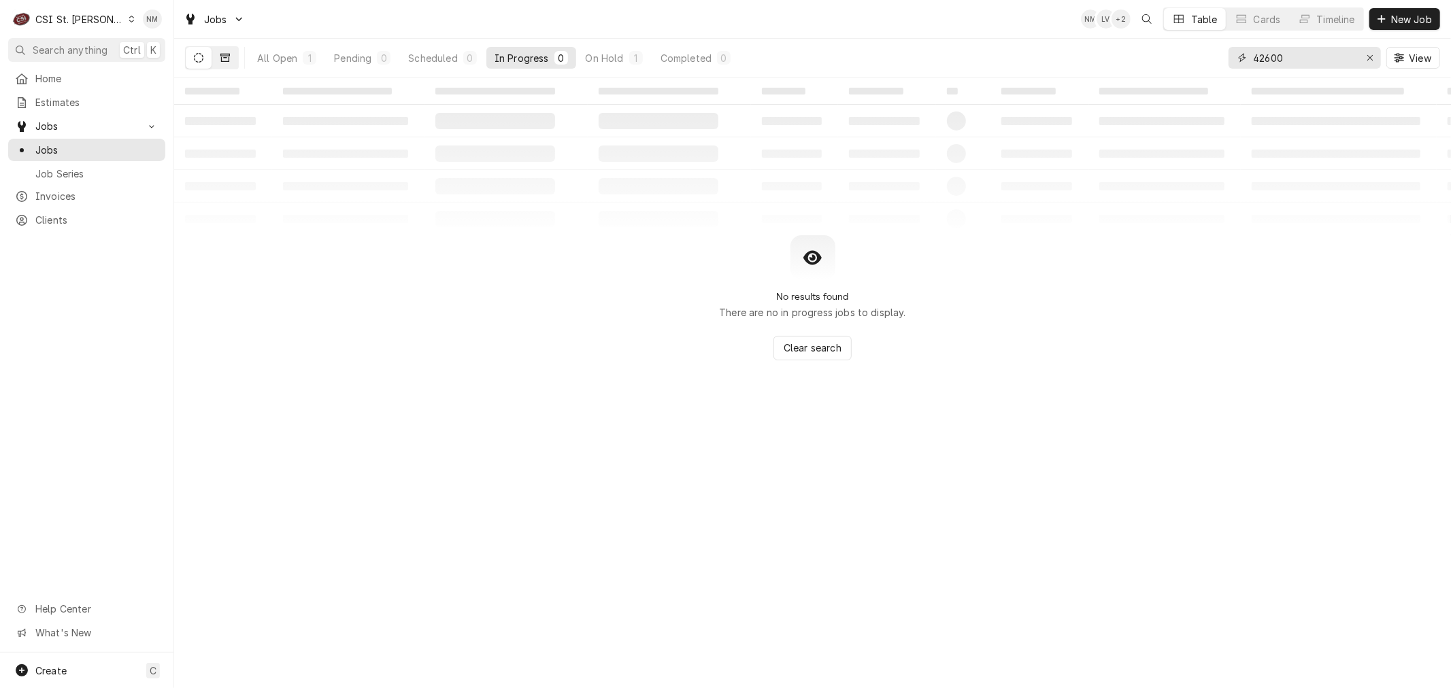
type input "42600"
click at [227, 56] on icon "Dynamic Content Wrapper" at bounding box center [225, 58] width 10 height 10
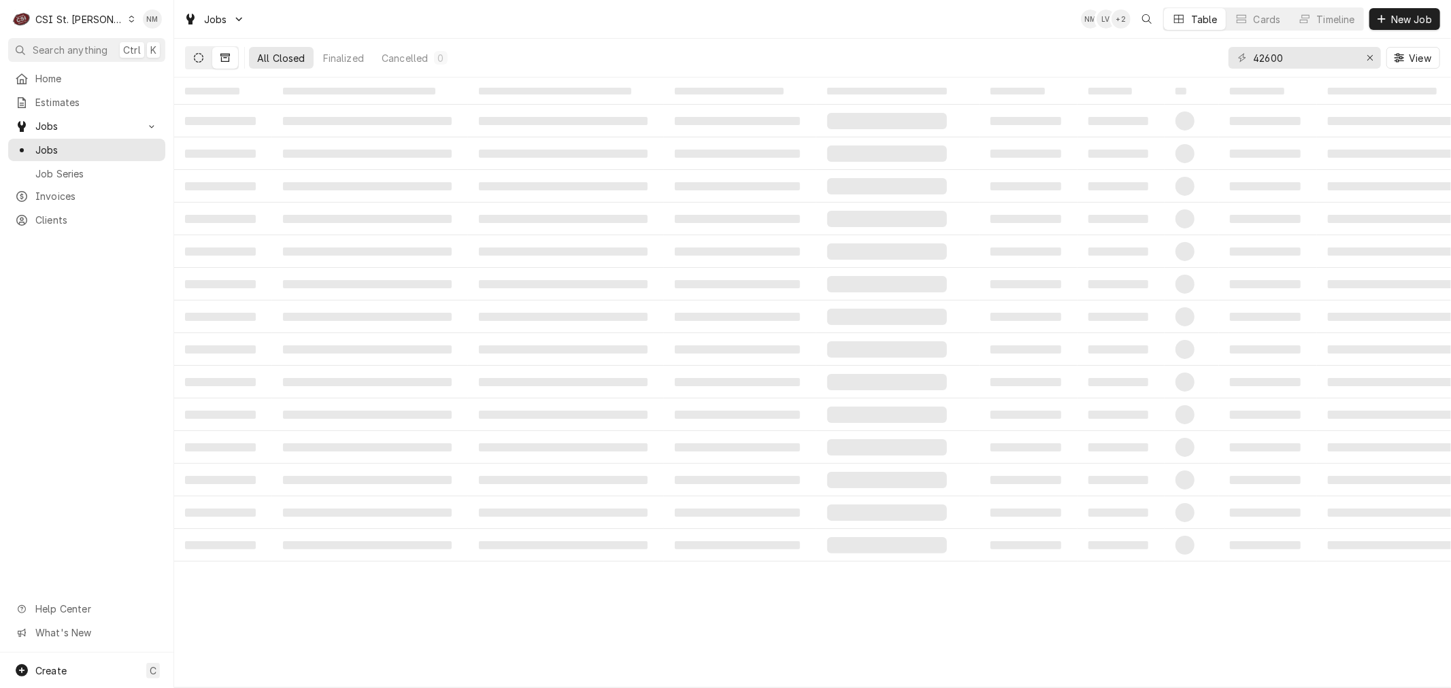
click at [196, 56] on icon "Dynamic Content Wrapper" at bounding box center [199, 58] width 10 height 10
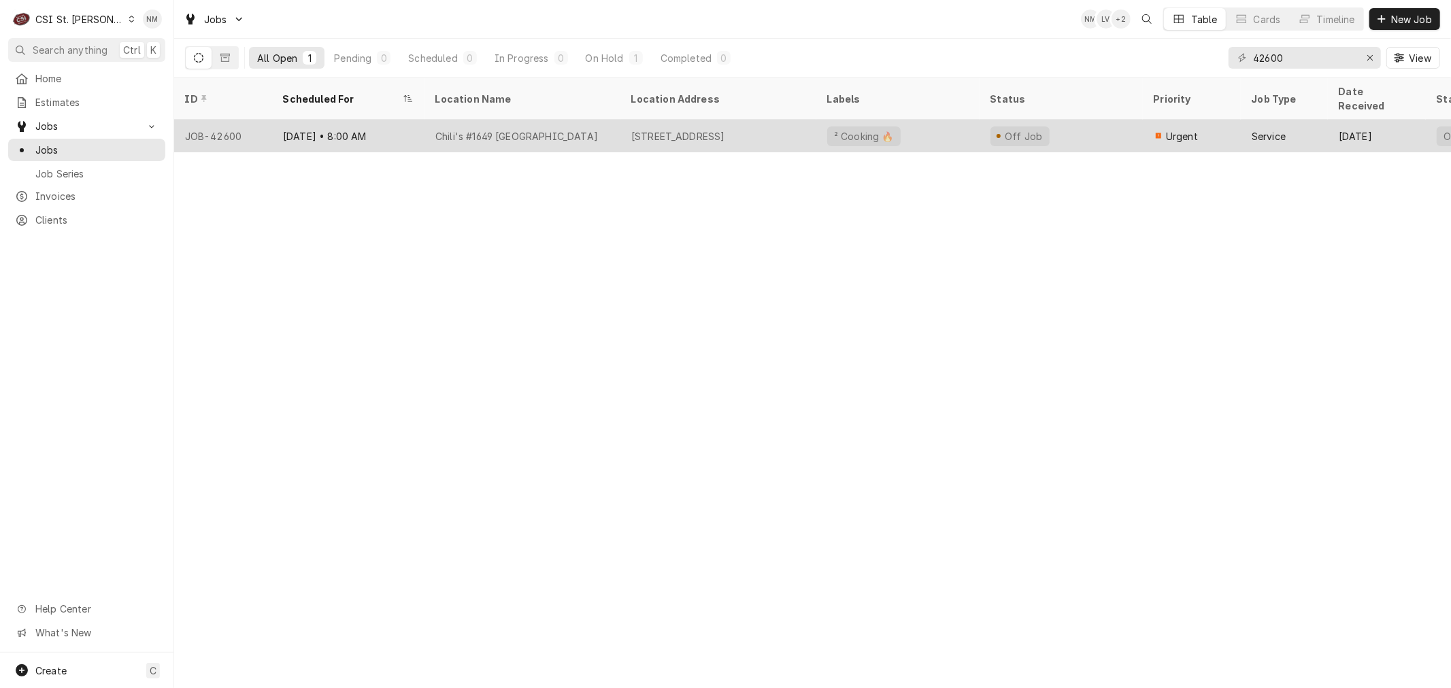
click at [595, 120] on div "Chili's #1649 [GEOGRAPHIC_DATA]" at bounding box center [522, 136] width 196 height 33
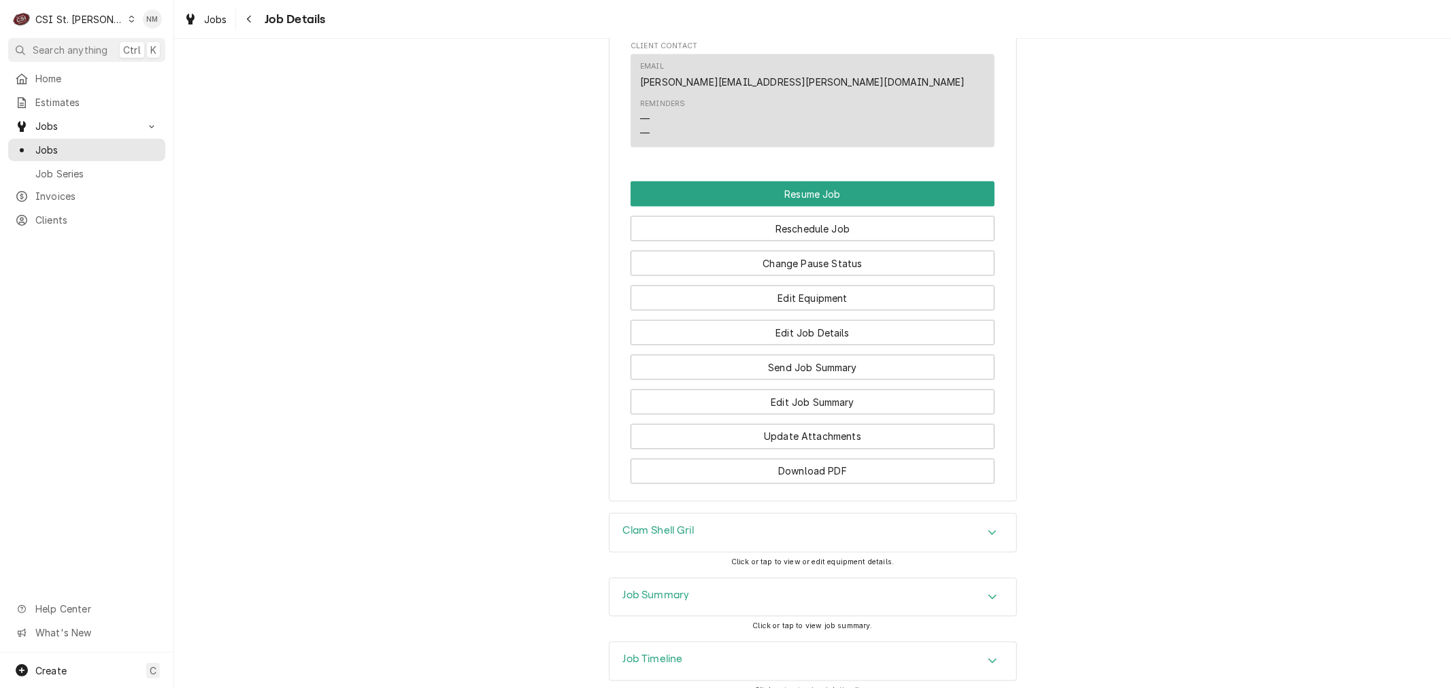
scroll to position [1813, 0]
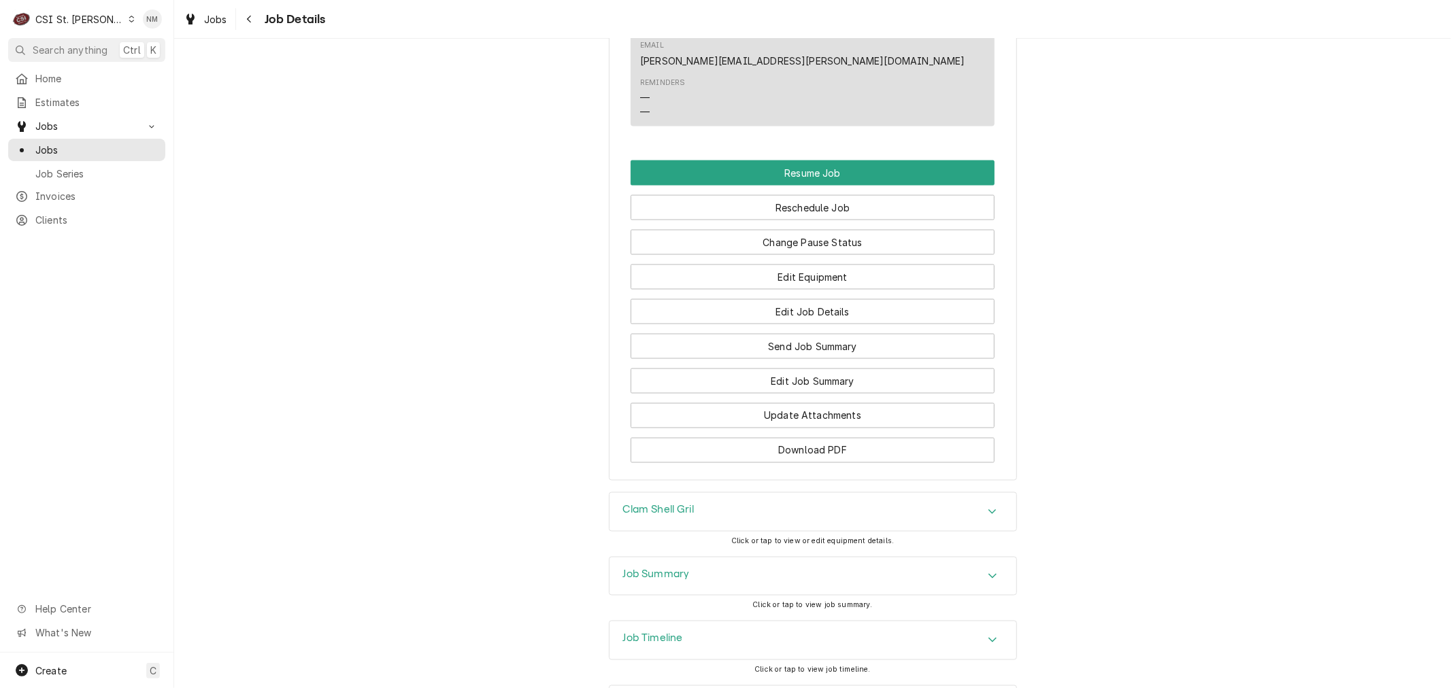
click at [670, 578] on h3 "Job Summary" at bounding box center [656, 575] width 67 height 13
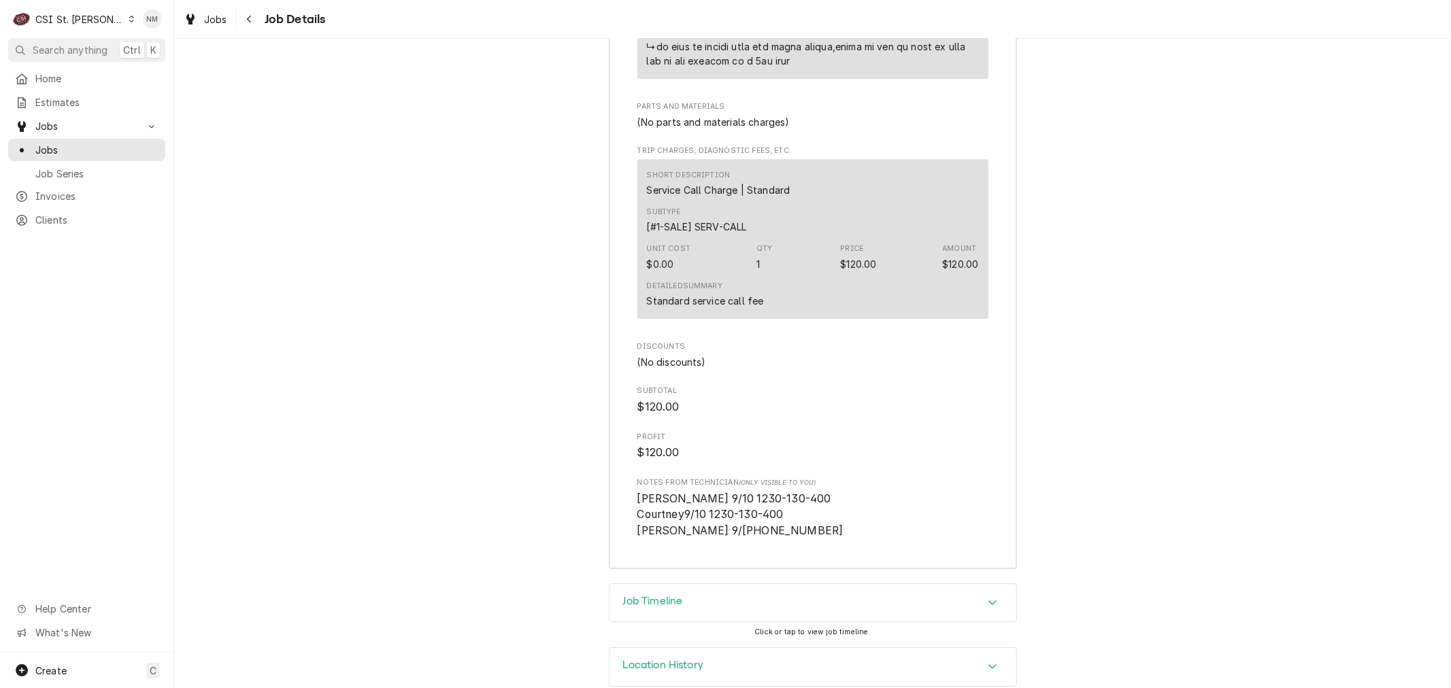
scroll to position [3651, 0]
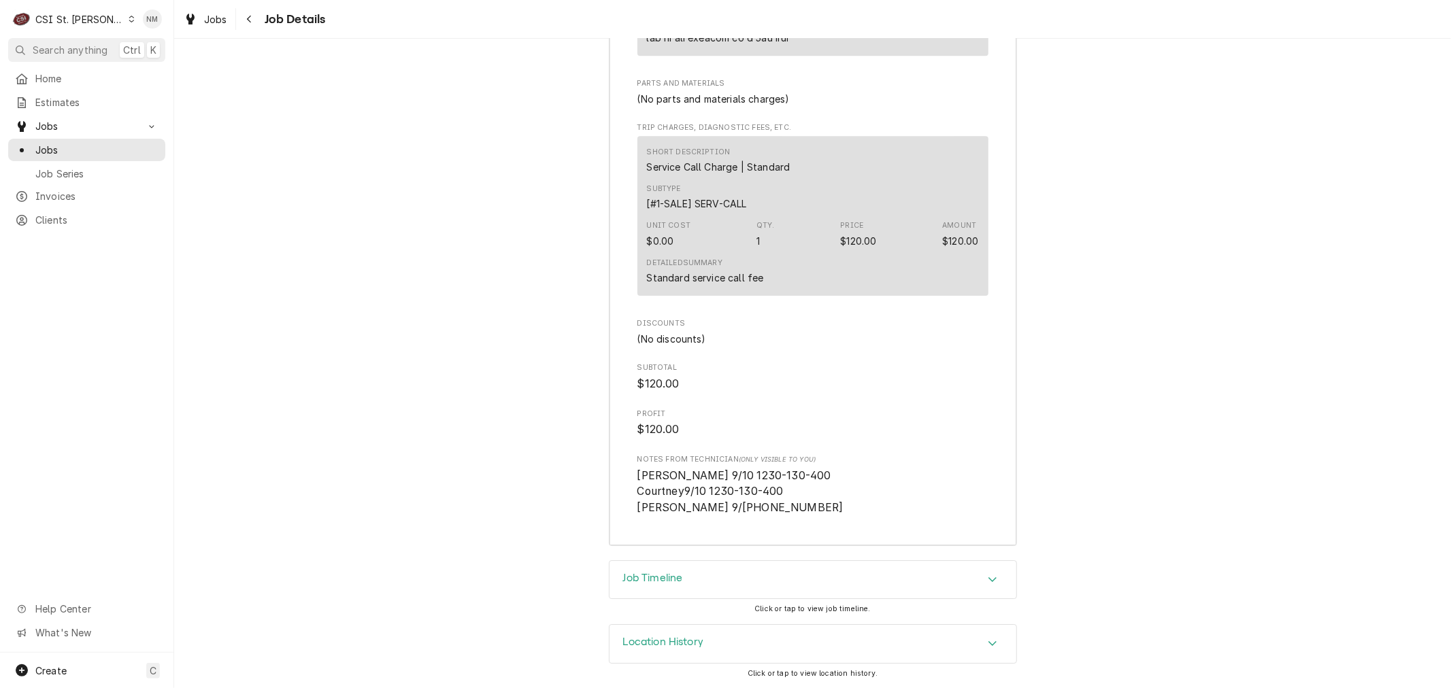
click at [673, 578] on h3 "Job Timeline" at bounding box center [653, 578] width 60 height 13
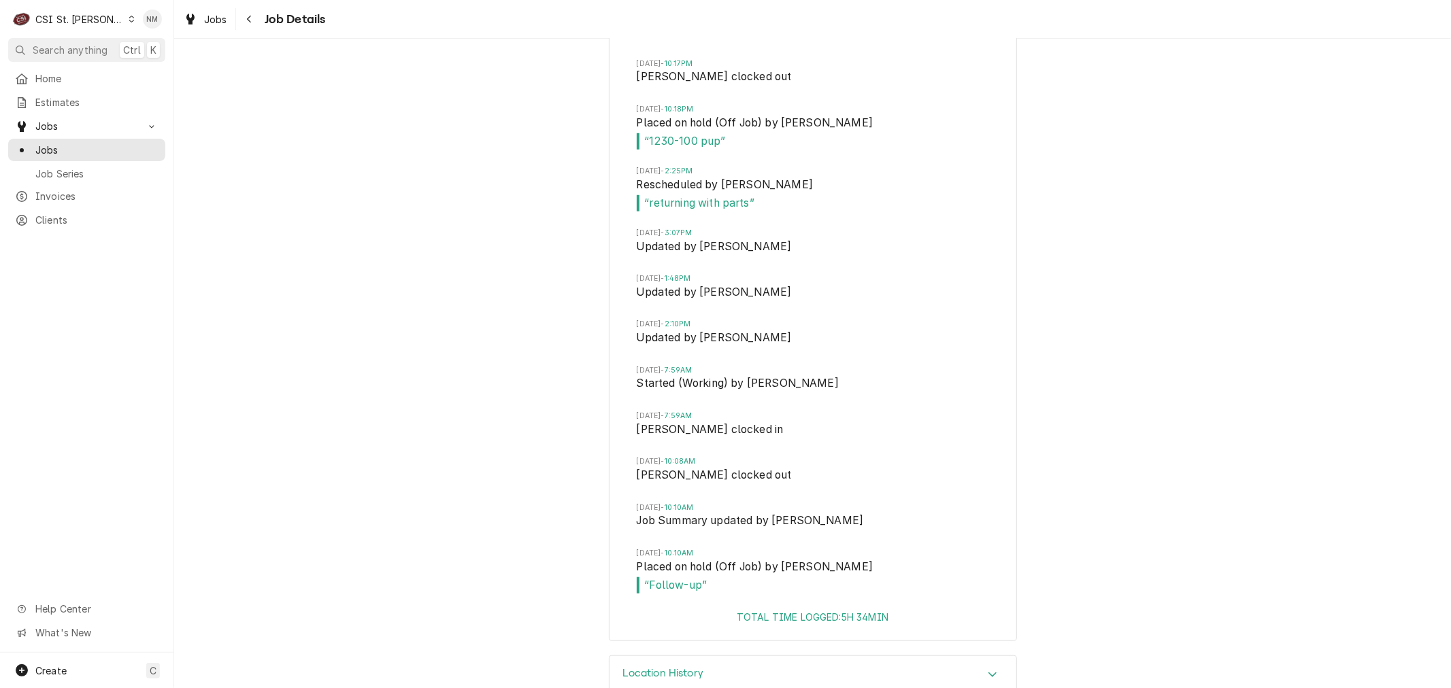
scroll to position [5154, 0]
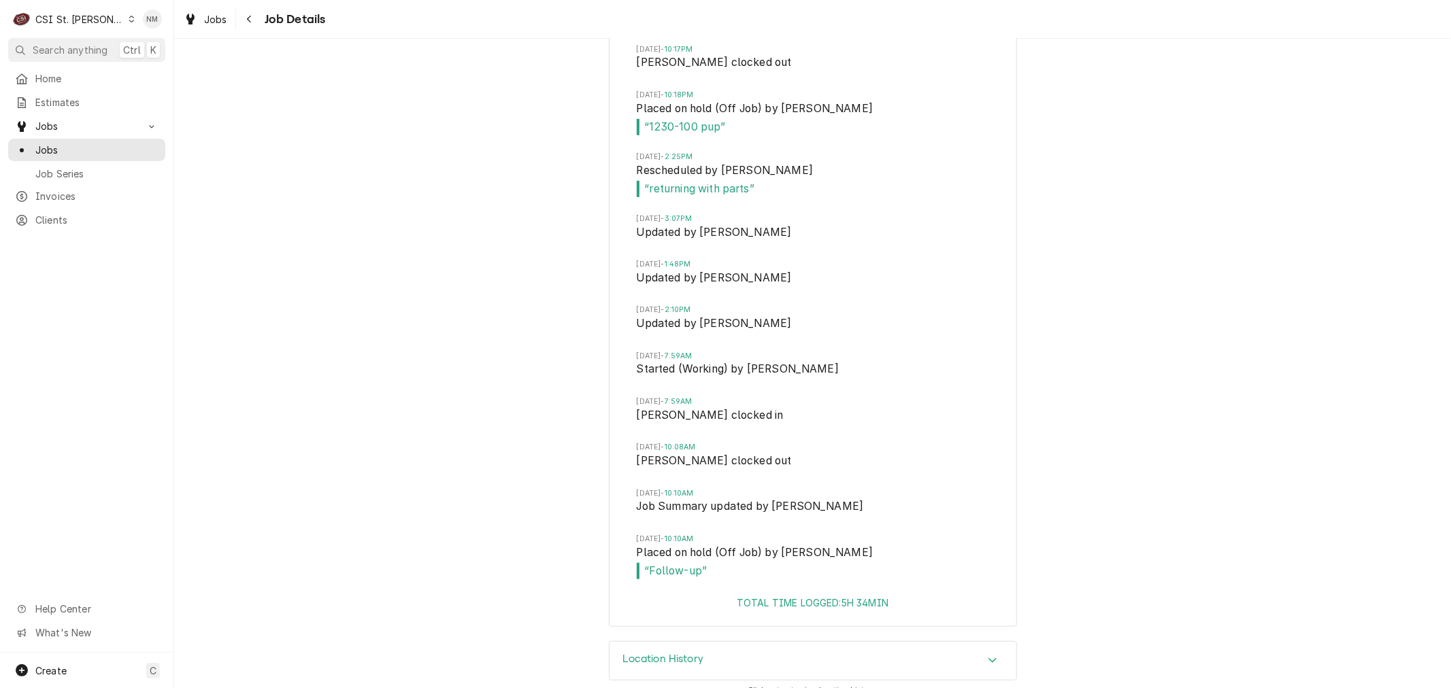
click at [678, 653] on h3 "Location History" at bounding box center [663, 659] width 81 height 13
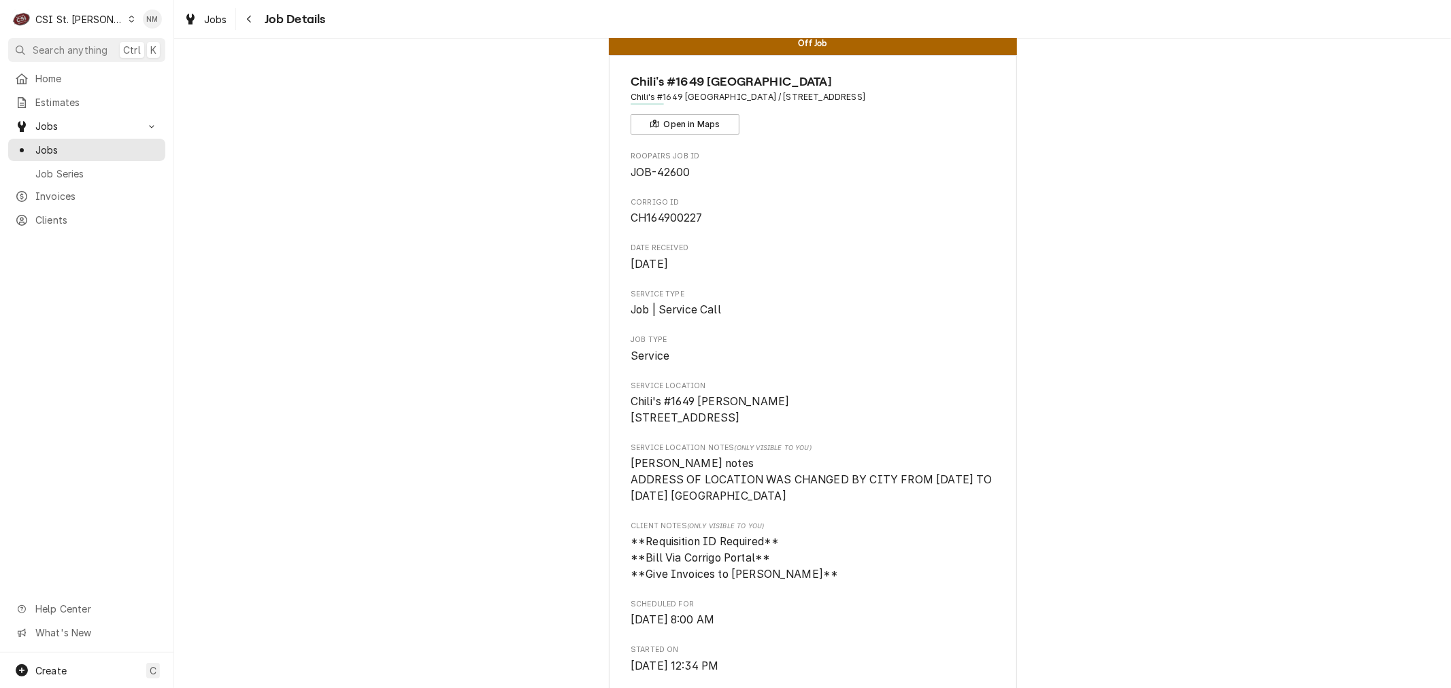
scroll to position [0, 0]
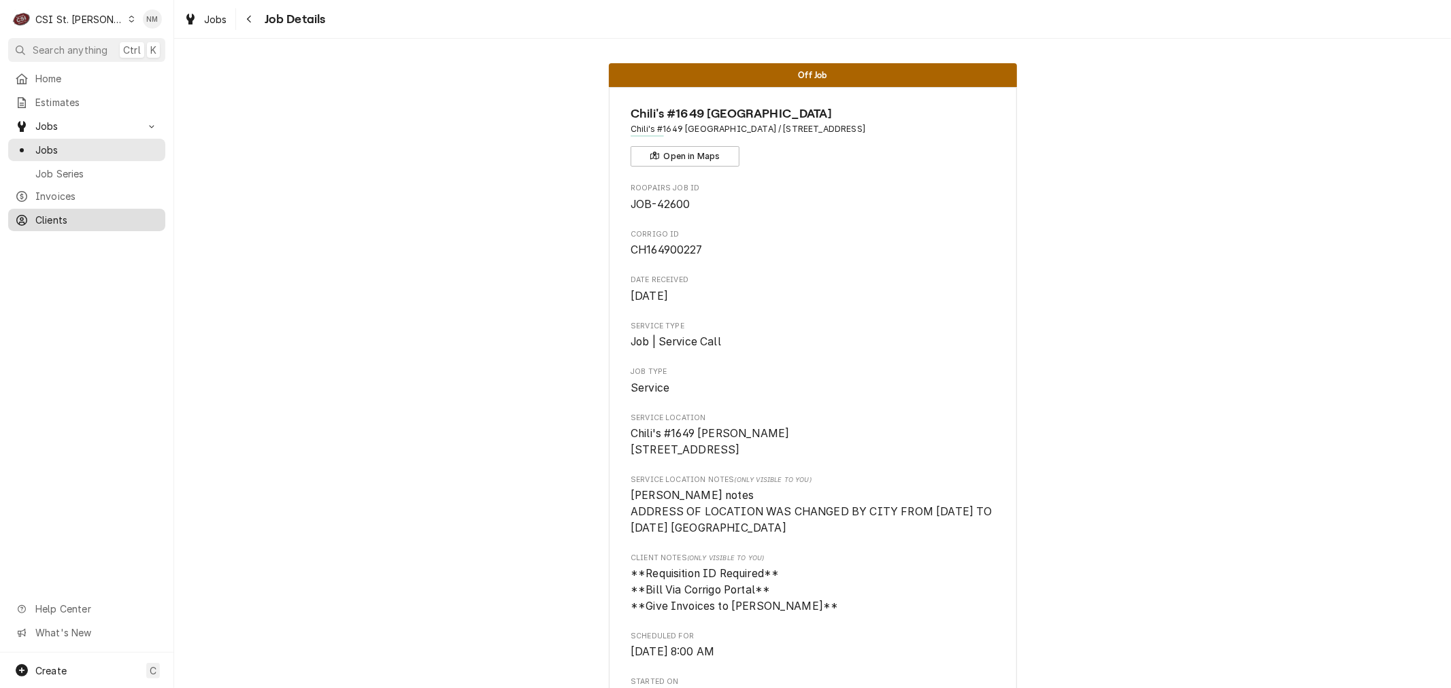
click at [39, 216] on span "Clients" at bounding box center [96, 220] width 123 height 14
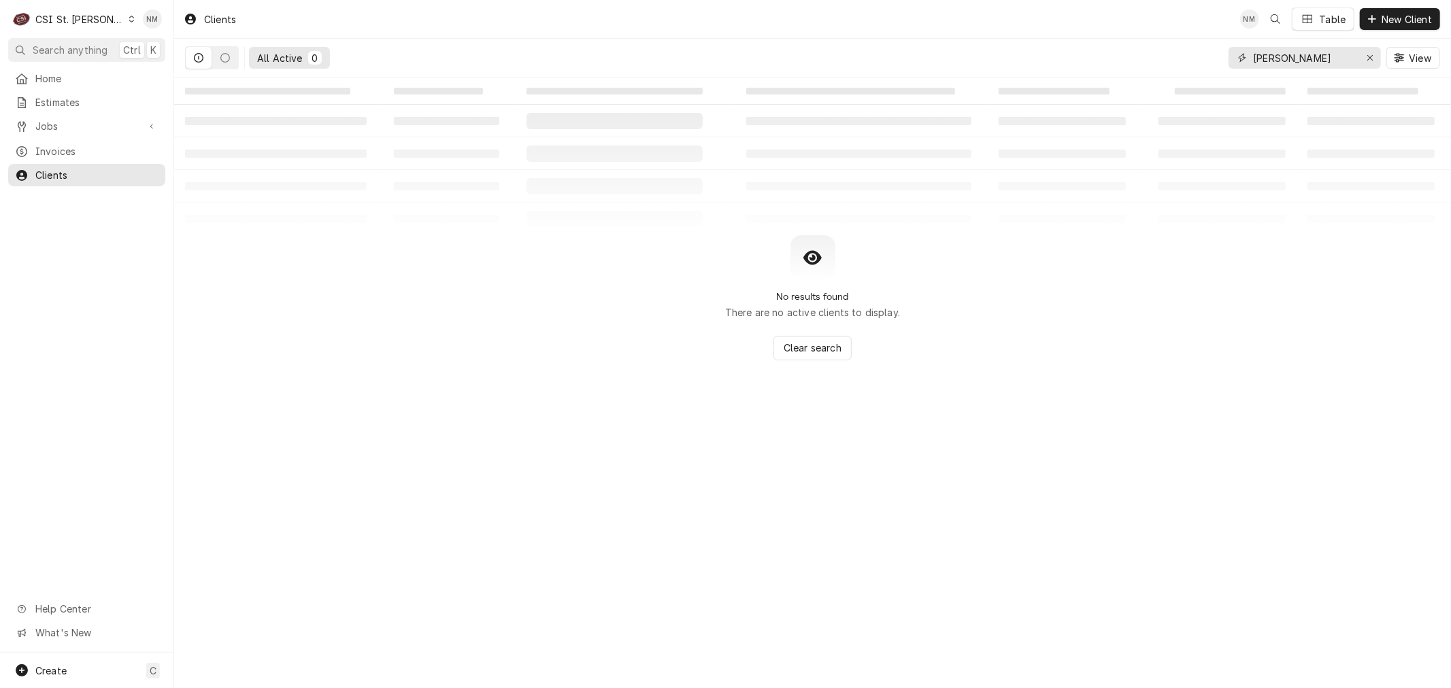
drag, startPoint x: 1305, startPoint y: 55, endPoint x: 1211, endPoint y: 44, distance: 93.8
click at [1211, 44] on div "All Active 0 [PERSON_NAME] View" at bounding box center [812, 58] width 1255 height 38
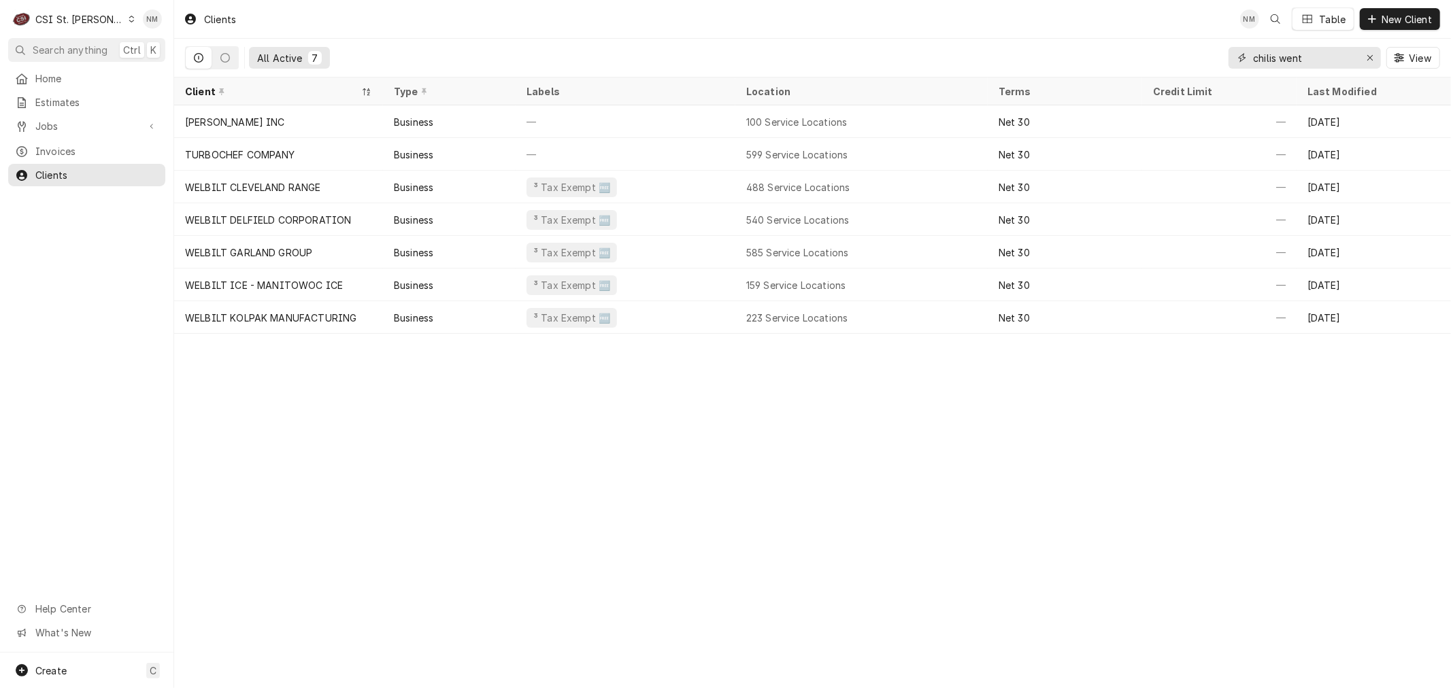
drag, startPoint x: 1321, startPoint y: 58, endPoint x: 1211, endPoint y: 58, distance: 109.5
click at [1211, 58] on div "All Active 7 chilis went View" at bounding box center [812, 58] width 1255 height 38
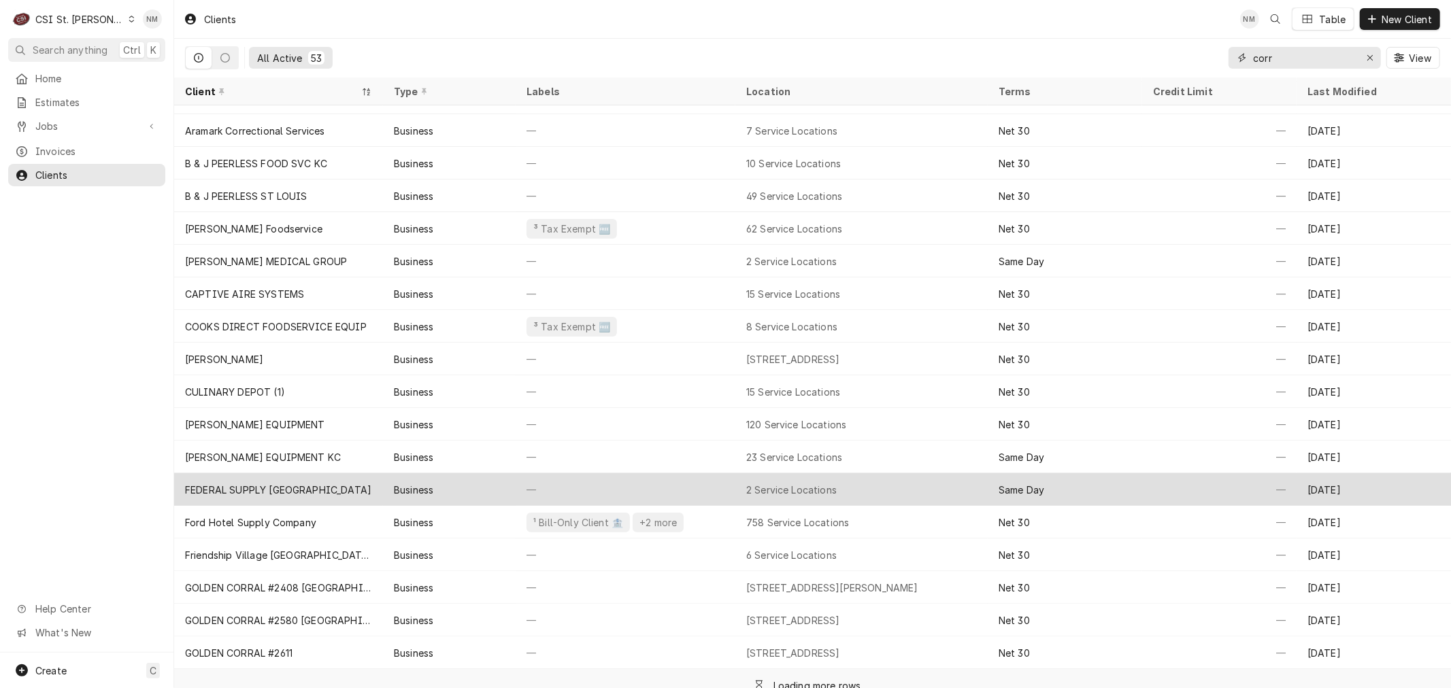
scroll to position [100, 0]
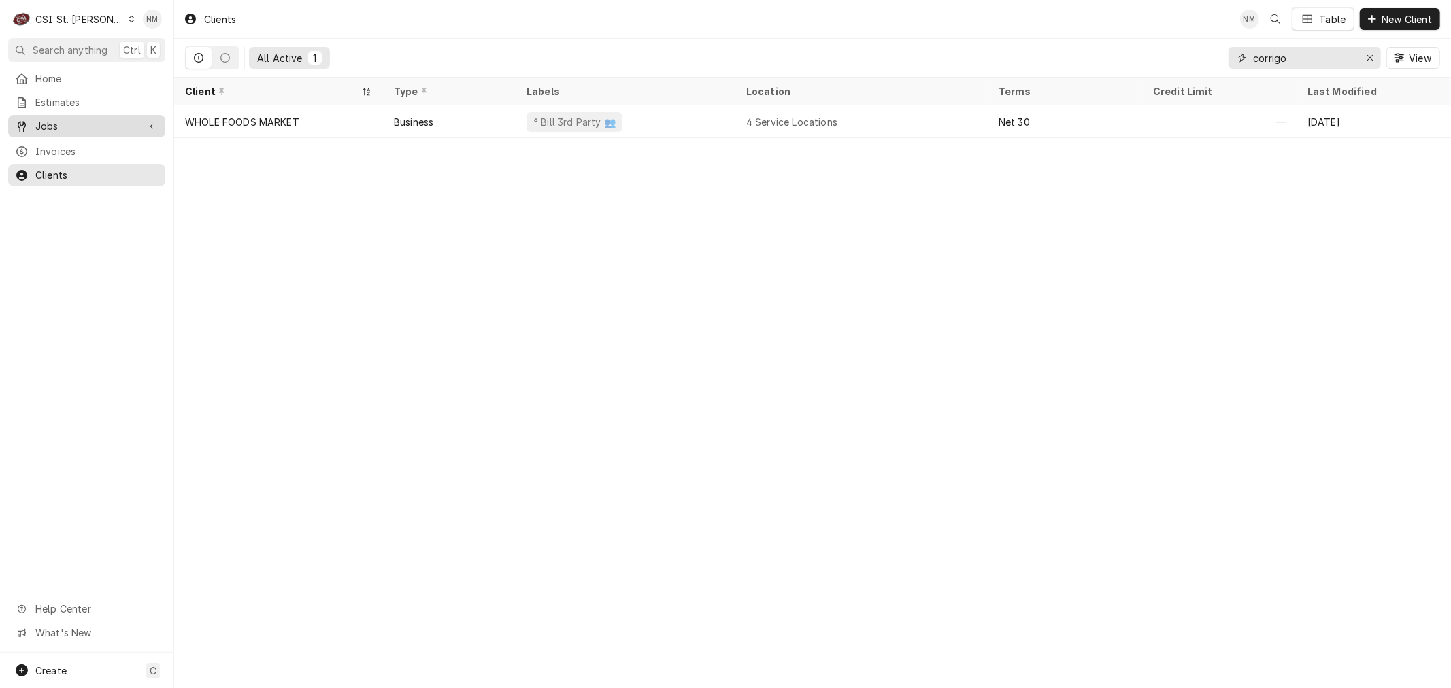
type input "corrigo"
click at [61, 119] on span "Jobs" at bounding box center [86, 126] width 103 height 14
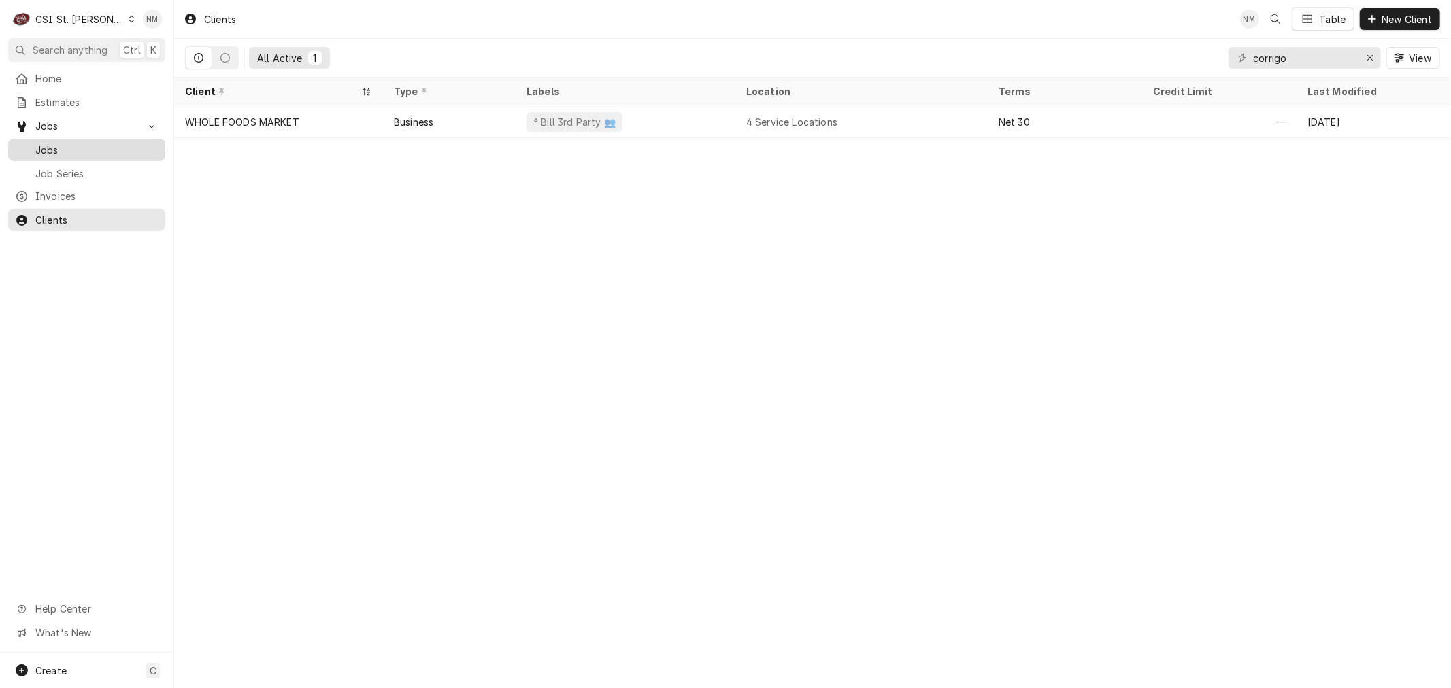
click at [67, 148] on span "Jobs" at bounding box center [96, 150] width 123 height 14
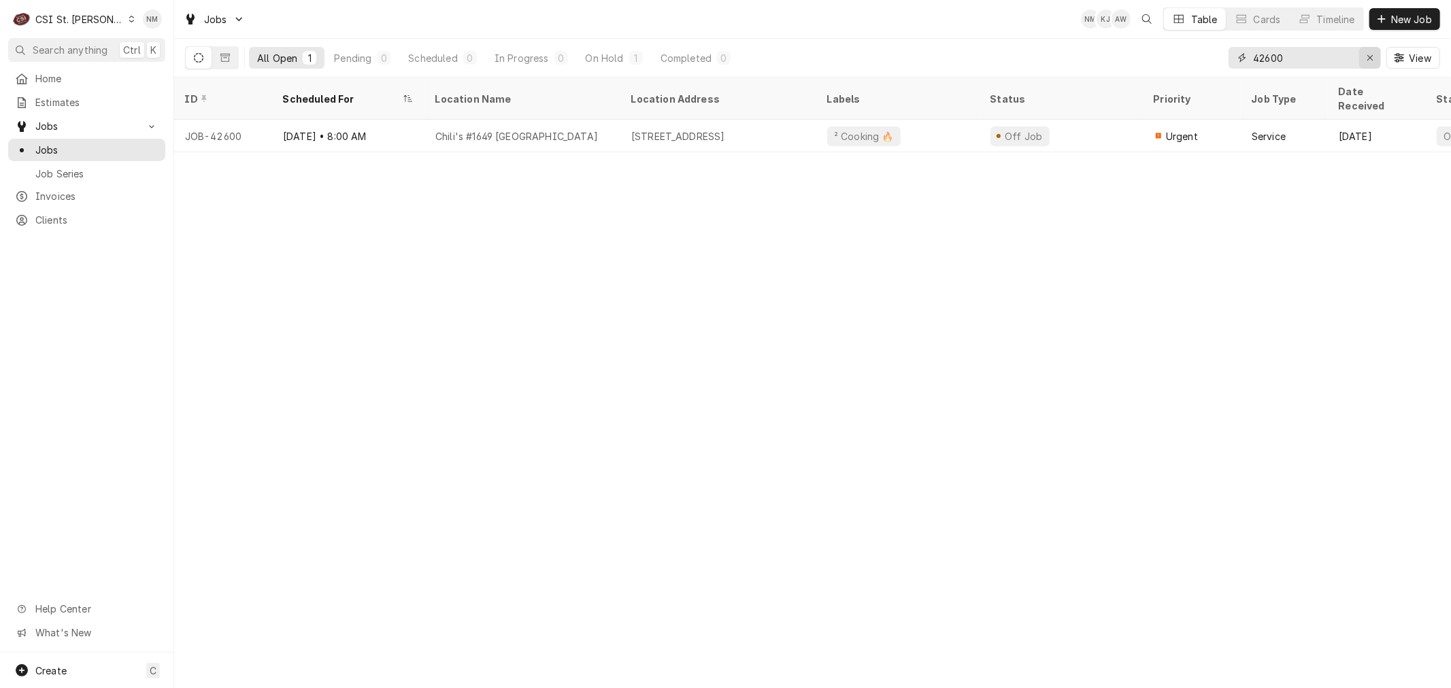
click at [1367, 56] on div "Erase input" at bounding box center [1370, 58] width 14 height 14
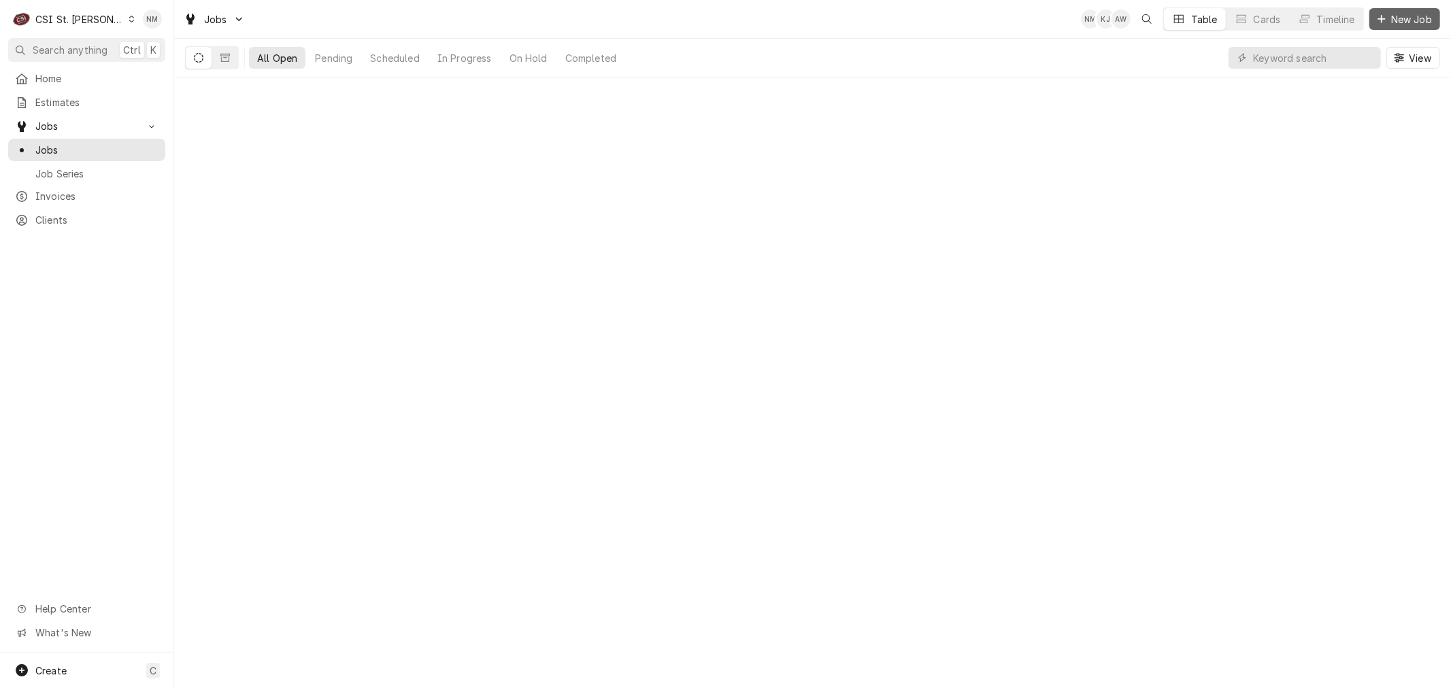
click at [1405, 19] on span "New Job" at bounding box center [1411, 19] width 46 height 14
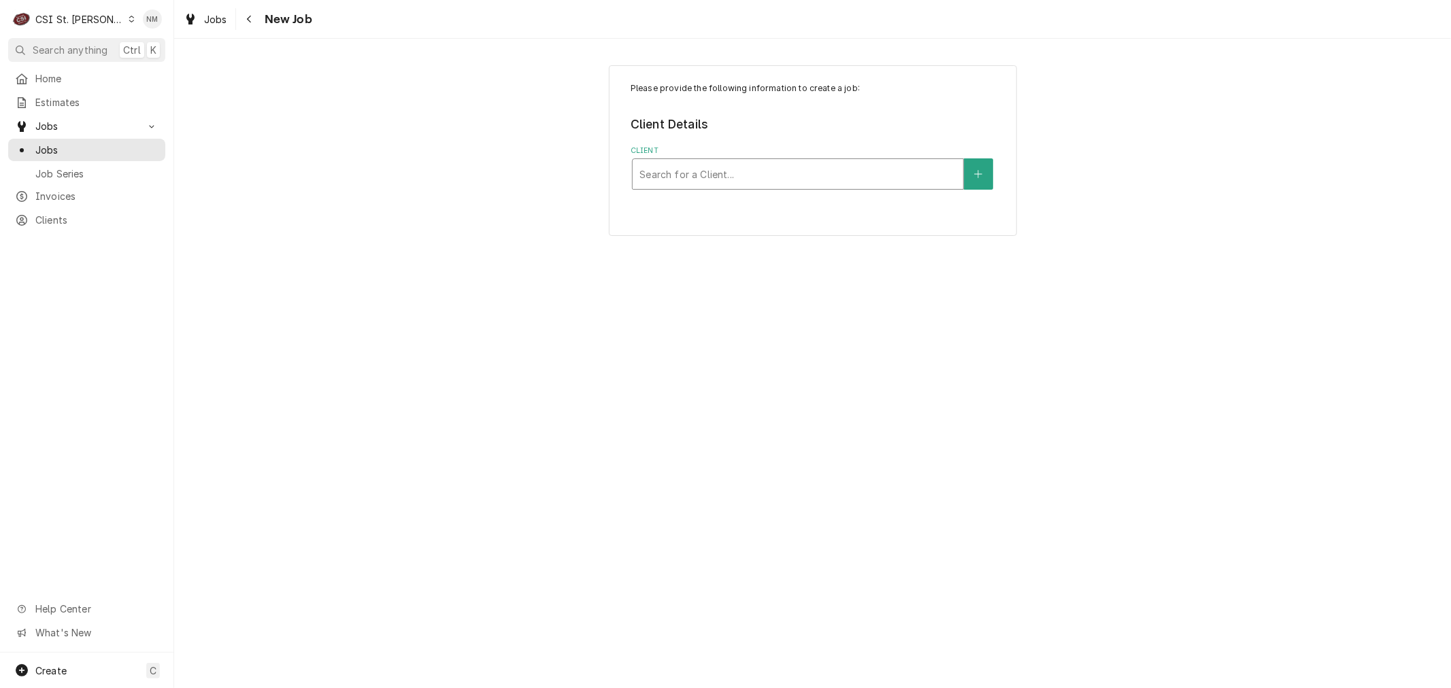
click at [755, 175] on div "Client" at bounding box center [797, 174] width 317 height 24
type input "chili"
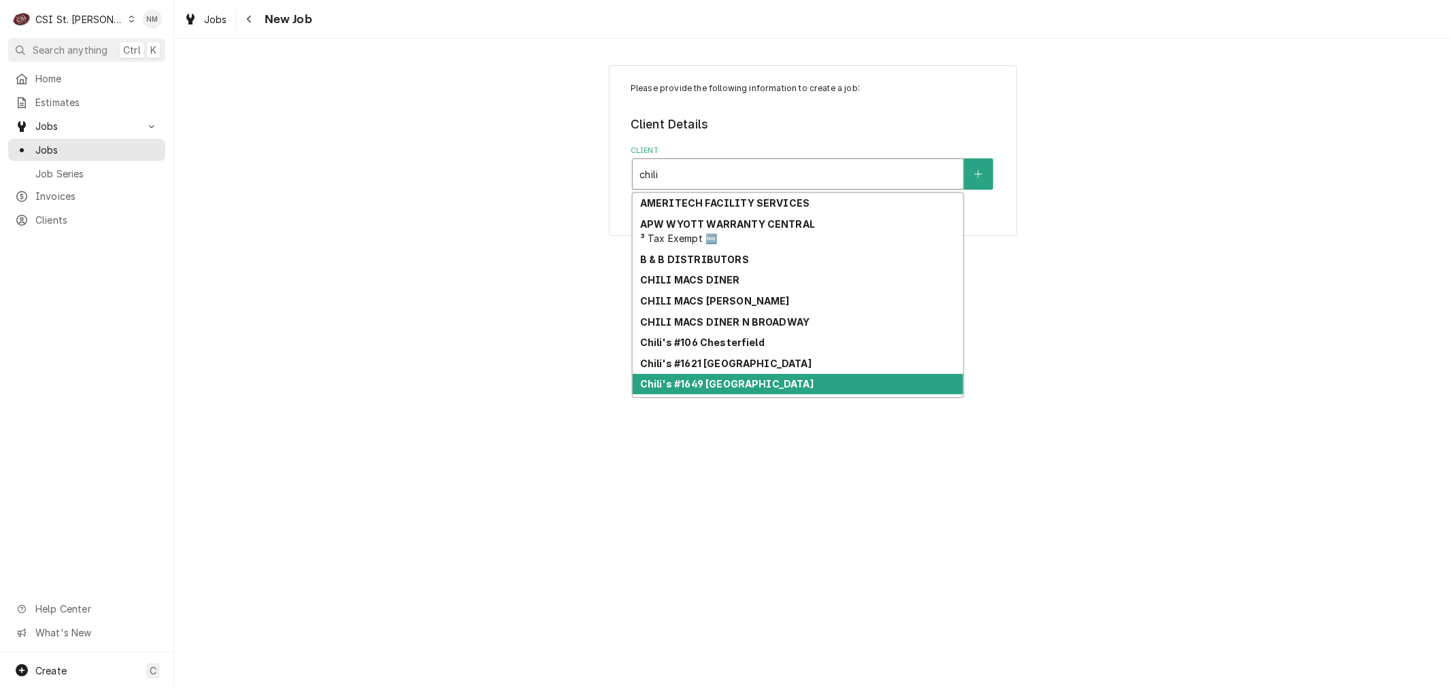
click at [778, 385] on div "Chili's #1649 [GEOGRAPHIC_DATA]" at bounding box center [798, 384] width 331 height 21
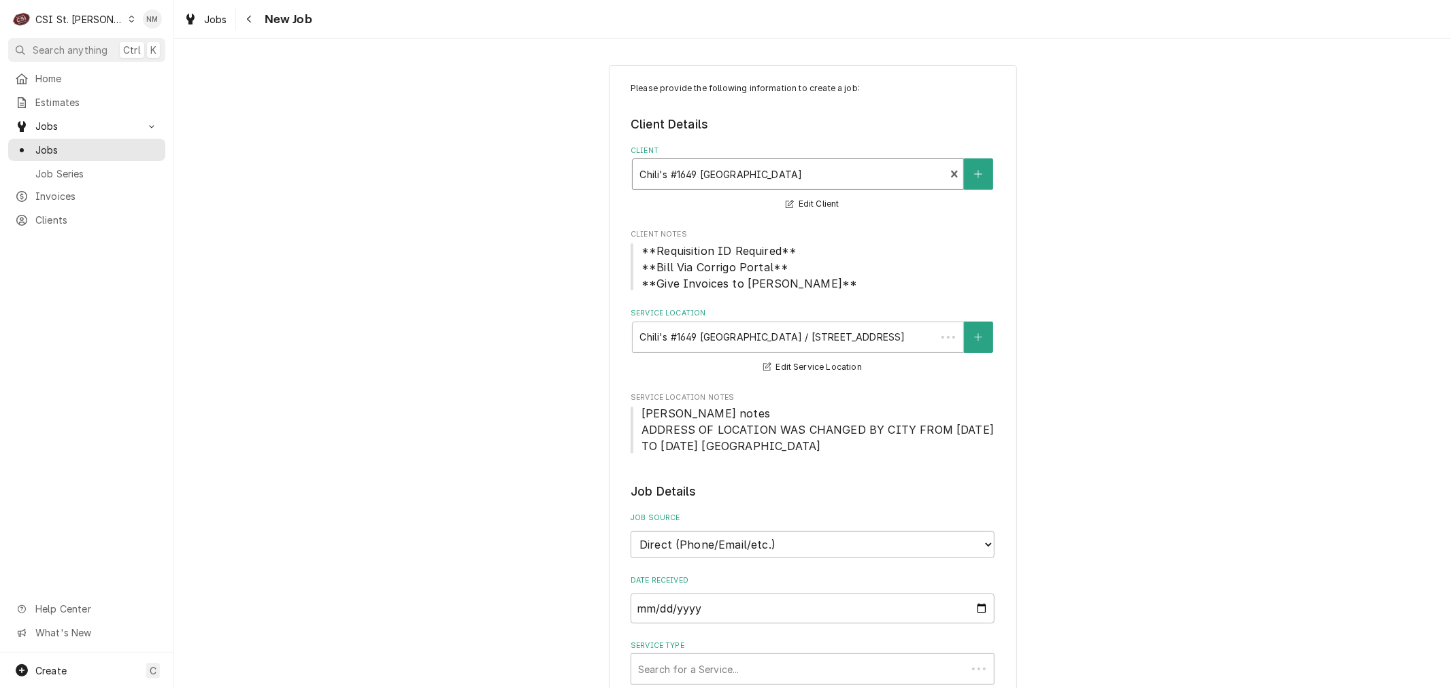
type textarea "x"
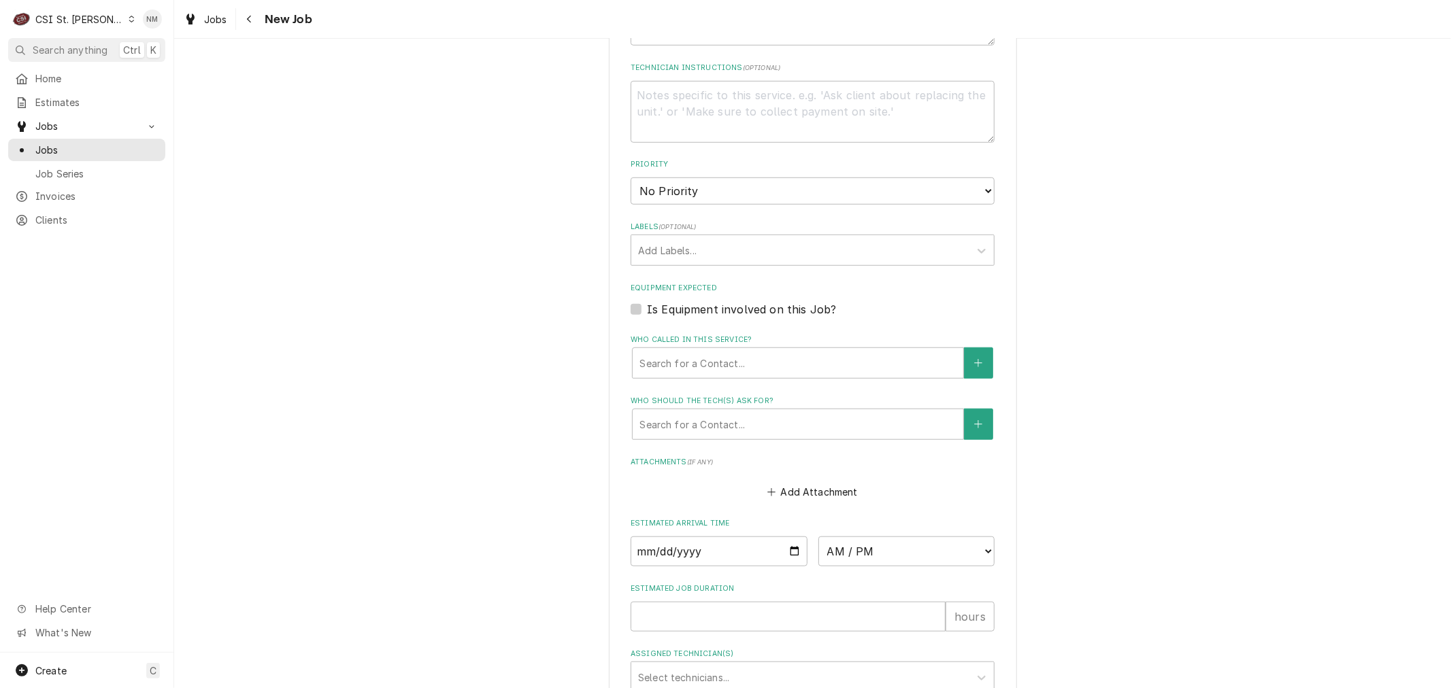
scroll to position [907, 0]
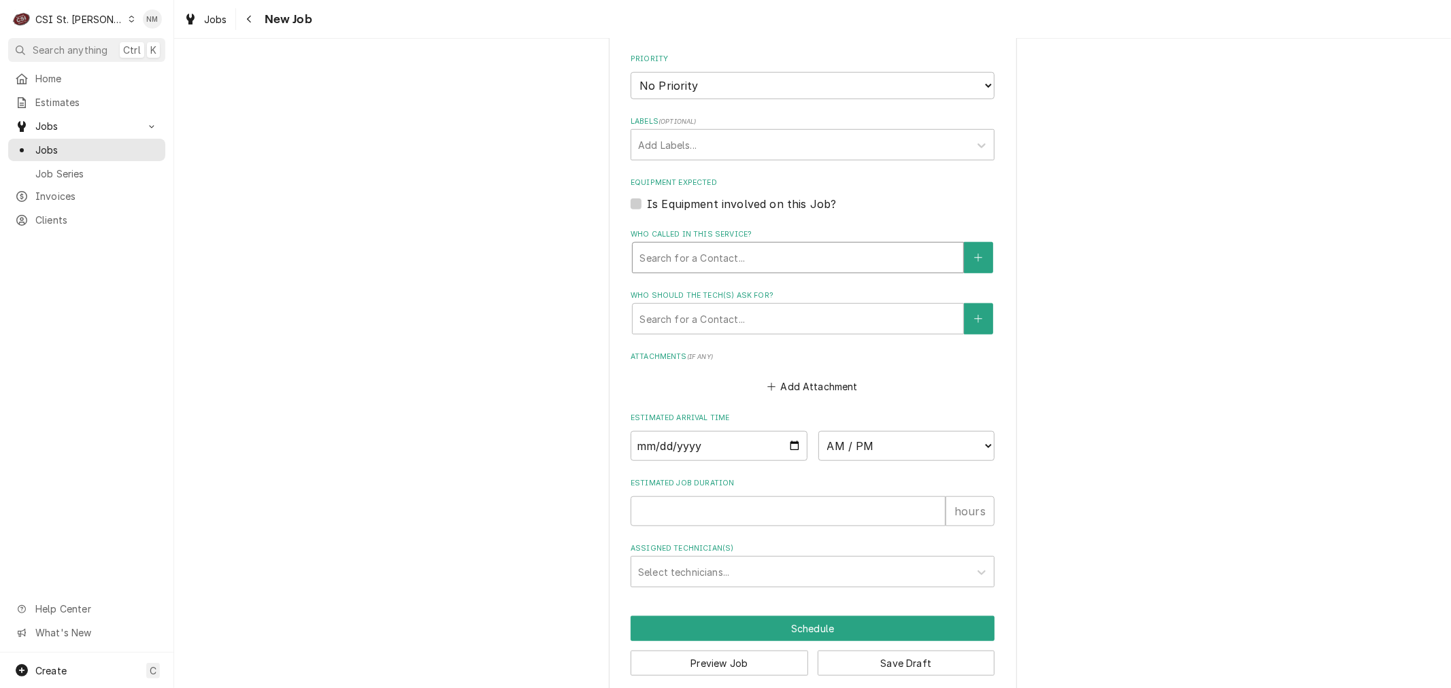
drag, startPoint x: 812, startPoint y: 254, endPoint x: 805, endPoint y: 253, distance: 7.5
click at [812, 253] on div "Who called in this service?" at bounding box center [797, 258] width 317 height 24
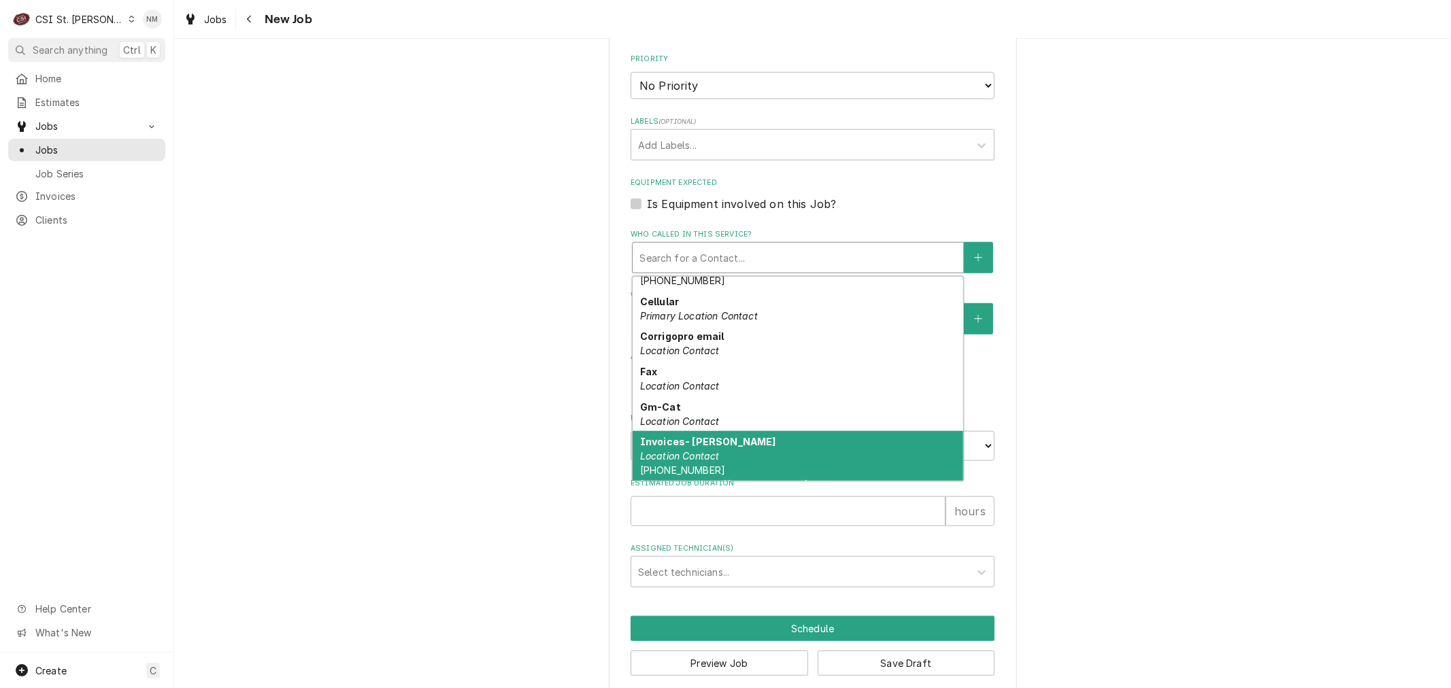
scroll to position [0, 0]
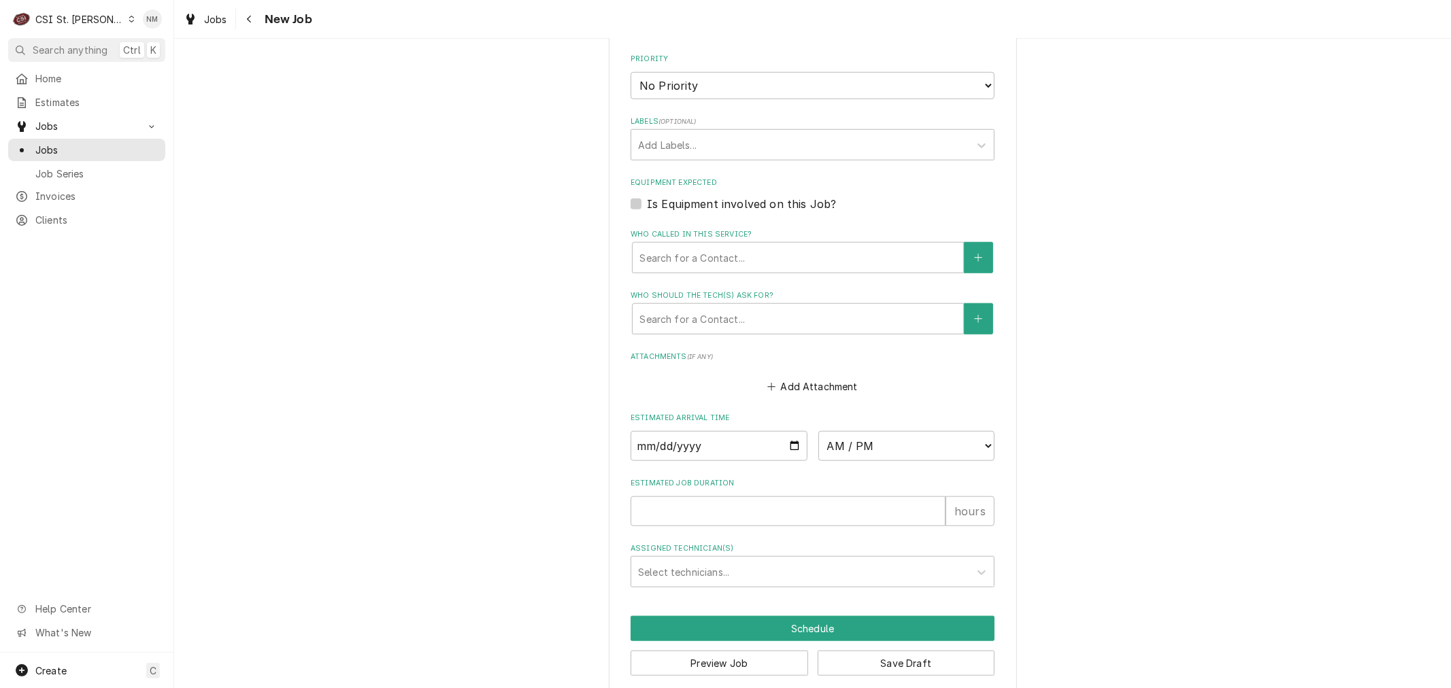
click at [41, 144] on span "Jobs" at bounding box center [96, 150] width 123 height 14
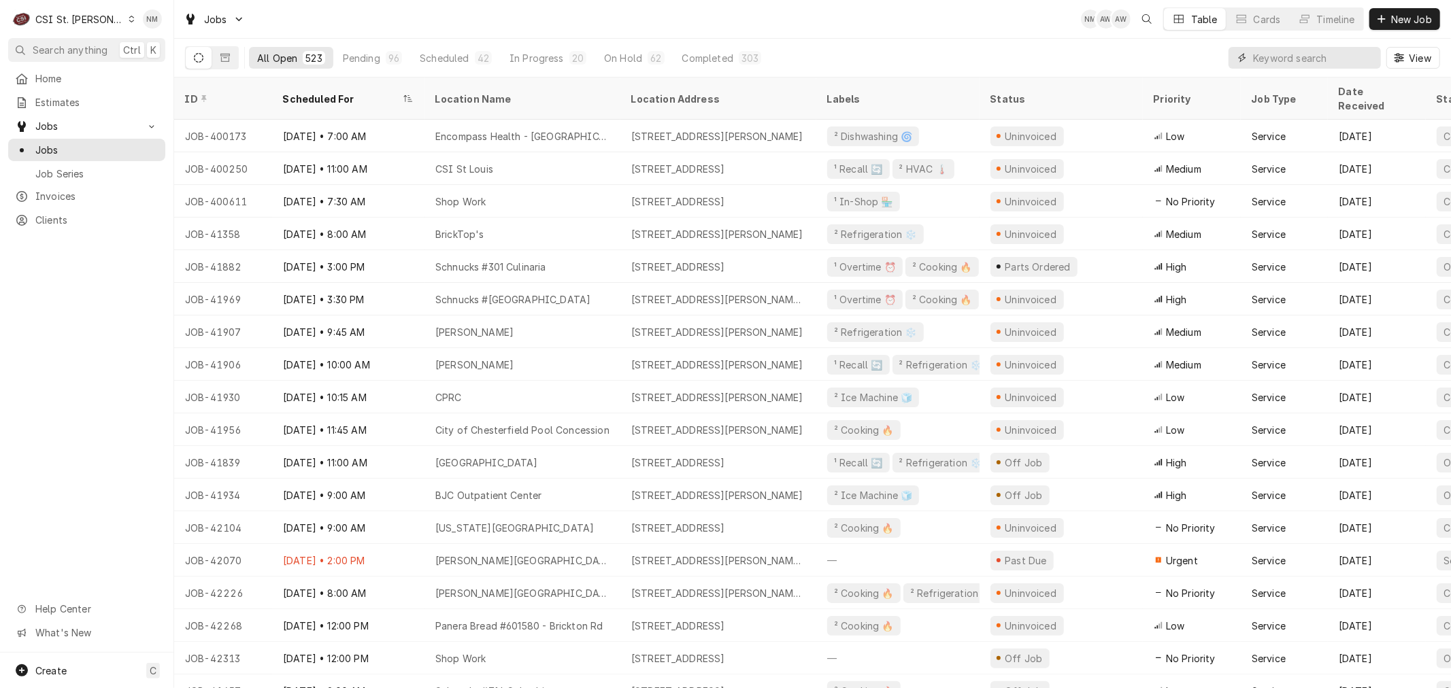
click at [1275, 63] on input "Dynamic Content Wrapper" at bounding box center [1313, 58] width 121 height 22
click at [1322, 58] on input "Dynamic Content Wrapper" at bounding box center [1313, 58] width 121 height 22
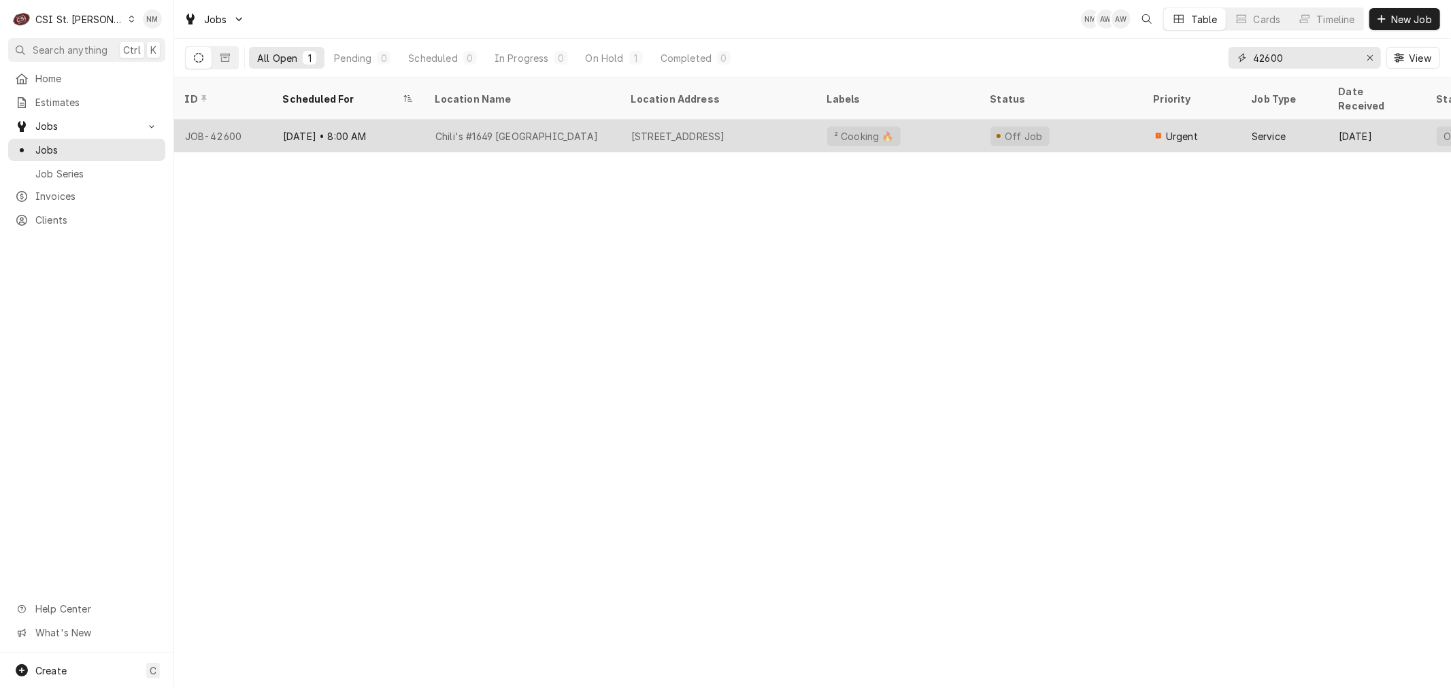
type input "42600"
click at [602, 121] on div "Chili's #1649 [GEOGRAPHIC_DATA]" at bounding box center [522, 136] width 196 height 33
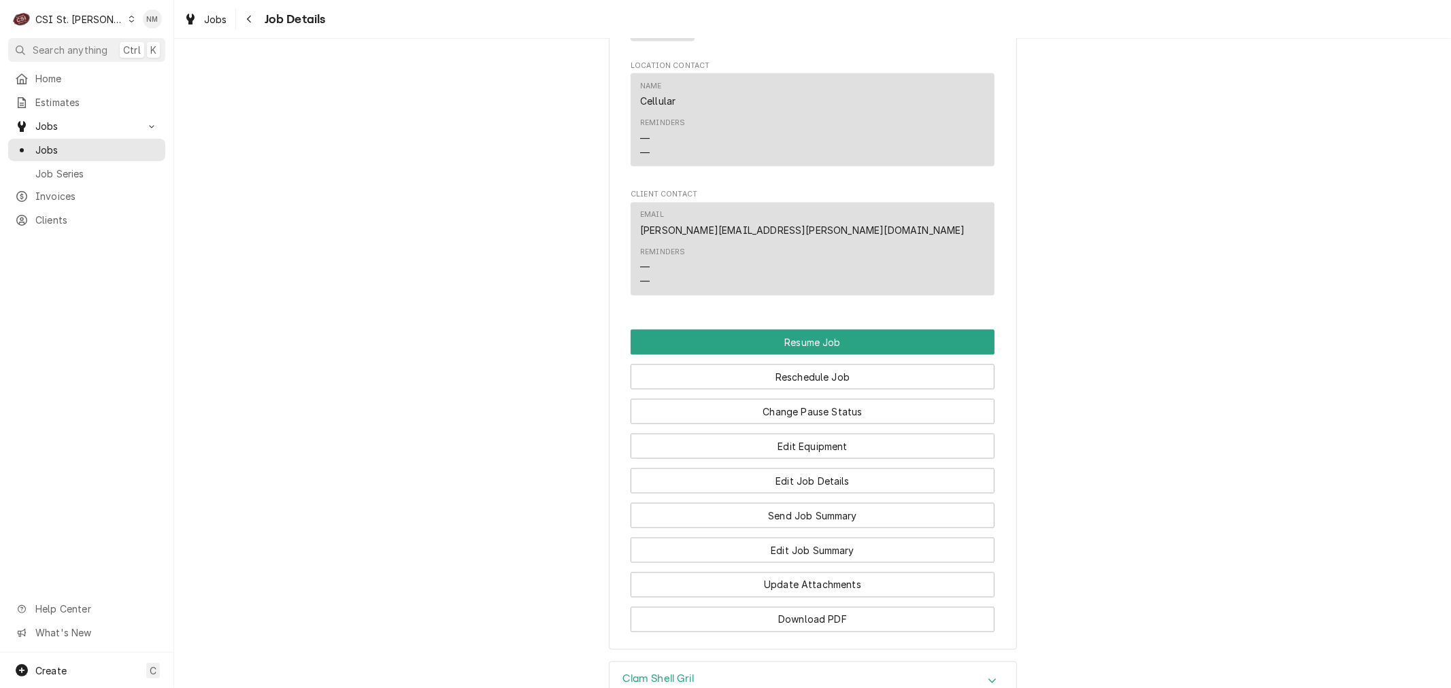
scroll to position [1662, 0]
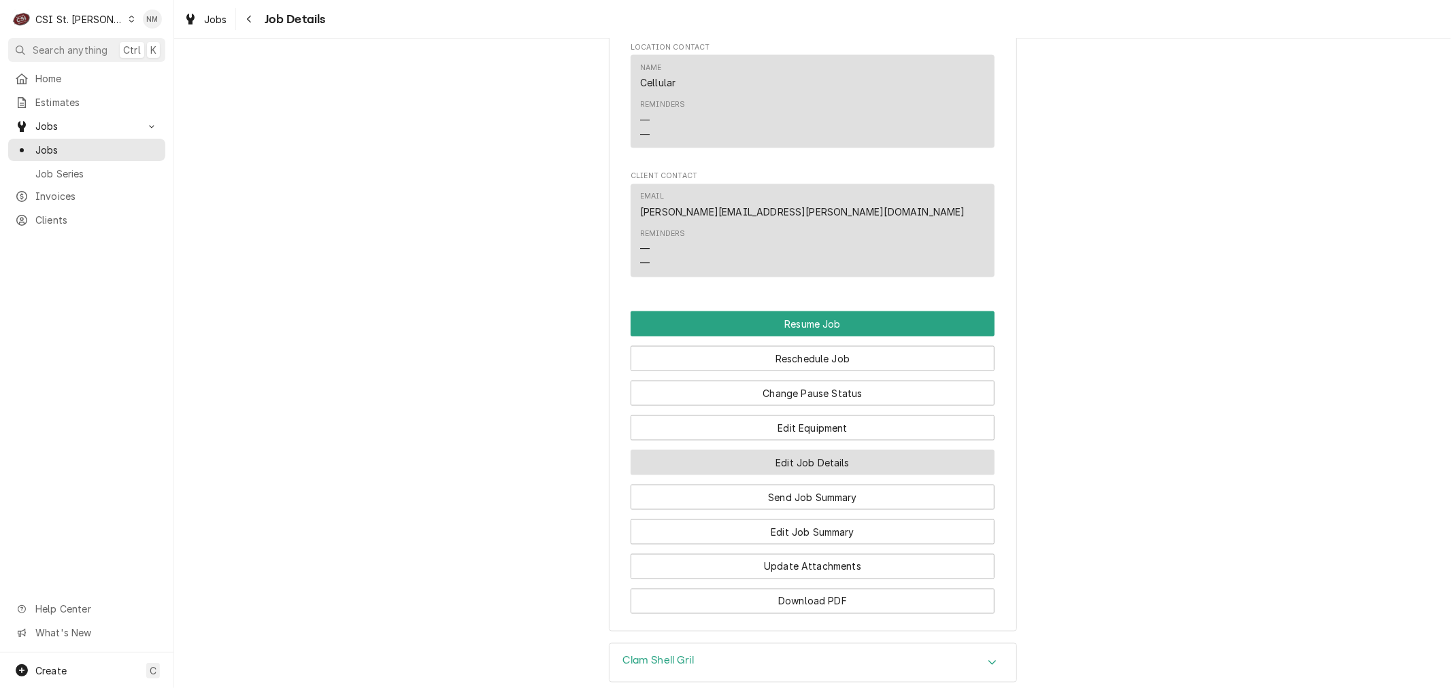
click at [803, 461] on button "Edit Job Details" at bounding box center [813, 462] width 364 height 25
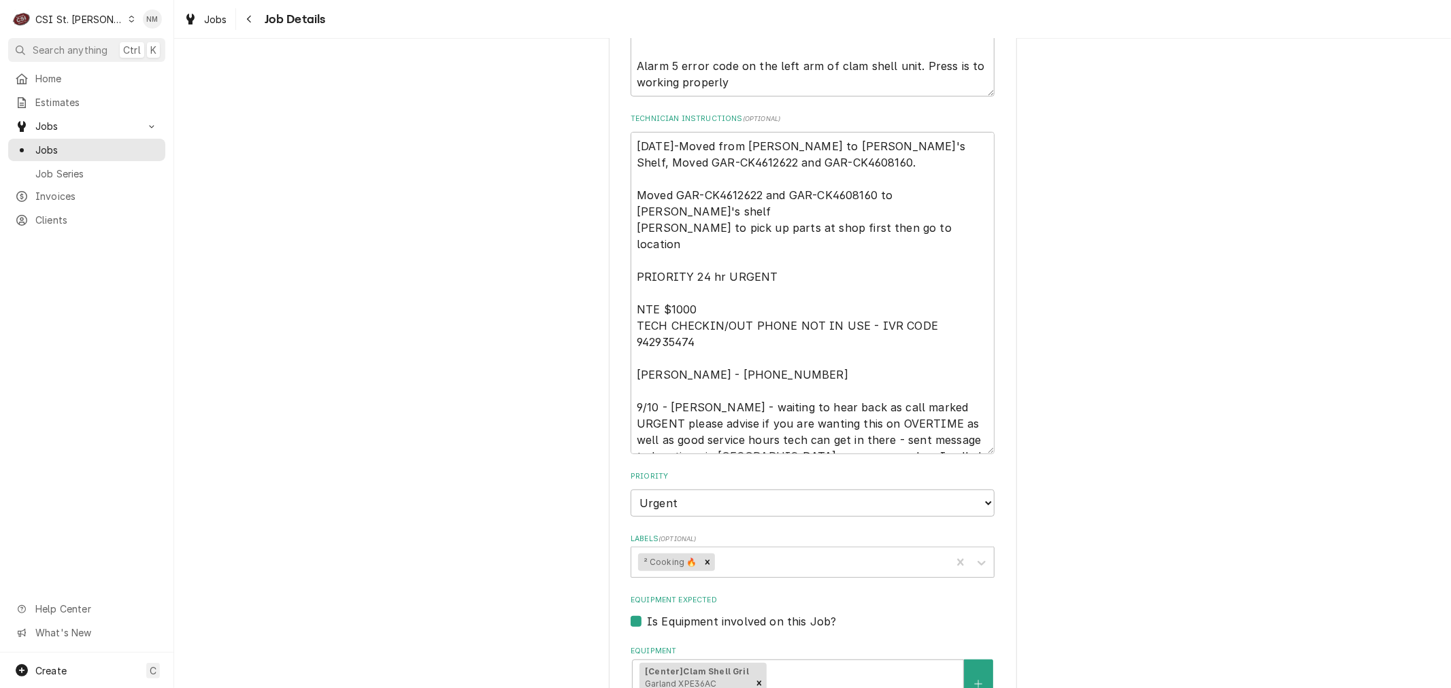
scroll to position [378, 0]
click at [783, 338] on textarea "[DATE]-Moved from [PERSON_NAME] to [PERSON_NAME]'s Shelf, Moved GAR-CK4612622 a…" at bounding box center [813, 292] width 364 height 322
type textarea "x"
type textarea "[DATE]-Moved from [PERSON_NAME] to [PERSON_NAME]'s Shelf, Moved GAR-CK4612622 a…"
type textarea "x"
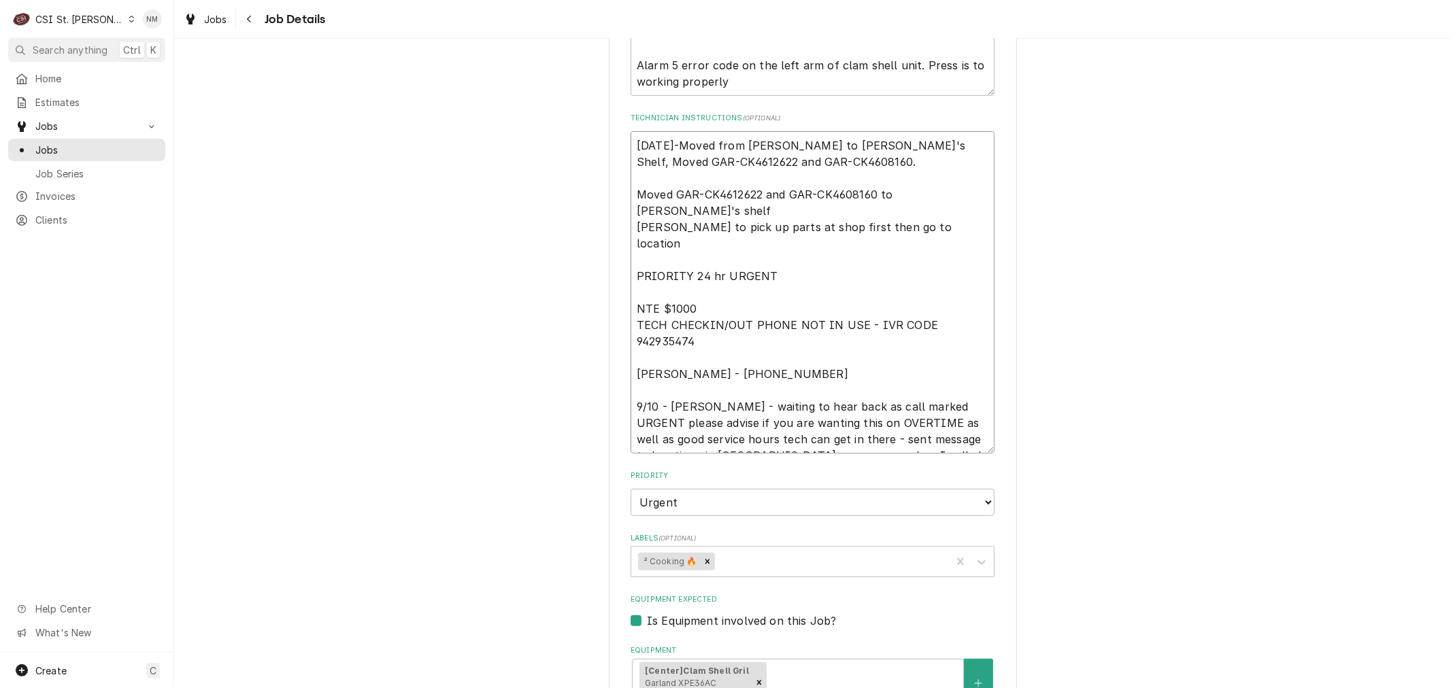
type textarea "[DATE]-Moved from [PERSON_NAME] to [PERSON_NAME]'s Shelf, Moved GAR-CK4612622 a…"
type textarea "x"
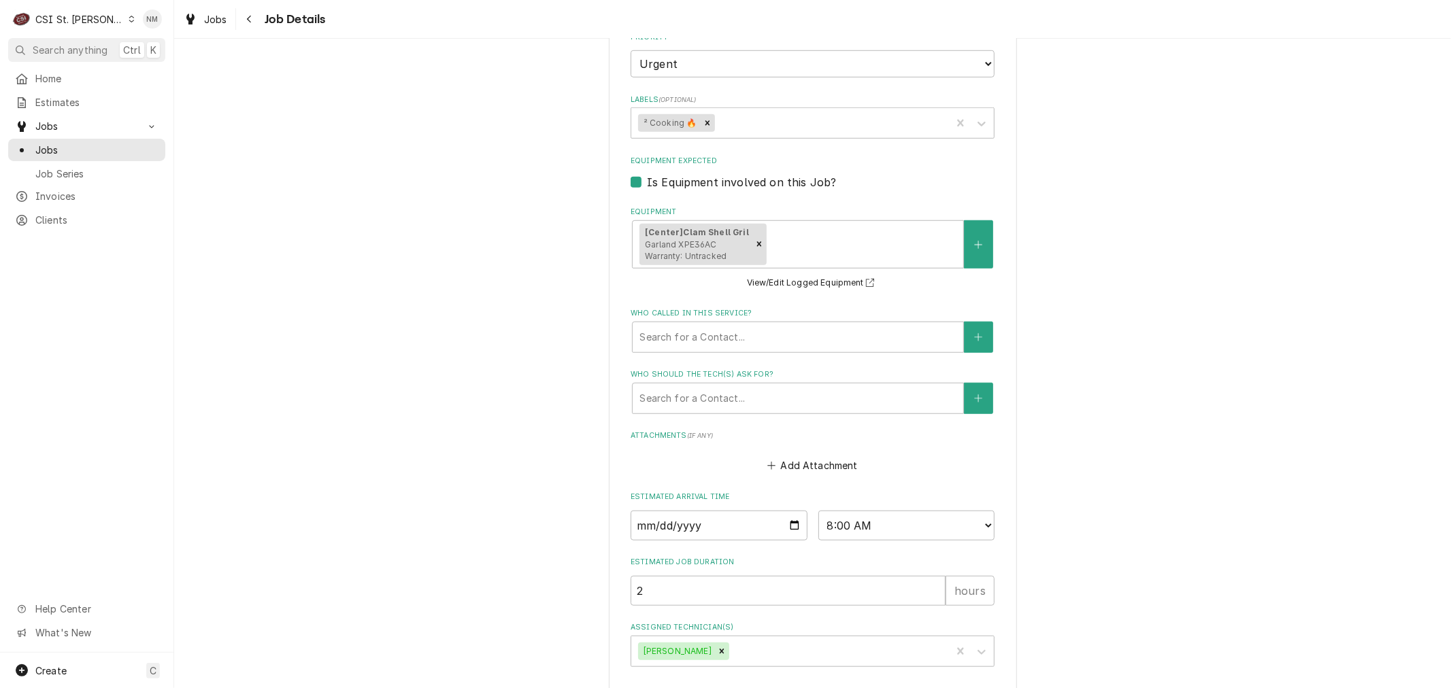
scroll to position [875, 0]
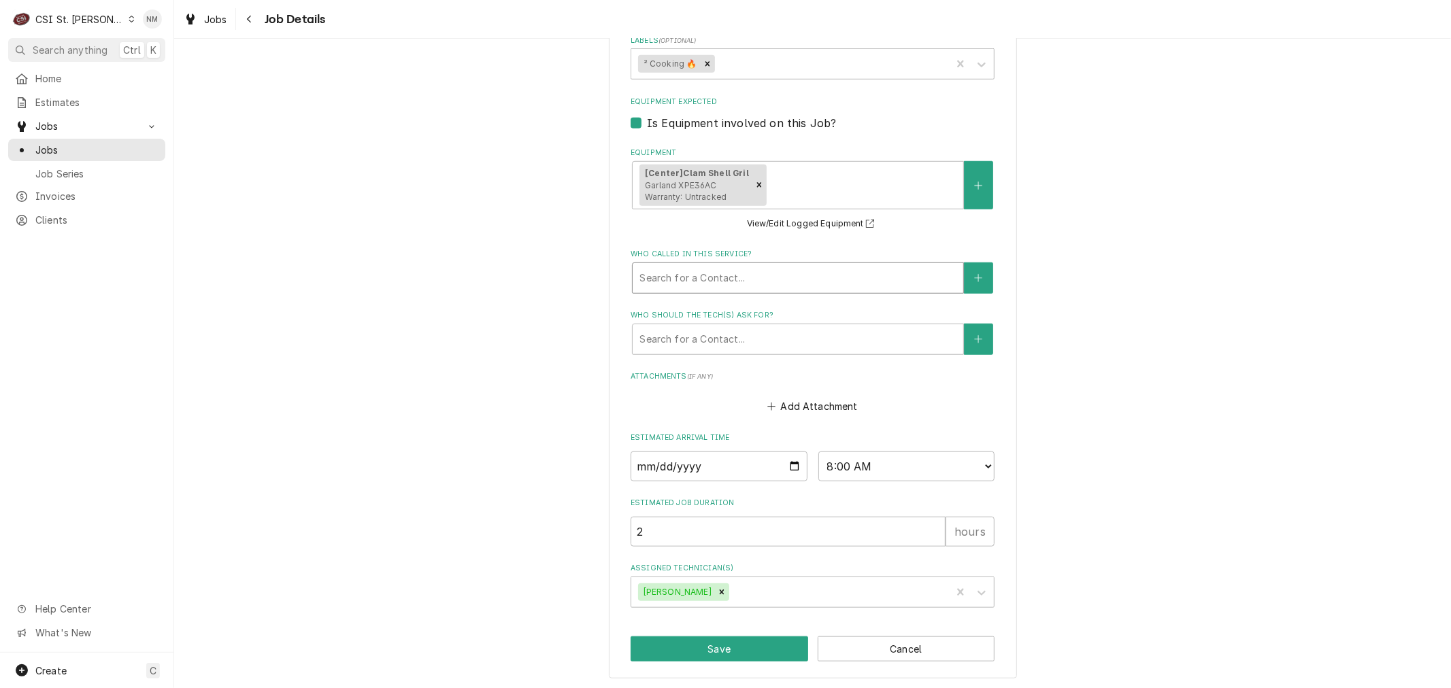
type textarea "[DATE]-Moved from [PERSON_NAME] to [PERSON_NAME]'s Shelf, Moved GAR-CK4612622 a…"
click at [821, 269] on div "Who called in this service?" at bounding box center [797, 278] width 317 height 24
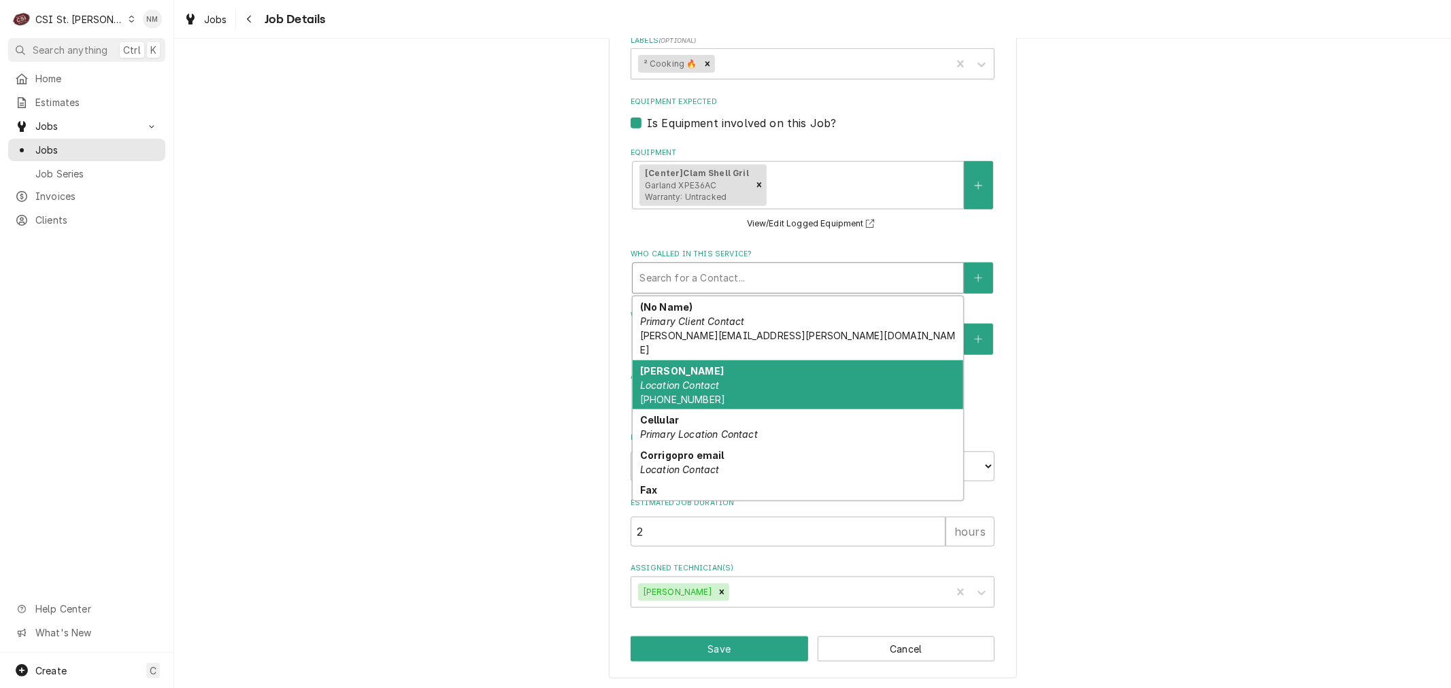
scroll to position [98, 0]
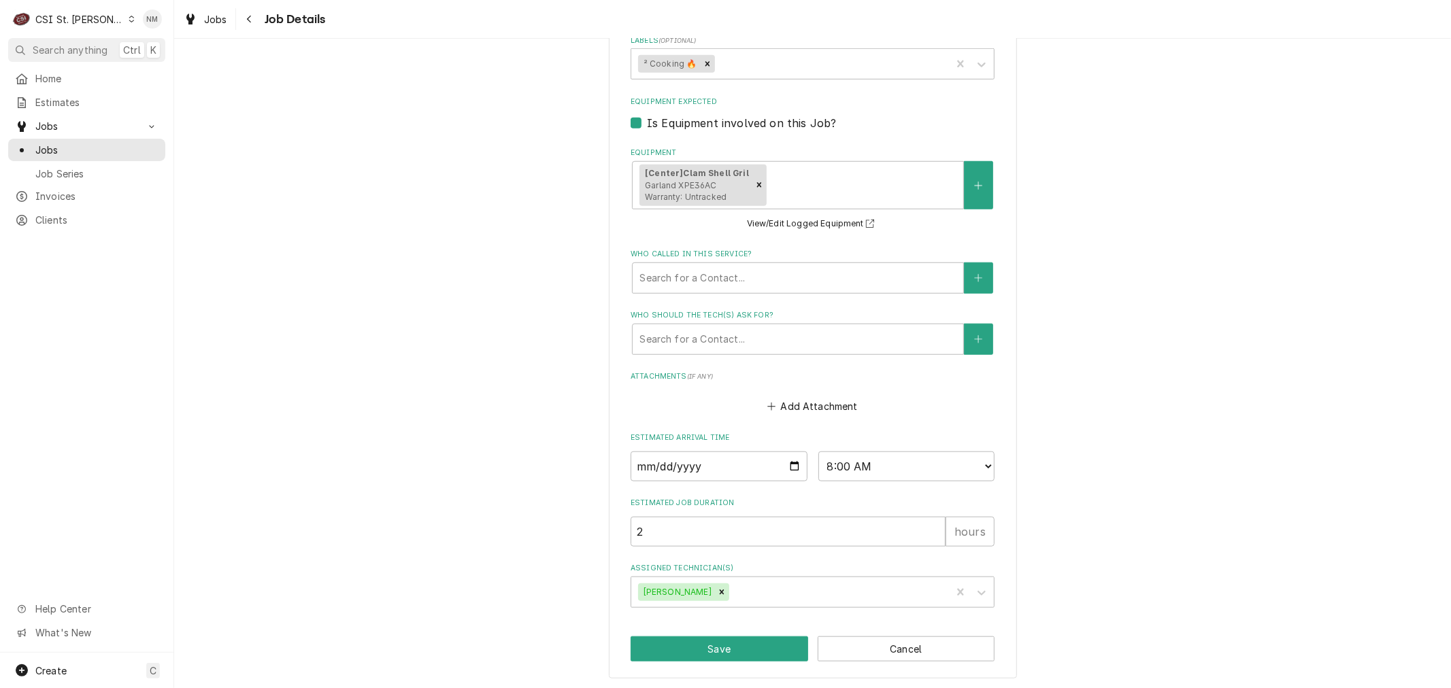
click at [756, 649] on button "Save" at bounding box center [720, 649] width 178 height 25
type textarea "x"
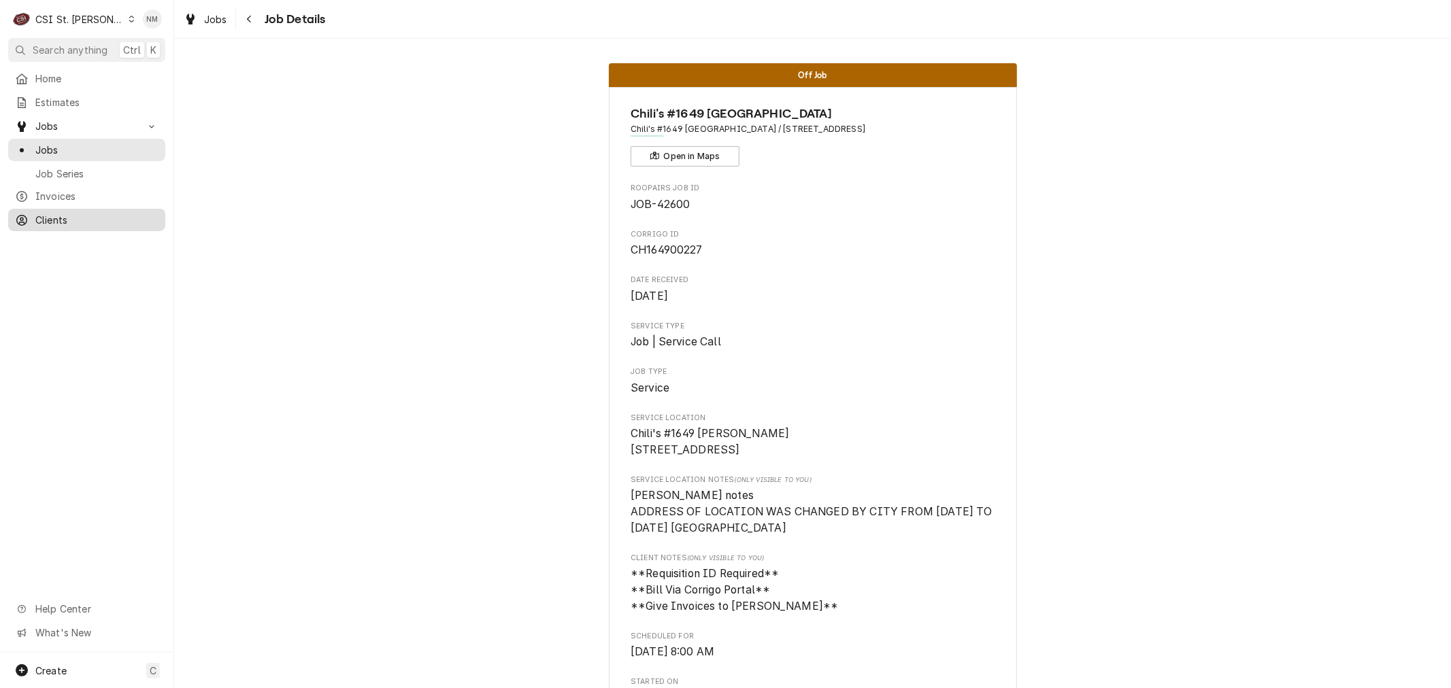
click at [63, 213] on span "Clients" at bounding box center [96, 220] width 123 height 14
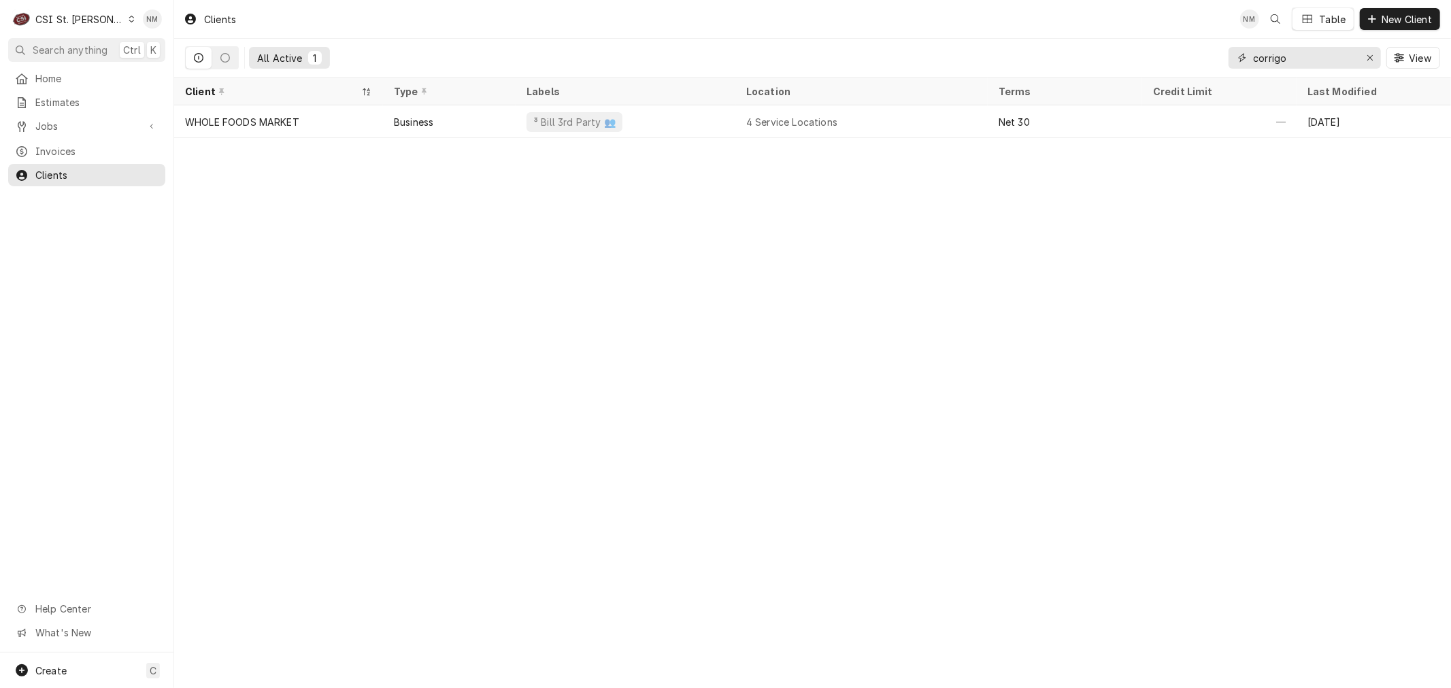
drag, startPoint x: 1303, startPoint y: 58, endPoint x: 1200, endPoint y: 62, distance: 103.5
click at [1200, 62] on div "All Active 1 corrigo View" at bounding box center [812, 58] width 1255 height 38
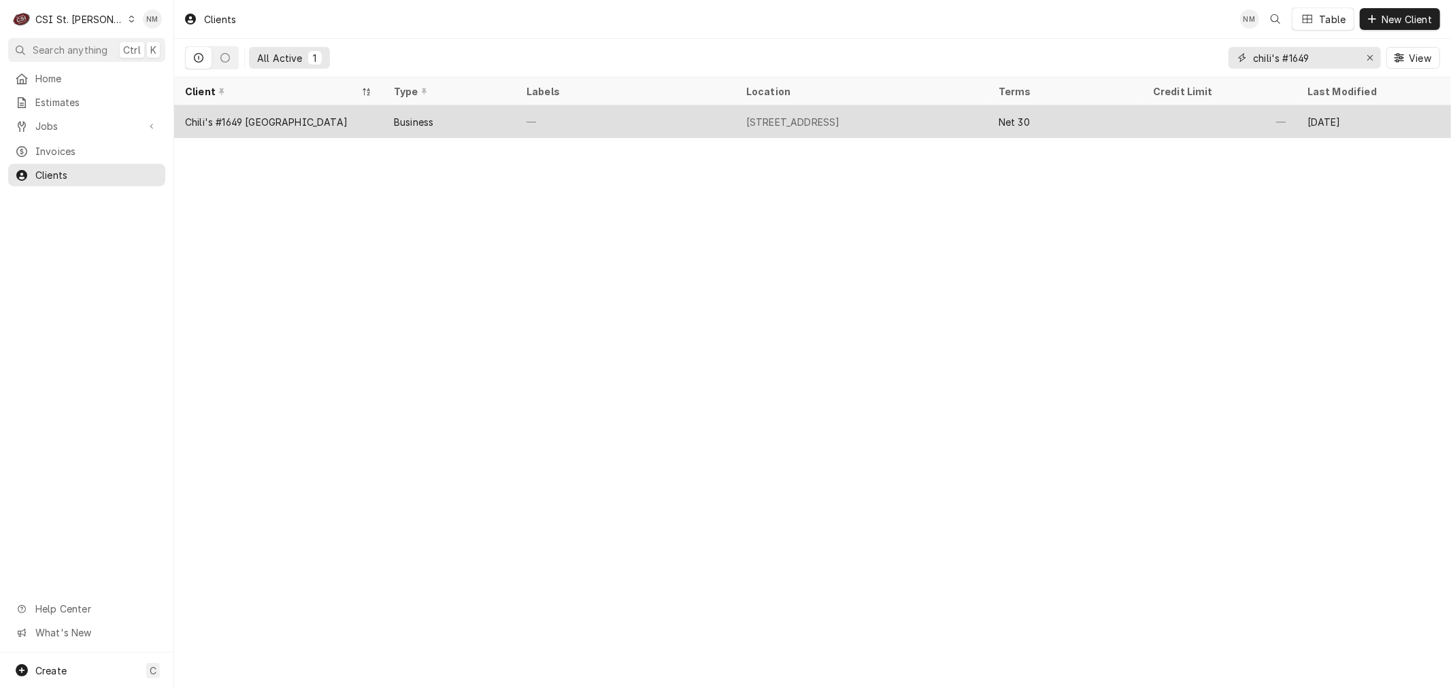
type input "chili's #1649"
click at [675, 120] on div "—" at bounding box center [626, 121] width 220 height 33
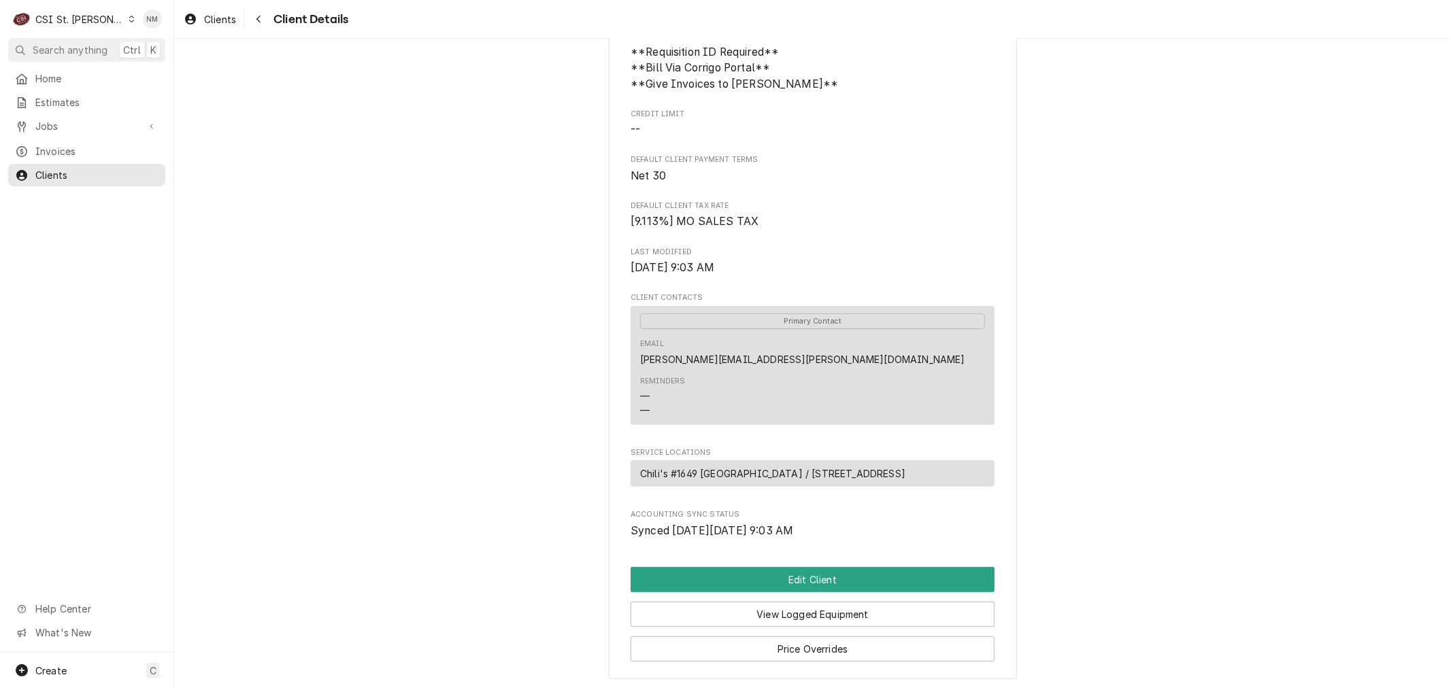
scroll to position [227, 0]
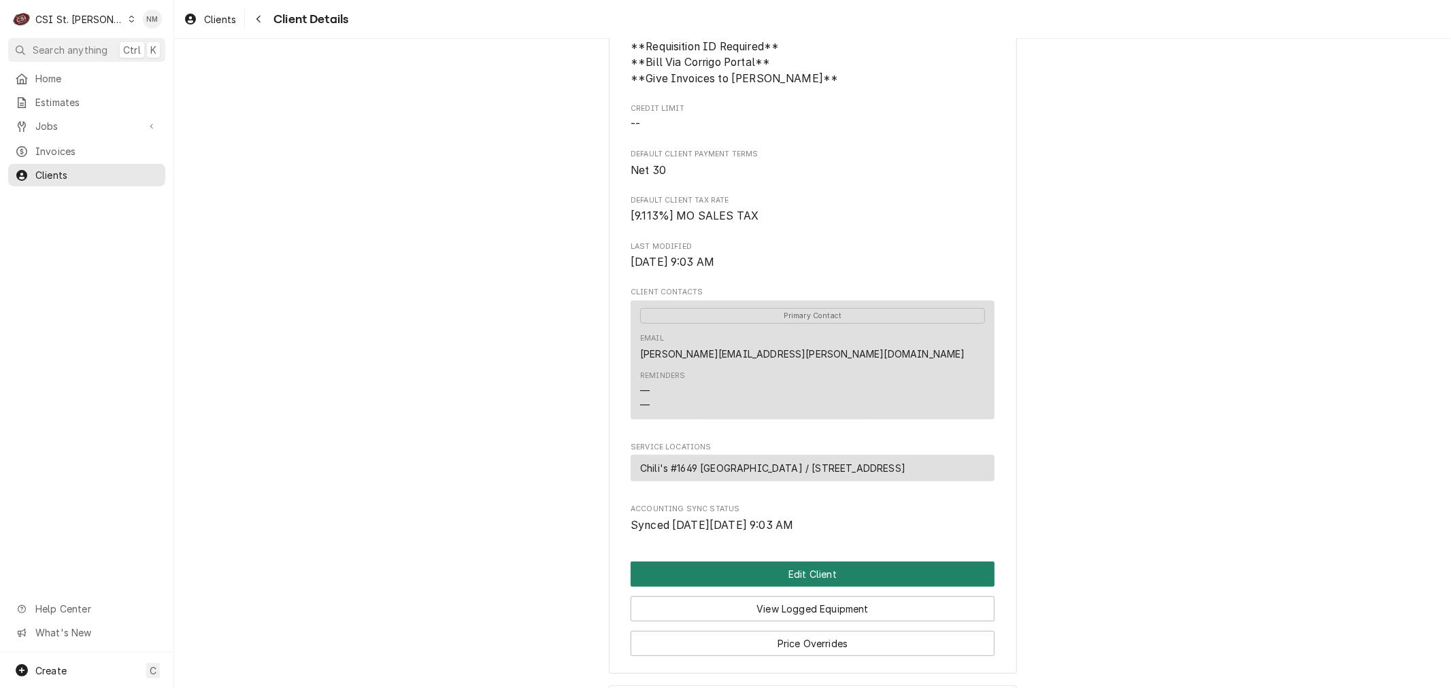
click at [871, 587] on button "Edit Client" at bounding box center [813, 574] width 364 height 25
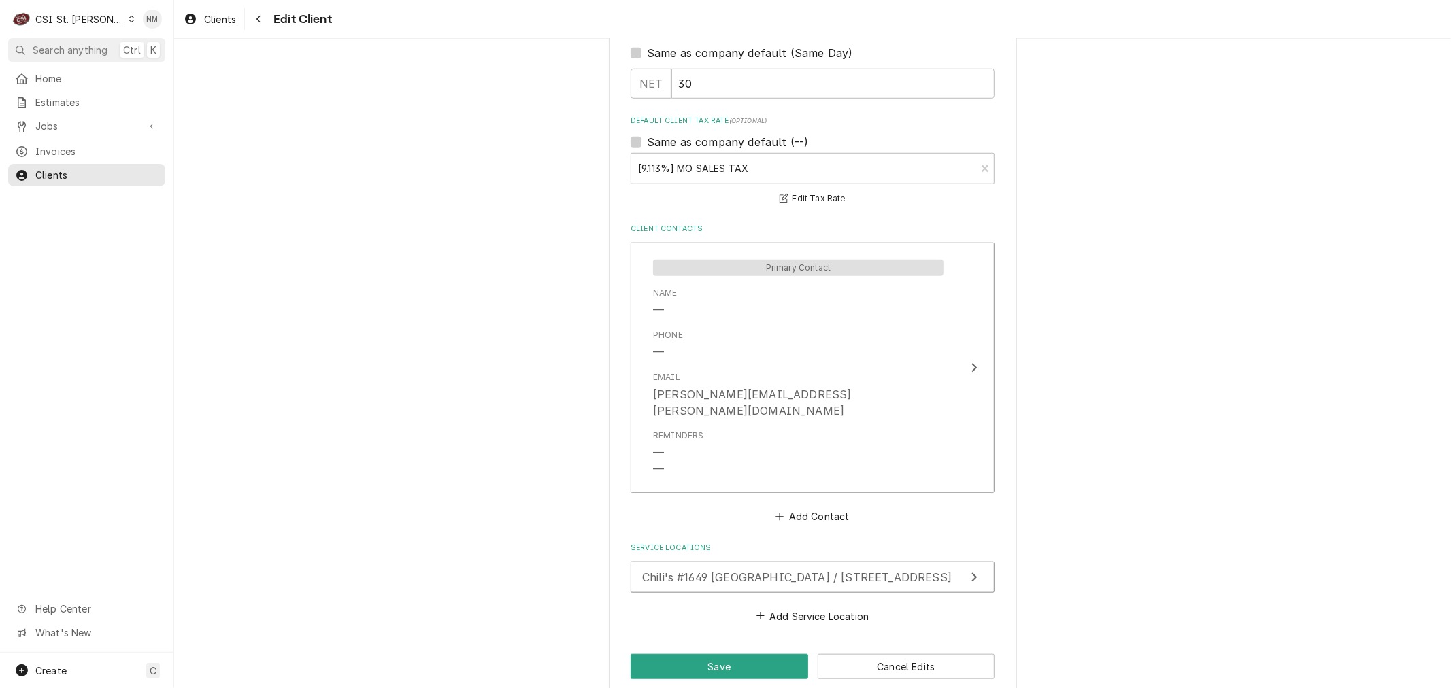
scroll to position [888, 0]
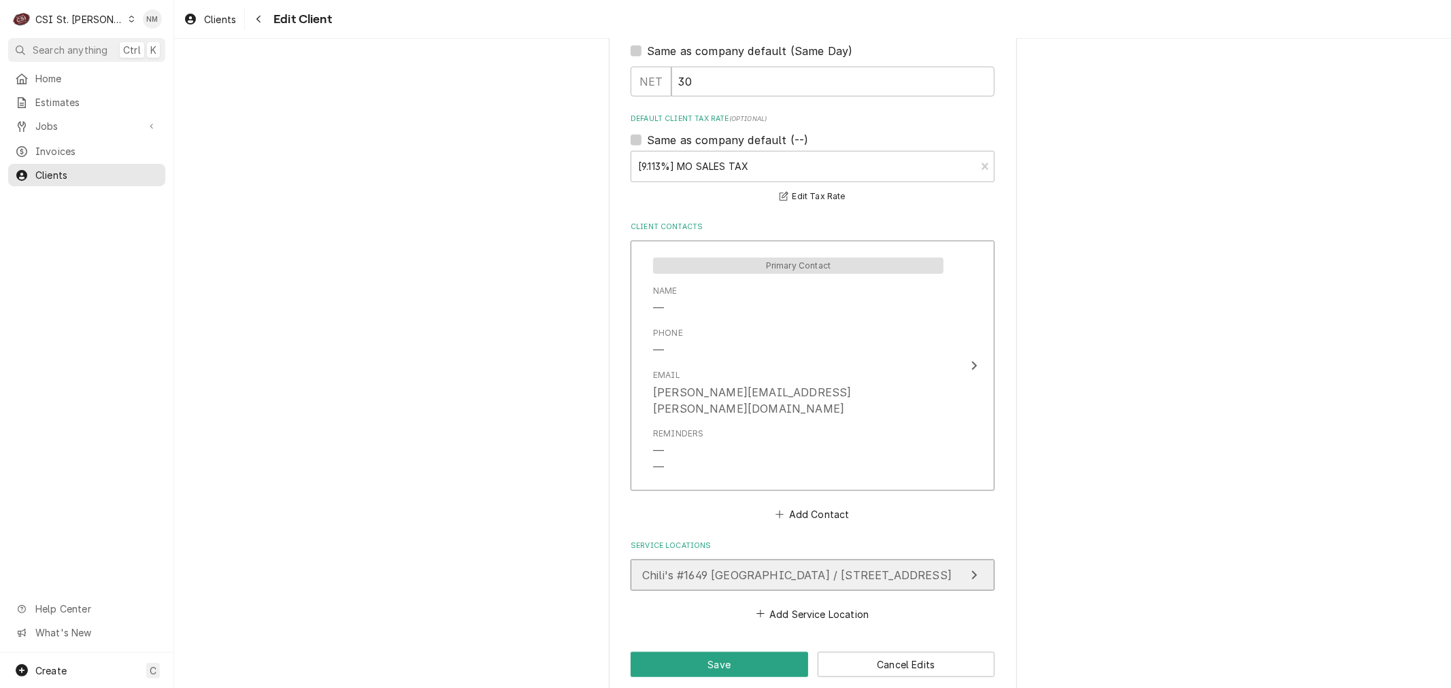
click at [839, 569] on span "Chili's #1649 [GEOGRAPHIC_DATA] / [STREET_ADDRESS]" at bounding box center [797, 576] width 310 height 14
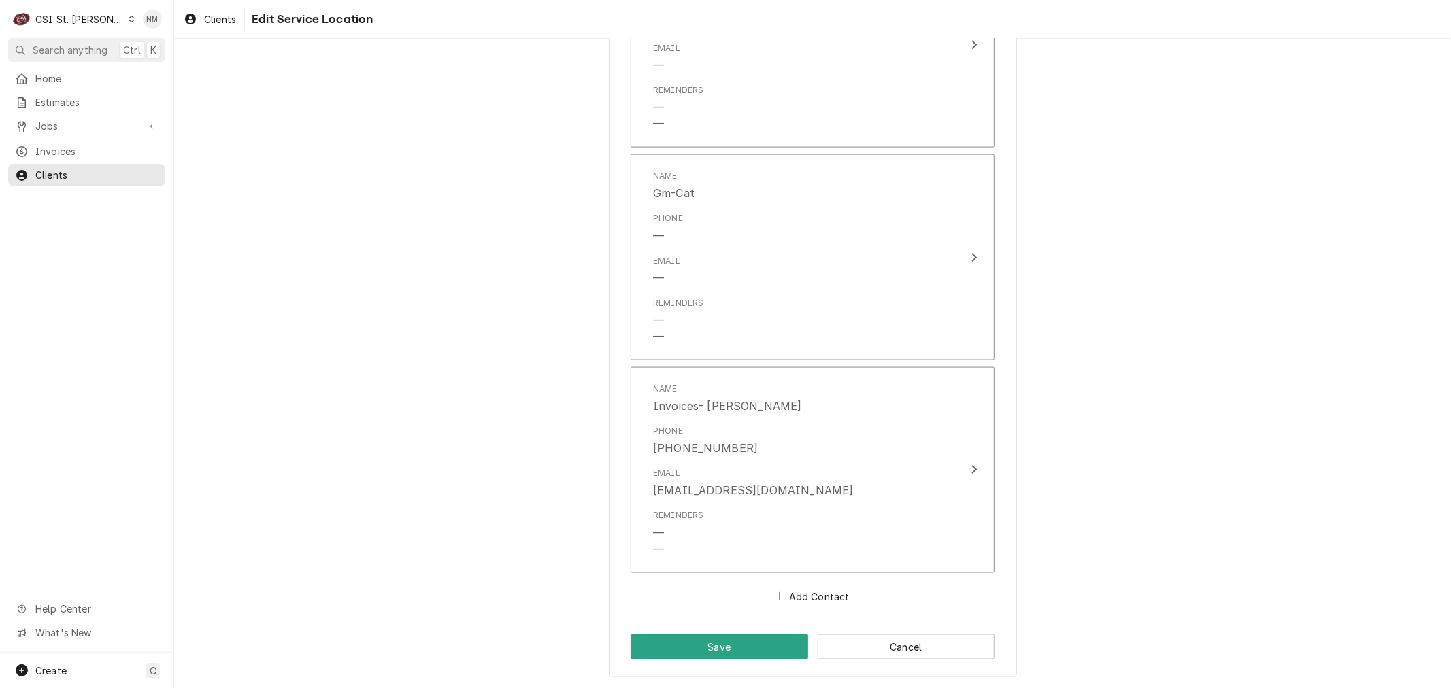
scroll to position [1562, 0]
click at [866, 643] on button "Cancel" at bounding box center [907, 646] width 178 height 25
type textarea "x"
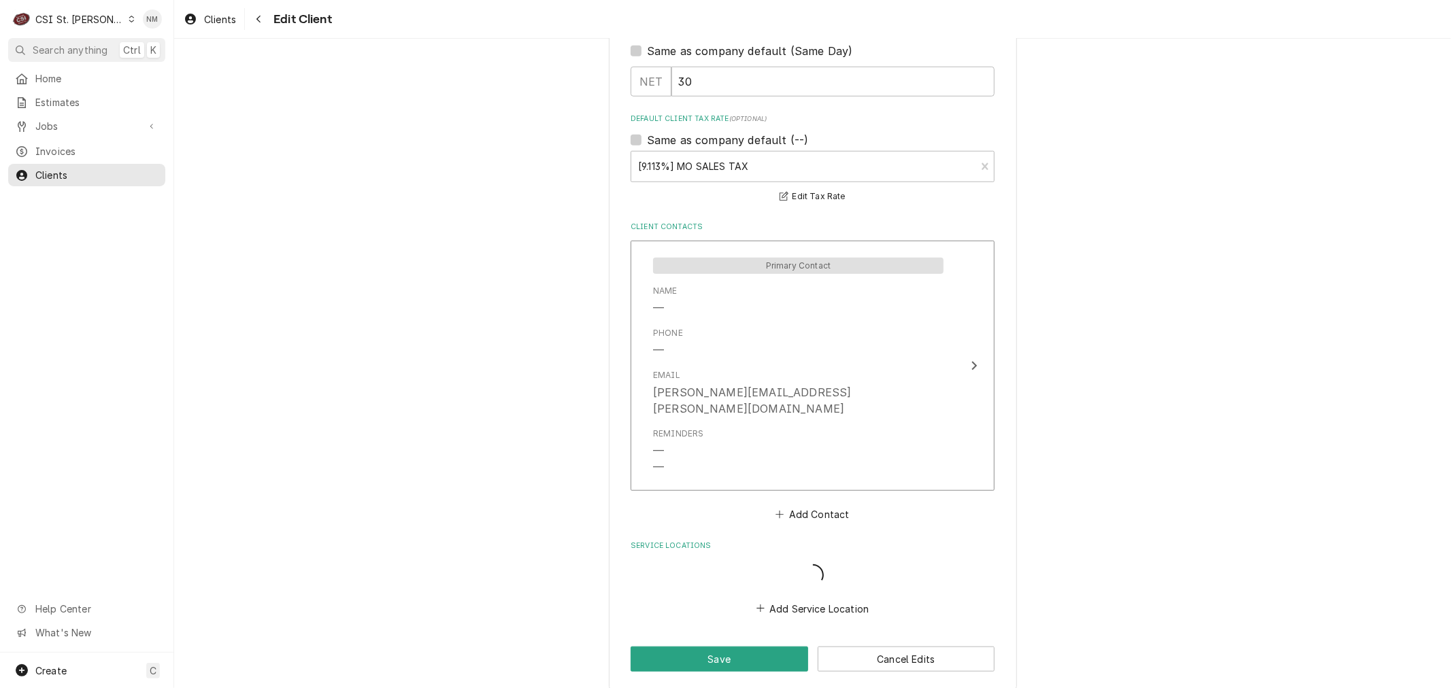
scroll to position [871, 0]
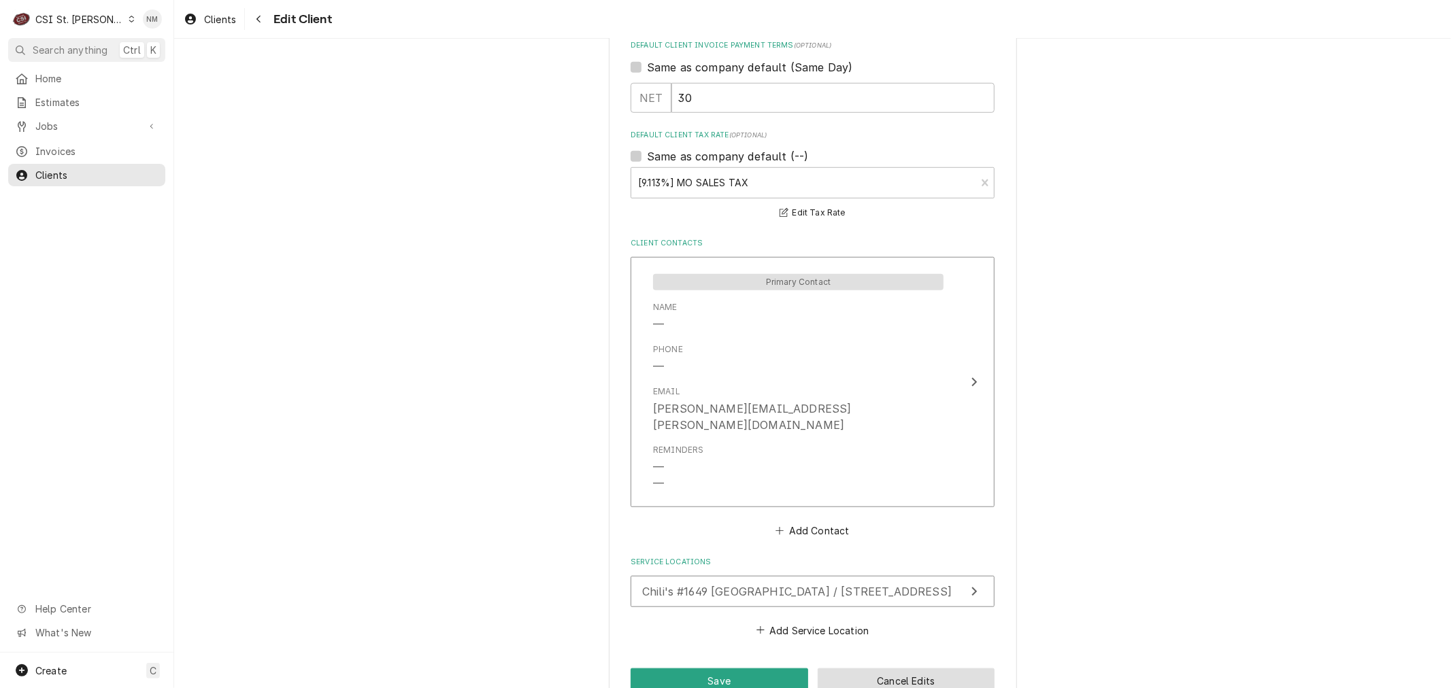
click at [874, 669] on button "Cancel Edits" at bounding box center [907, 681] width 178 height 25
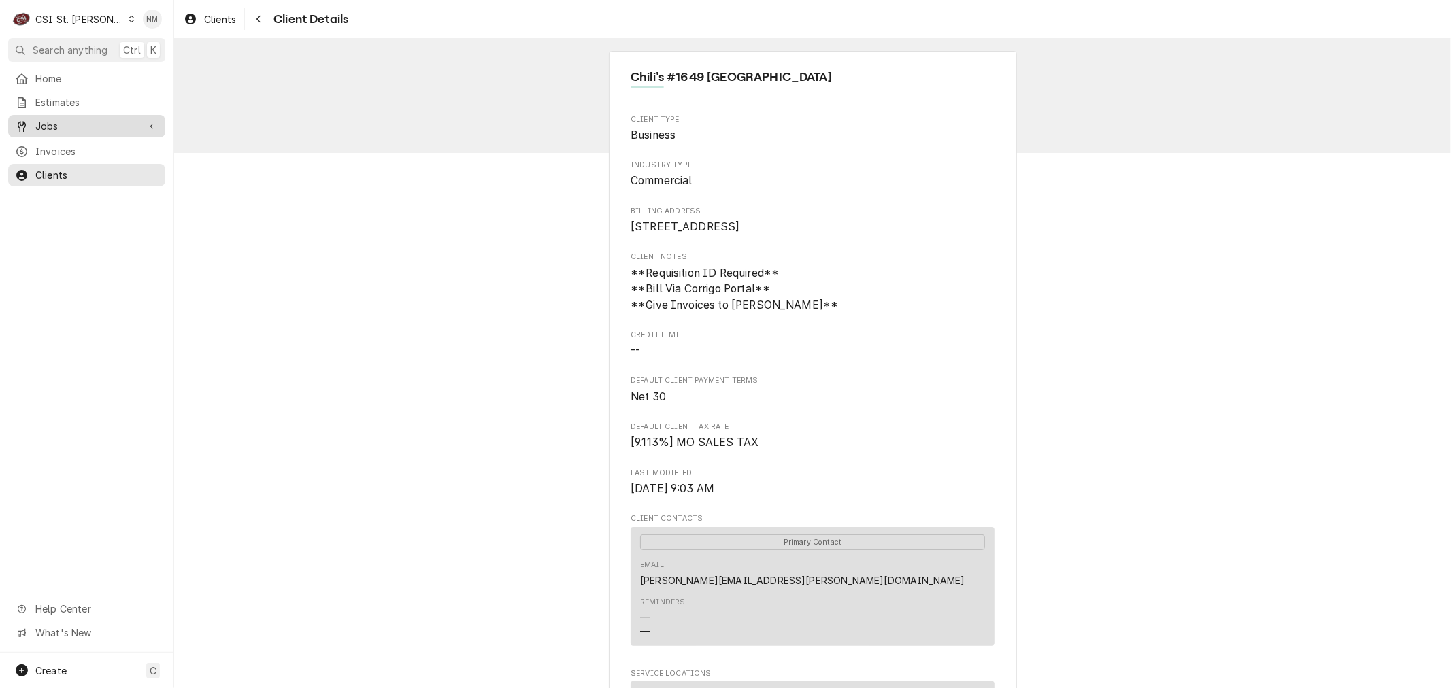
click at [69, 120] on span "Jobs" at bounding box center [86, 126] width 103 height 14
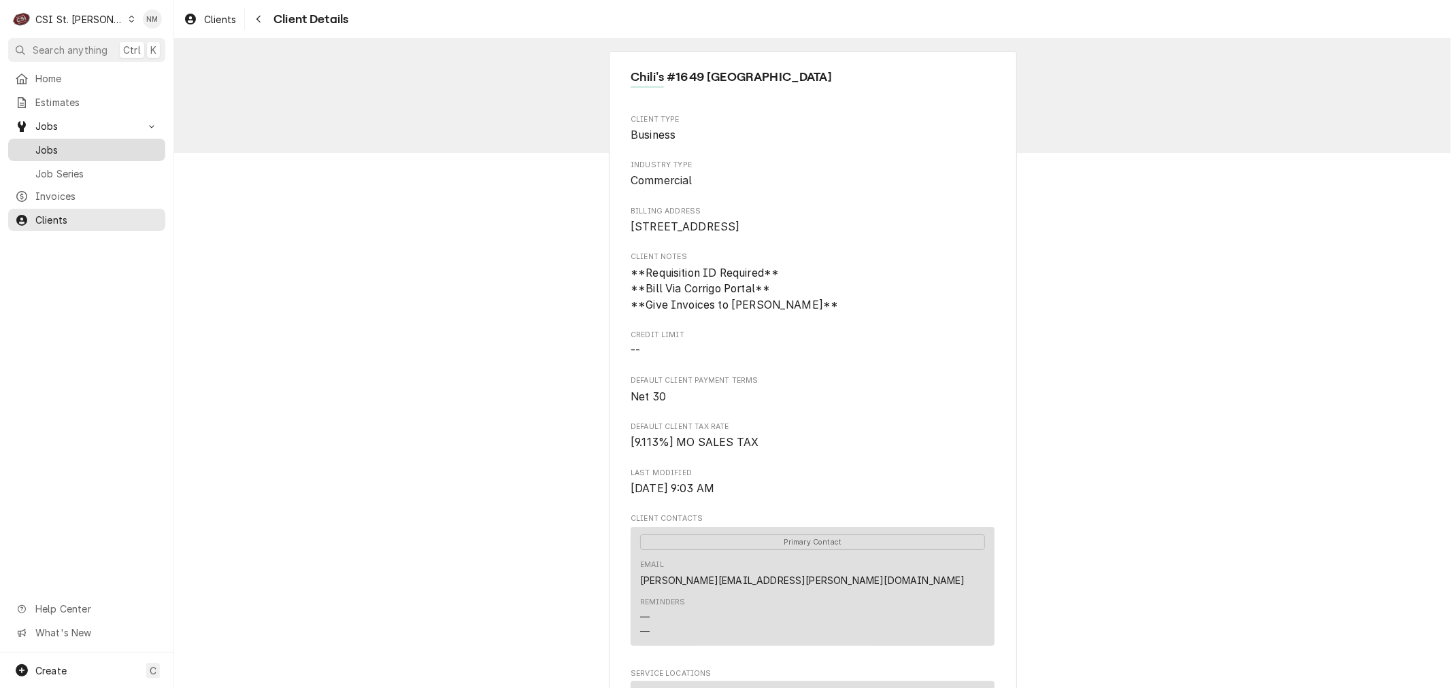
click at [66, 145] on span "Jobs" at bounding box center [96, 150] width 123 height 14
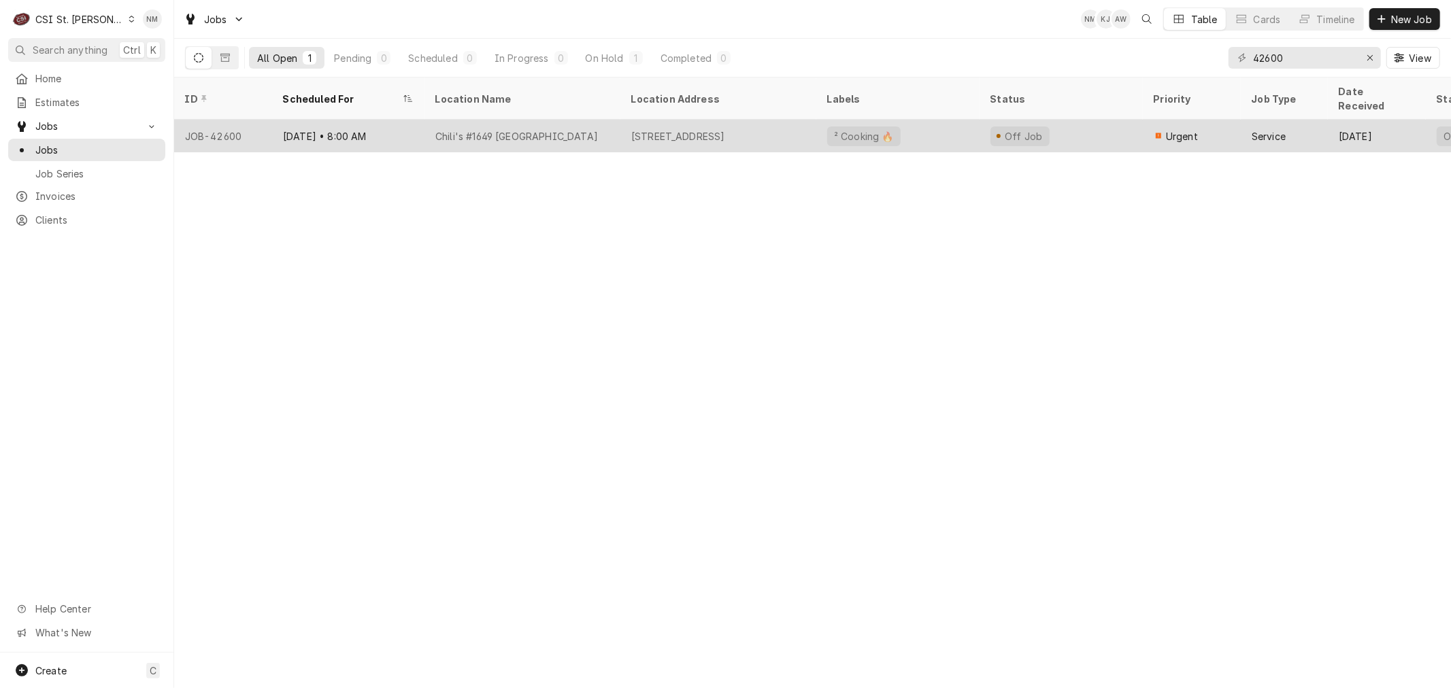
click at [607, 120] on div "Chili's #1649 [GEOGRAPHIC_DATA]" at bounding box center [522, 136] width 196 height 33
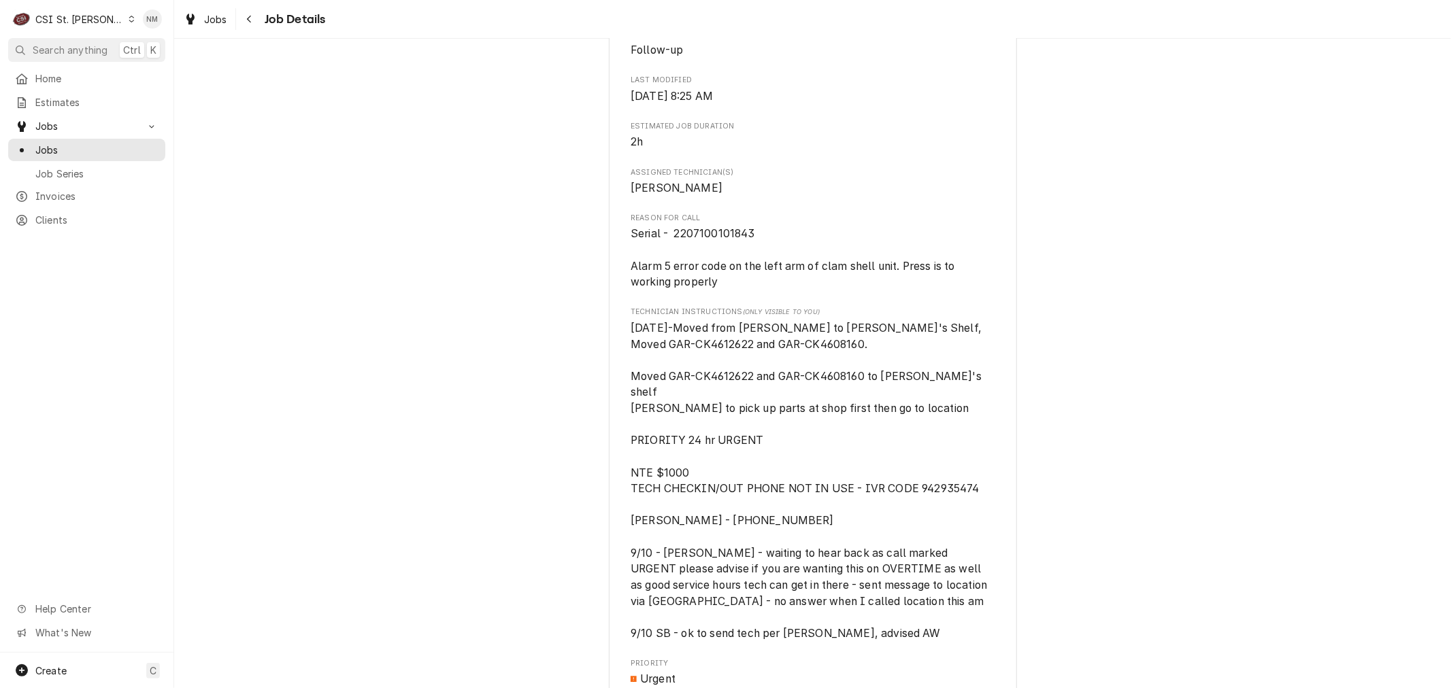
scroll to position [982, 0]
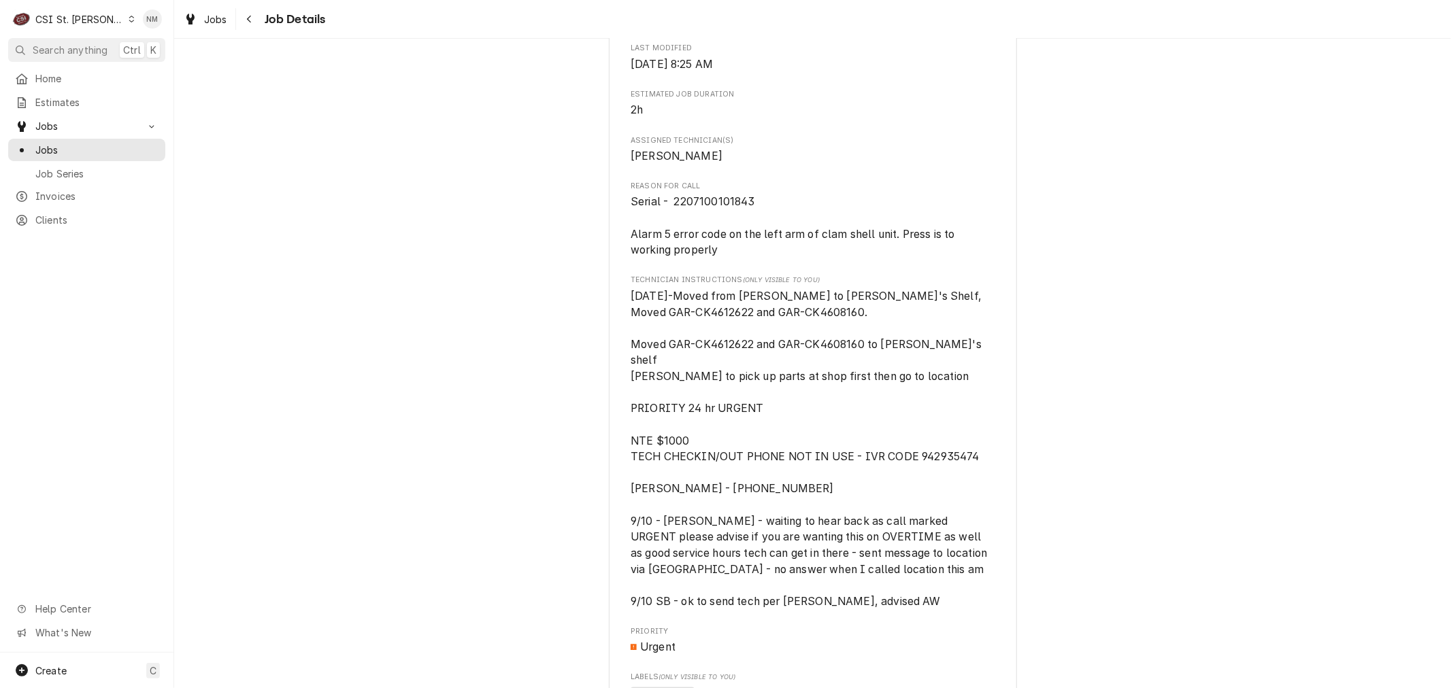
click at [128, 14] on div "Dynamic Content Wrapper" at bounding box center [131, 19] width 7 height 10
click at [173, 48] on div "CSI [US_STATE]" at bounding box center [209, 51] width 180 height 14
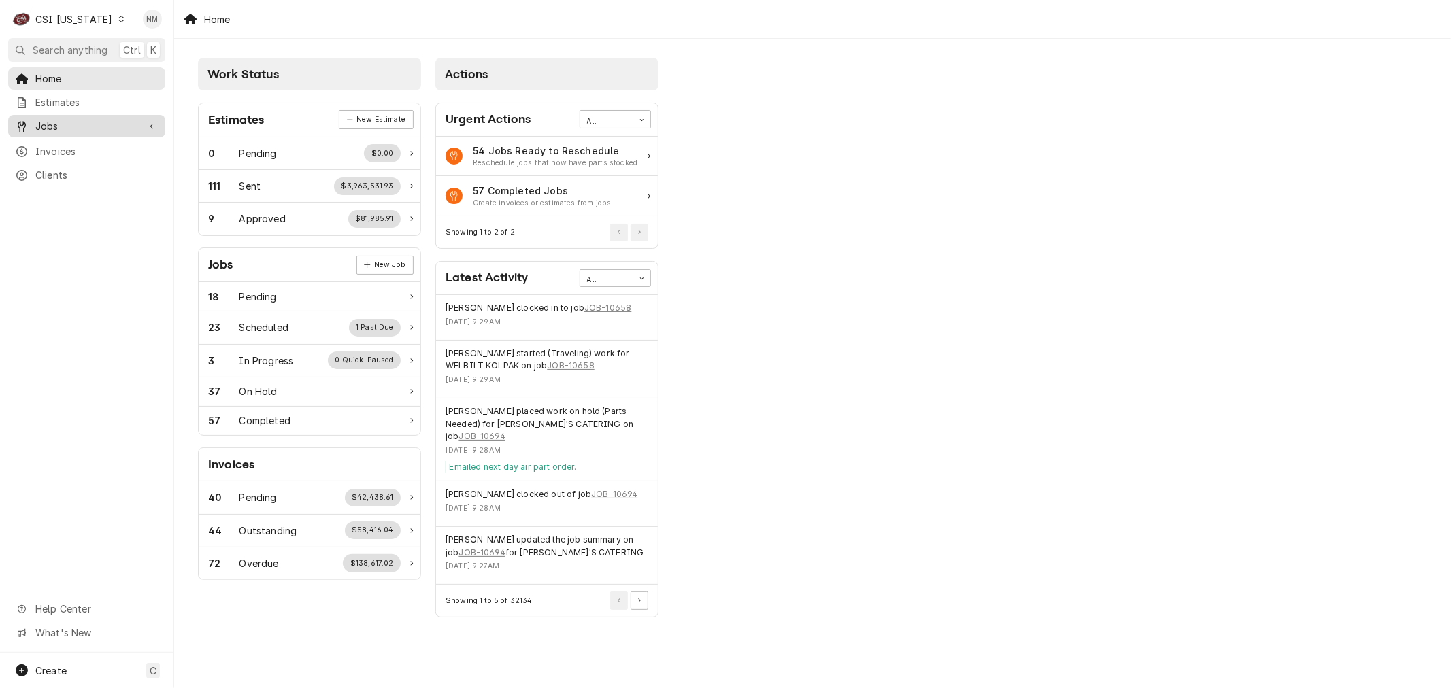
click at [63, 128] on span "Jobs" at bounding box center [86, 126] width 103 height 14
click at [64, 146] on span "Jobs" at bounding box center [96, 150] width 123 height 14
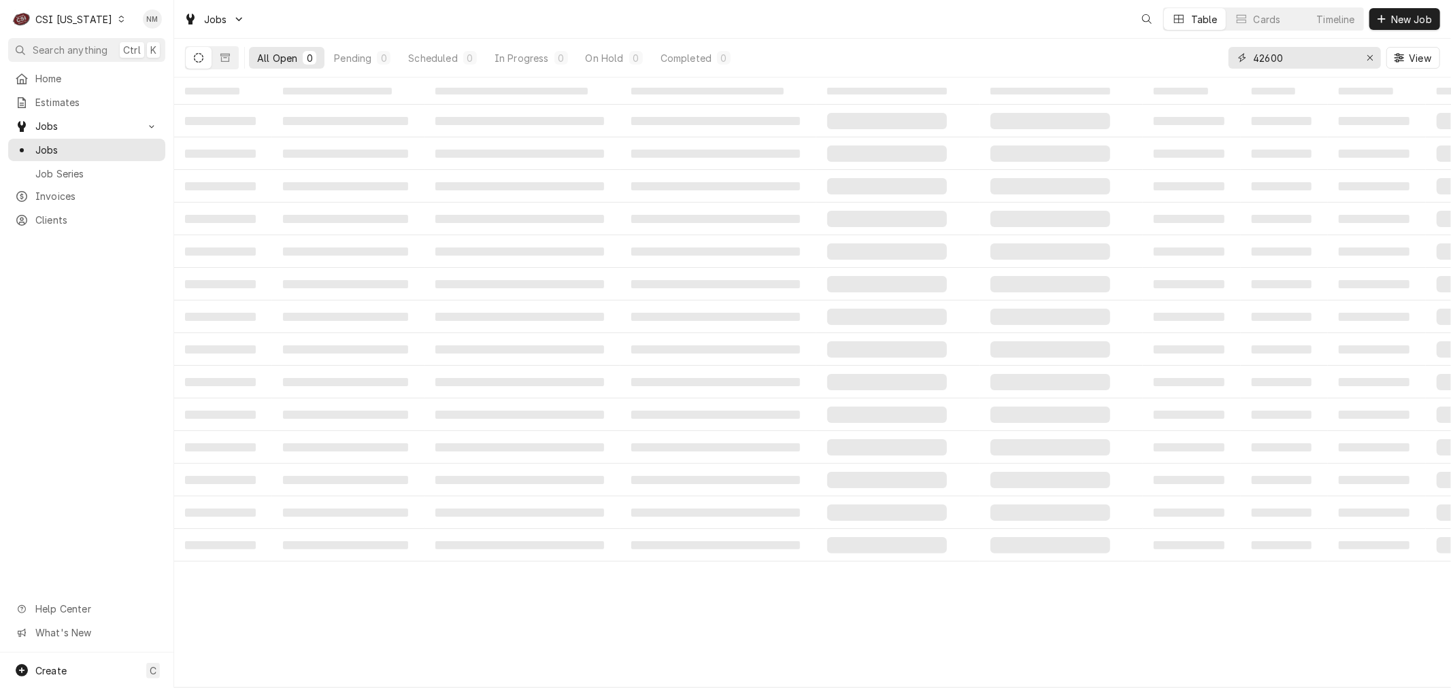
drag, startPoint x: 1294, startPoint y: 56, endPoint x: 1216, endPoint y: 65, distance: 78.0
click at [1216, 65] on div "All Open 0 Pending 0 Scheduled 0 In Progress 0 On Hold 0 Completed 0 42600 View" at bounding box center [812, 58] width 1255 height 38
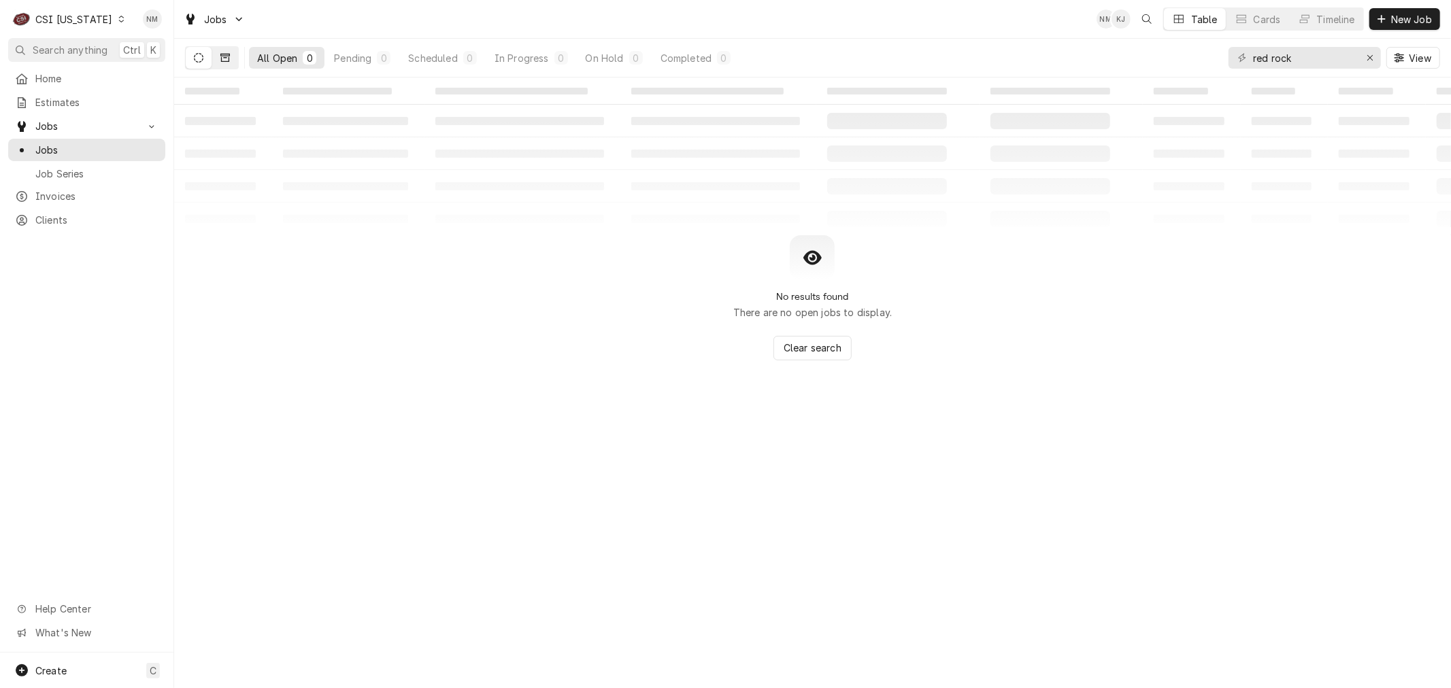
click at [216, 53] on button "Dynamic Content Wrapper" at bounding box center [225, 58] width 26 height 22
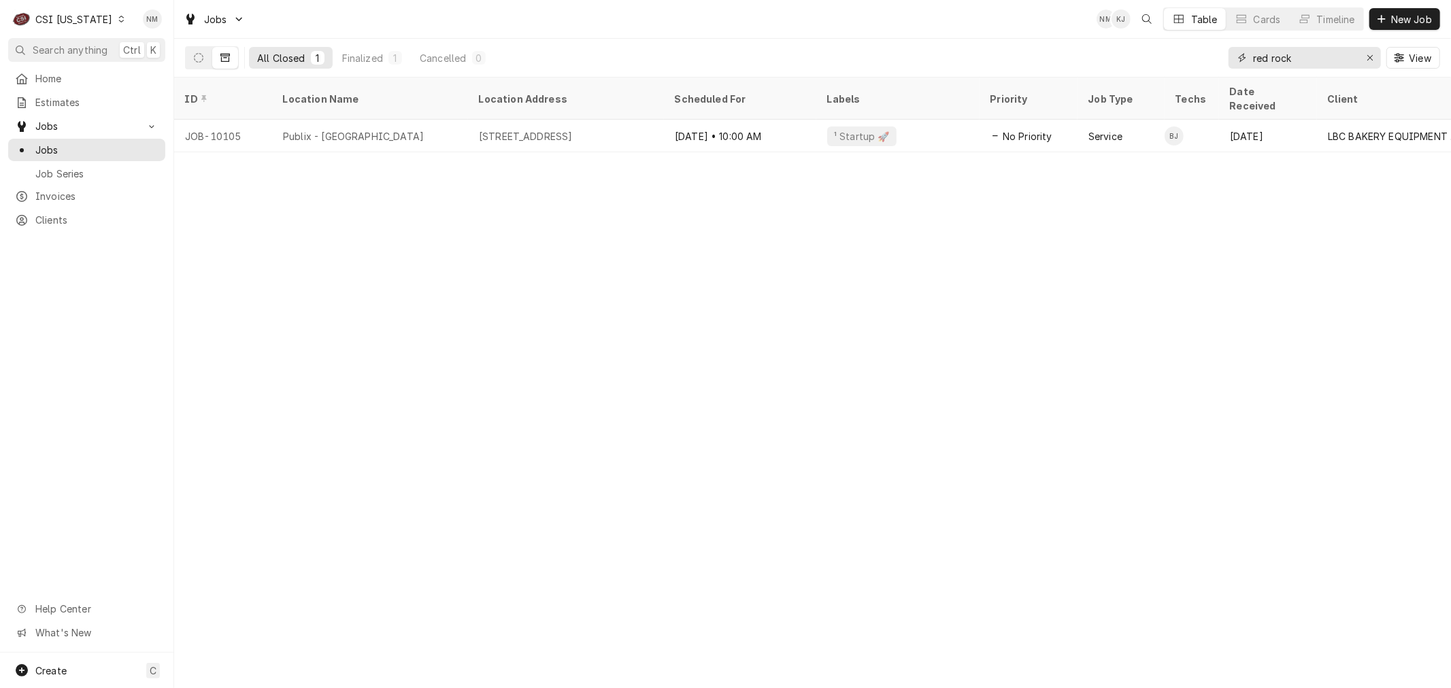
drag, startPoint x: 1307, startPoint y: 59, endPoint x: 1200, endPoint y: 71, distance: 108.2
click at [1200, 71] on div "All Closed 1 Finalized 1 Cancelled 0 red rock View" at bounding box center [812, 58] width 1255 height 38
type input "1362"
click at [194, 60] on icon "Dynamic Content Wrapper" at bounding box center [199, 58] width 10 height 10
